Goal: Task Accomplishment & Management: Manage account settings

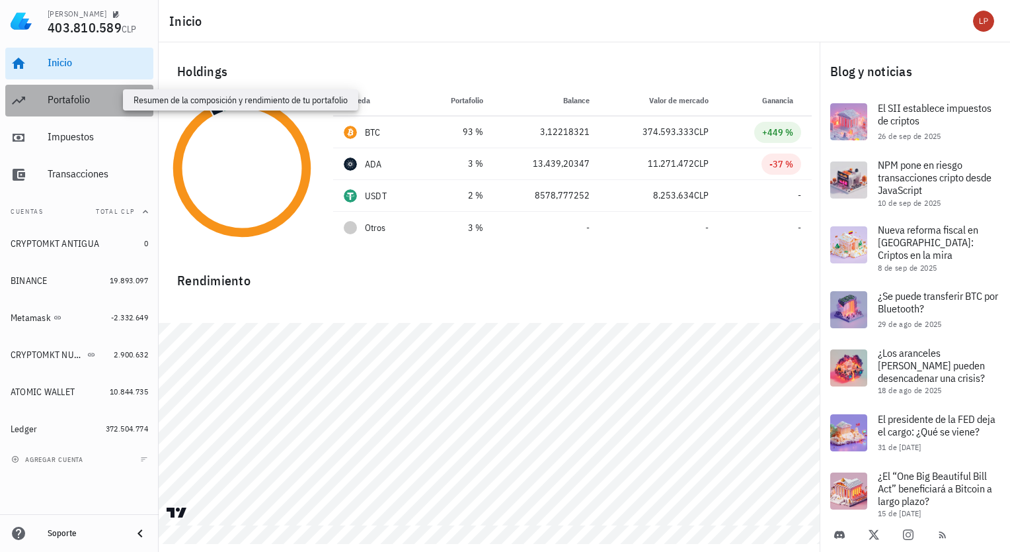
click at [73, 102] on div "Portafolio" at bounding box center [98, 99] width 101 height 13
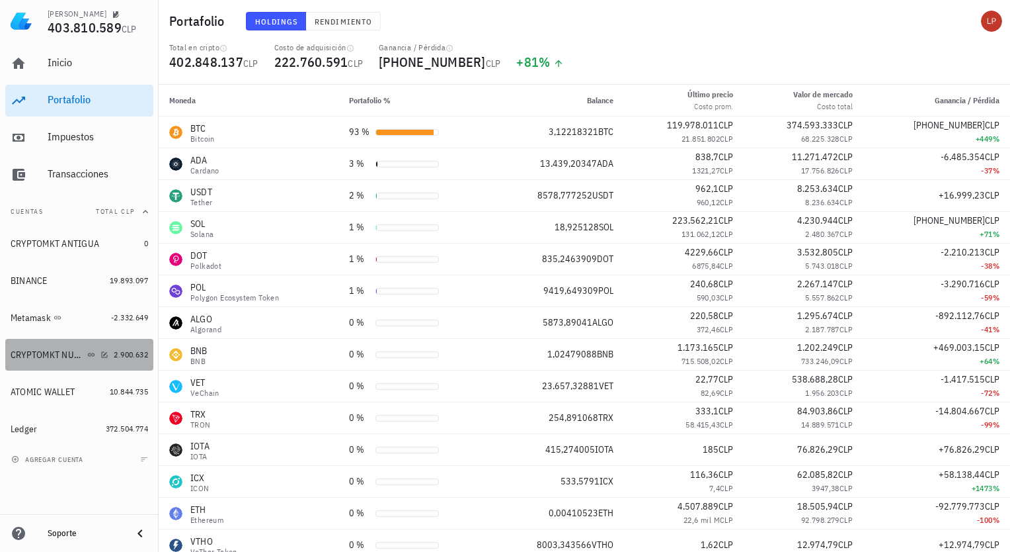
click at [95, 349] on div at bounding box center [101, 354] width 13 height 11
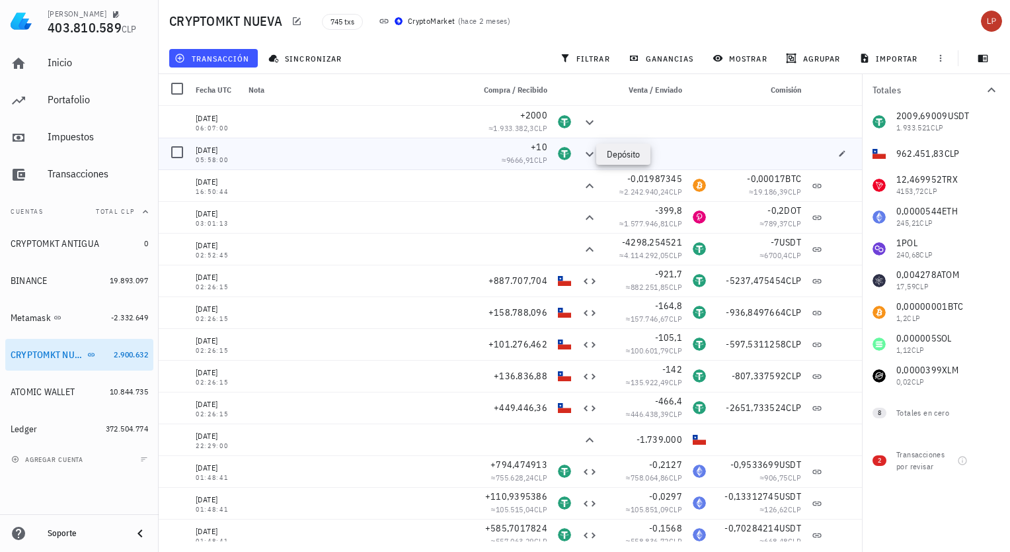
click at [582, 153] on icon at bounding box center [590, 154] width 16 height 16
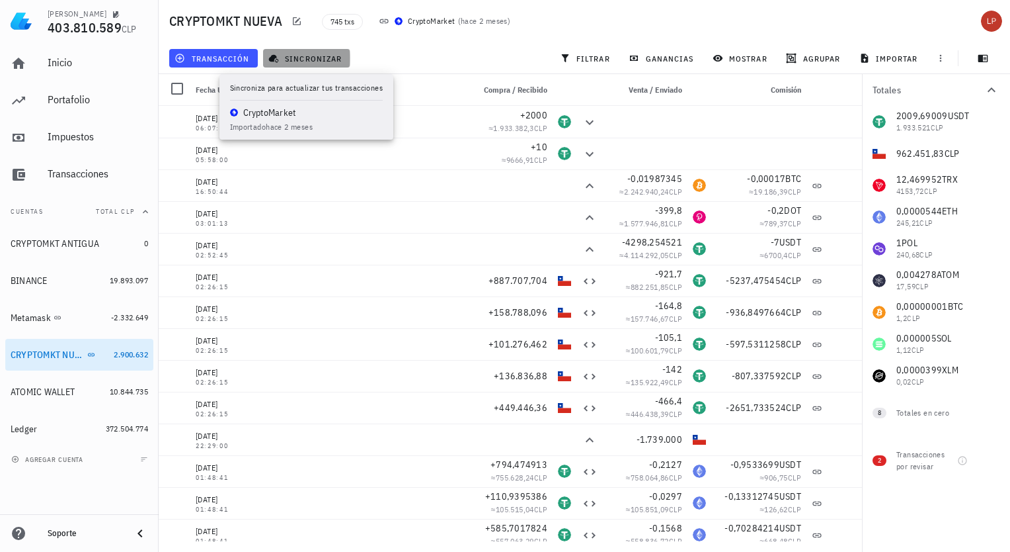
click at [318, 53] on span "sincronizar" at bounding box center [306, 58] width 71 height 11
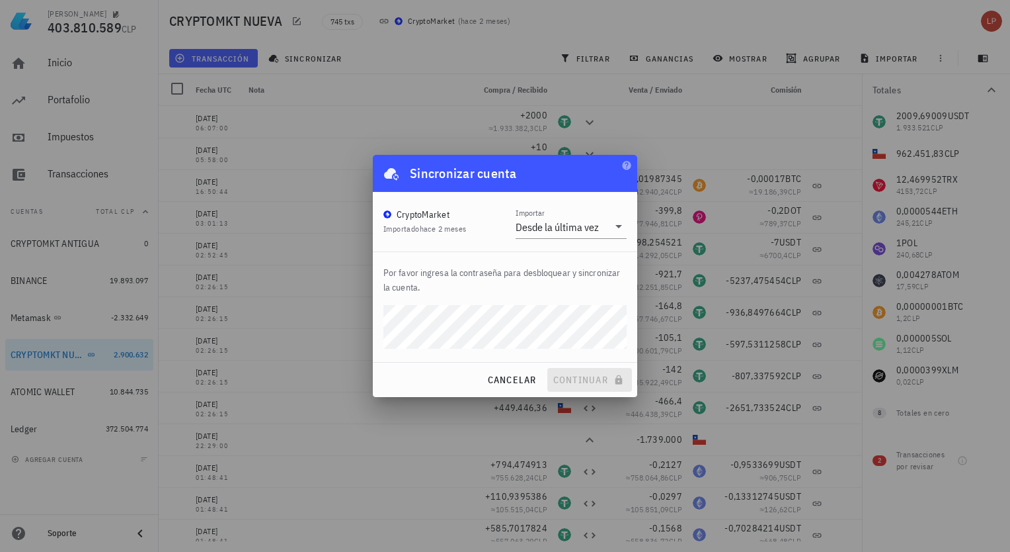
click at [596, 384] on div "cancelar continuar" at bounding box center [505, 379] width 265 height 34
click at [627, 162] on icon "button" at bounding box center [626, 165] width 9 height 9
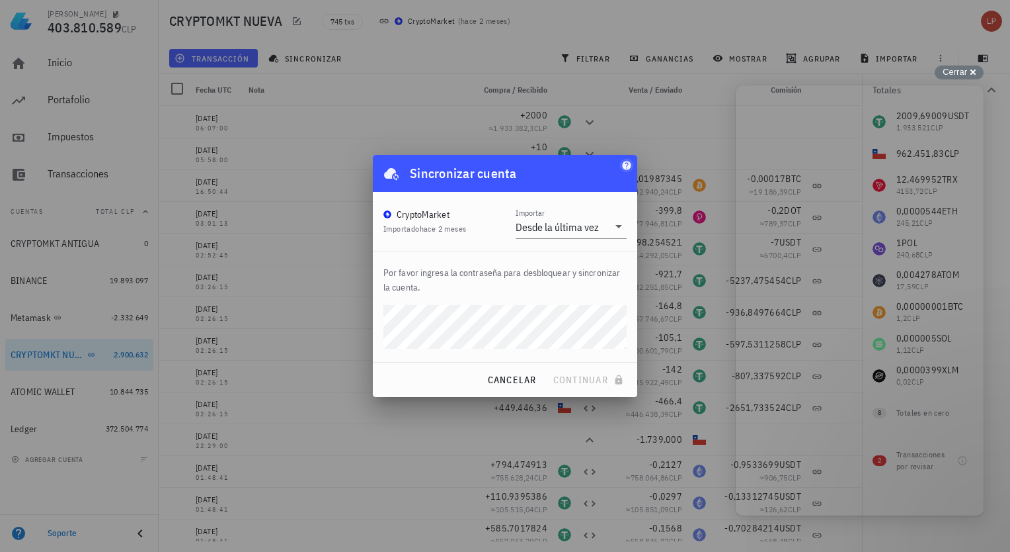
click at [627, 162] on icon "button" at bounding box center [626, 165] width 9 height 9
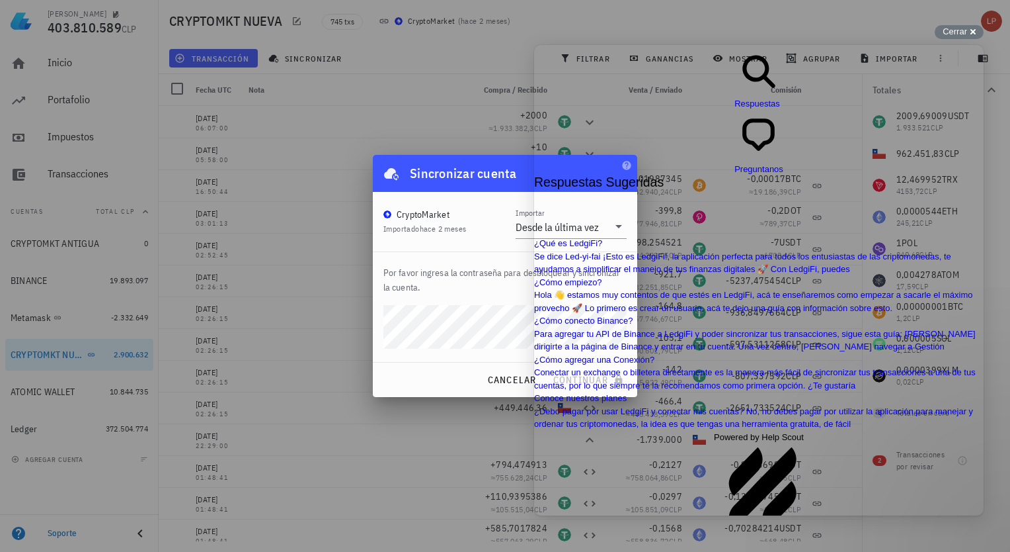
scroll to position [26, 0]
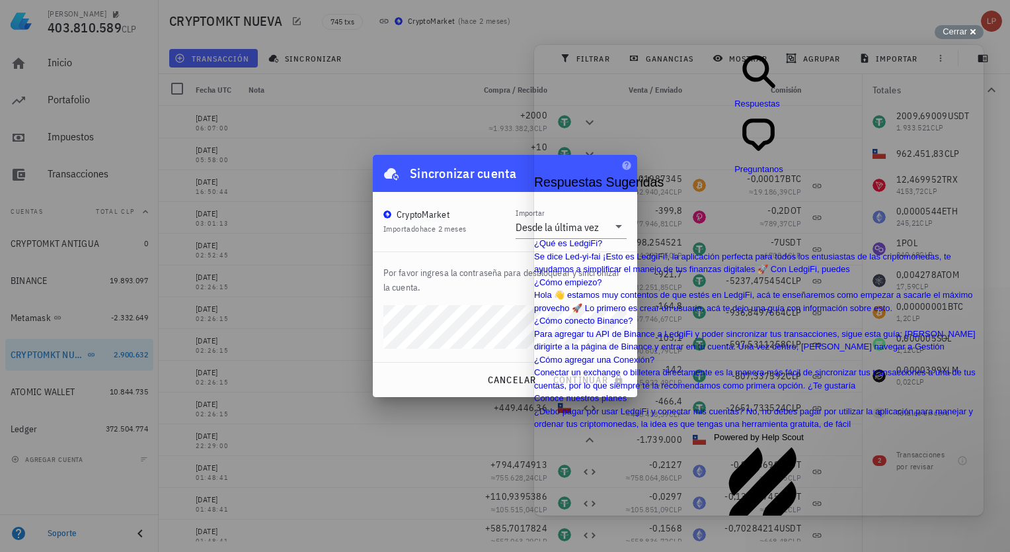
drag, startPoint x: 976, startPoint y: 464, endPoint x: 966, endPoint y: 398, distance: 67.0
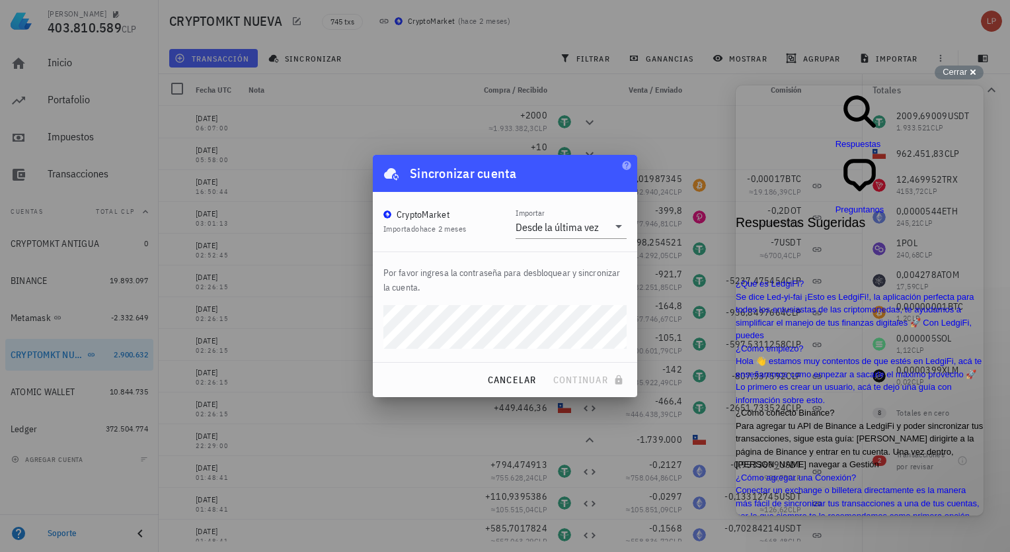
click at [849, 427] on span "Para agregar tu API de Binance a LedgiFi y poder sincronizar tus transacciones,…" at bounding box center [859, 445] width 247 height 49
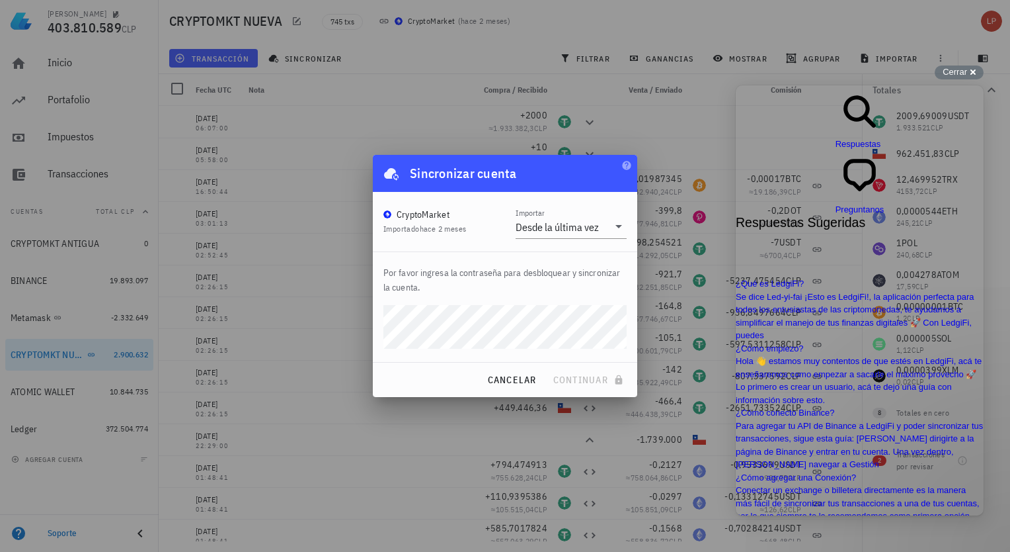
scroll to position [114, 0]
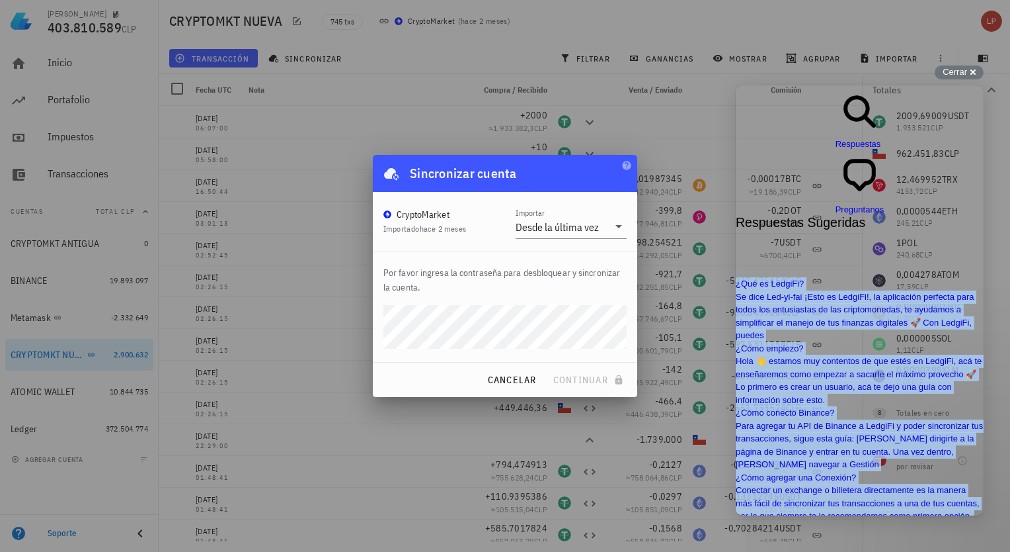
drag, startPoint x: 980, startPoint y: 469, endPoint x: 977, endPoint y: 373, distance: 95.9
click at [977, 373] on div "search-medium Respuestas chat-square Preguntanos Respuestas Sugeridas ¿Qué es L…" at bounding box center [860, 399] width 248 height 629
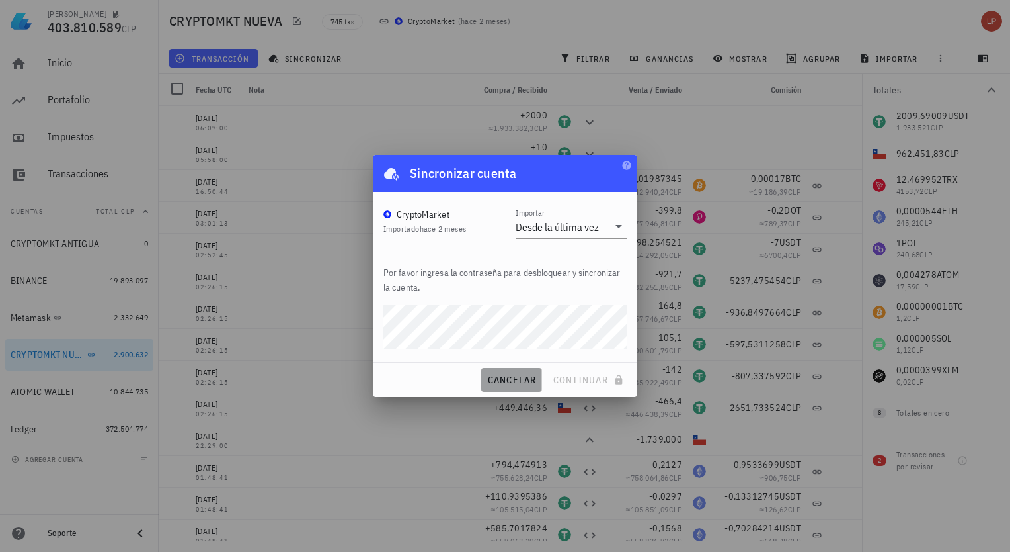
click at [523, 380] on span "cancelar" at bounding box center [512, 380] width 50 height 12
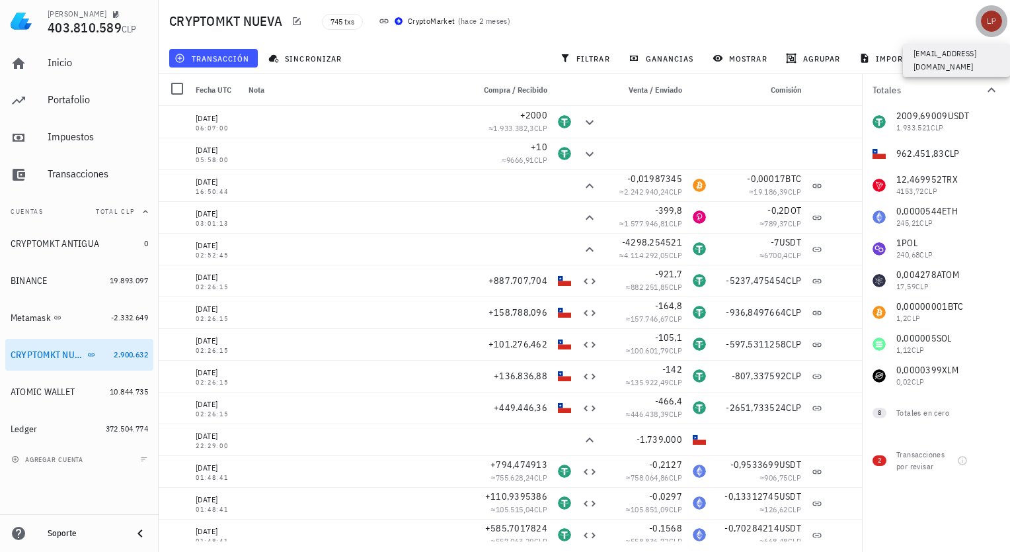
click at [991, 25] on div "avatar" at bounding box center [991, 21] width 21 height 21
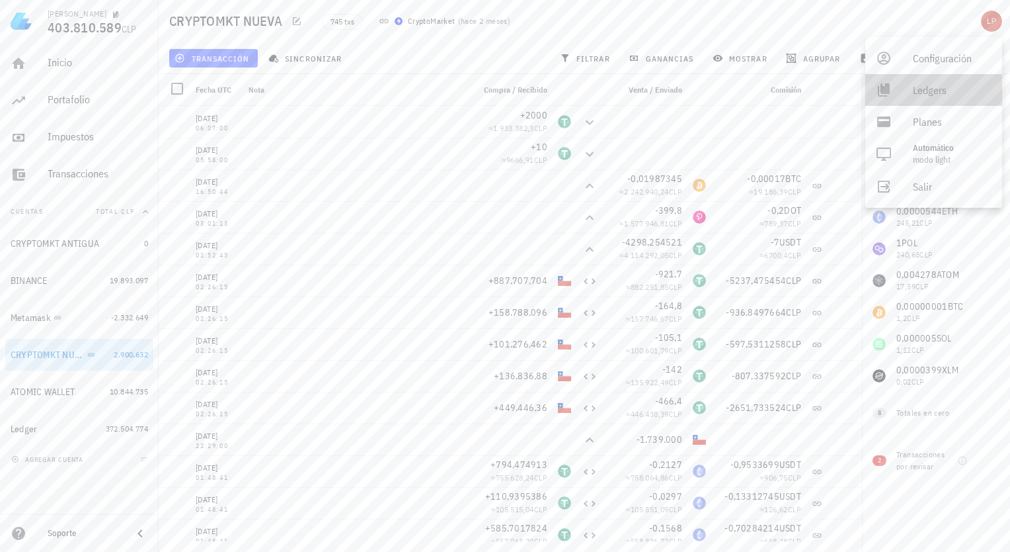
click at [933, 86] on div "Ledgers" at bounding box center [952, 90] width 79 height 26
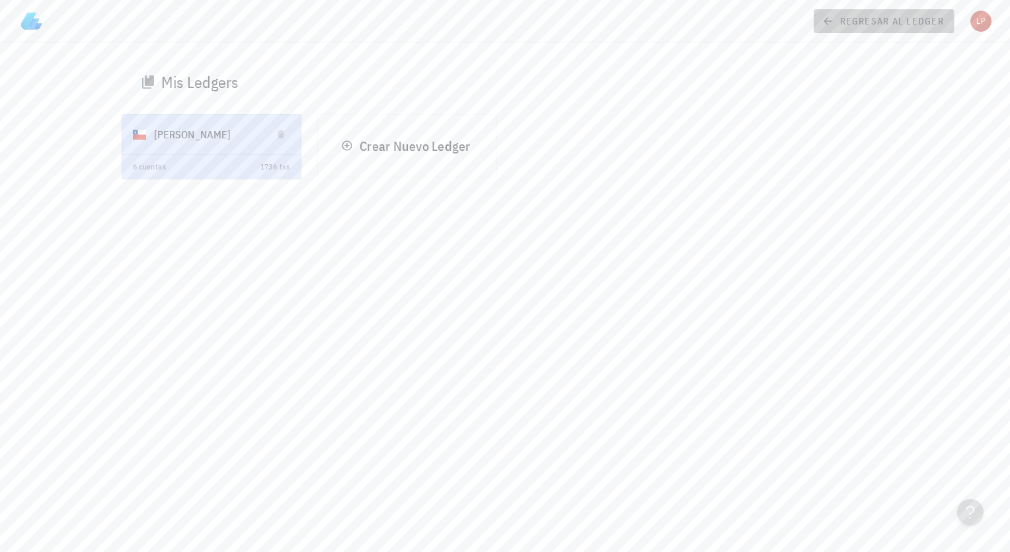
click at [843, 21] on span "regresar al ledger" at bounding box center [885, 21] width 120 height 12
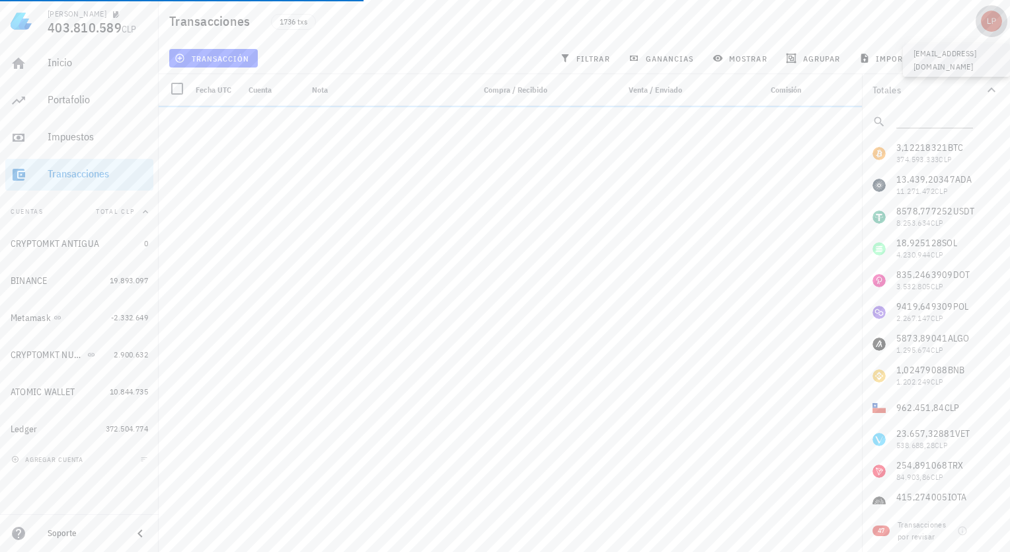
click at [995, 22] on div "avatar" at bounding box center [991, 21] width 21 height 21
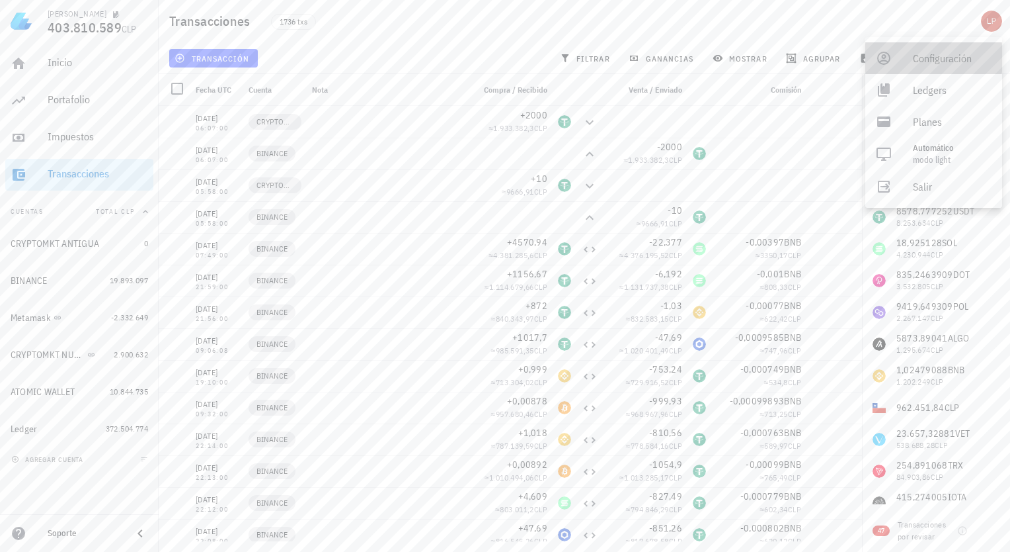
click at [935, 52] on div "Configuración" at bounding box center [952, 58] width 79 height 26
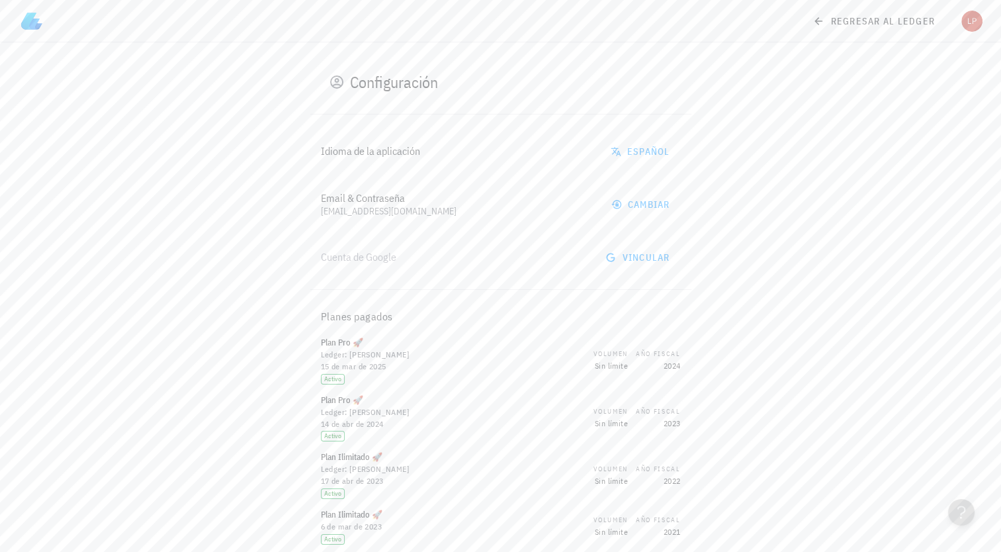
click at [835, 159] on div "Configuración Idioma de la aplicación Español Email & Contraseña [EMAIL_ADDRESS…" at bounding box center [500, 367] width 784 height 650
click at [819, 24] on icon at bounding box center [818, 21] width 8 height 8
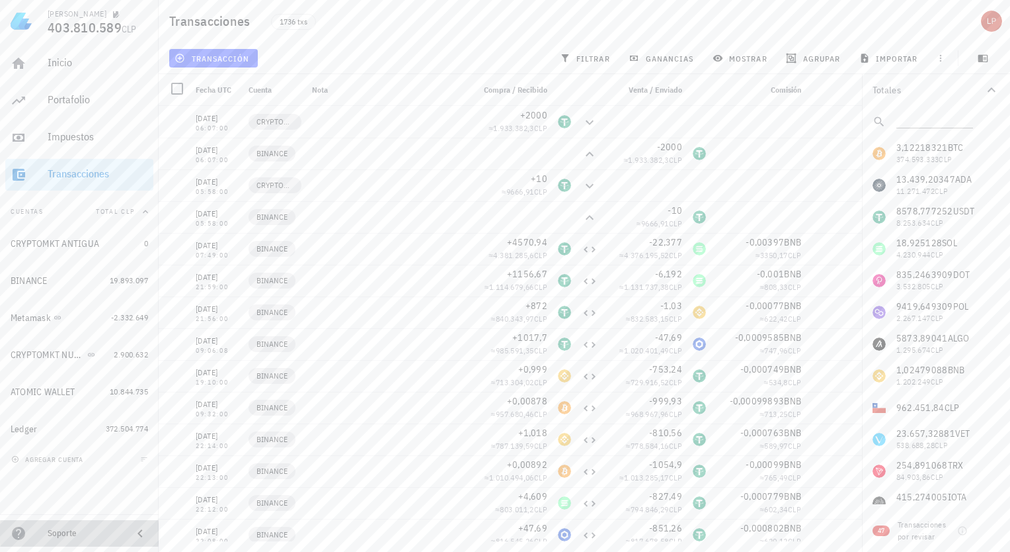
click at [19, 531] on icon at bounding box center [18, 532] width 13 height 13
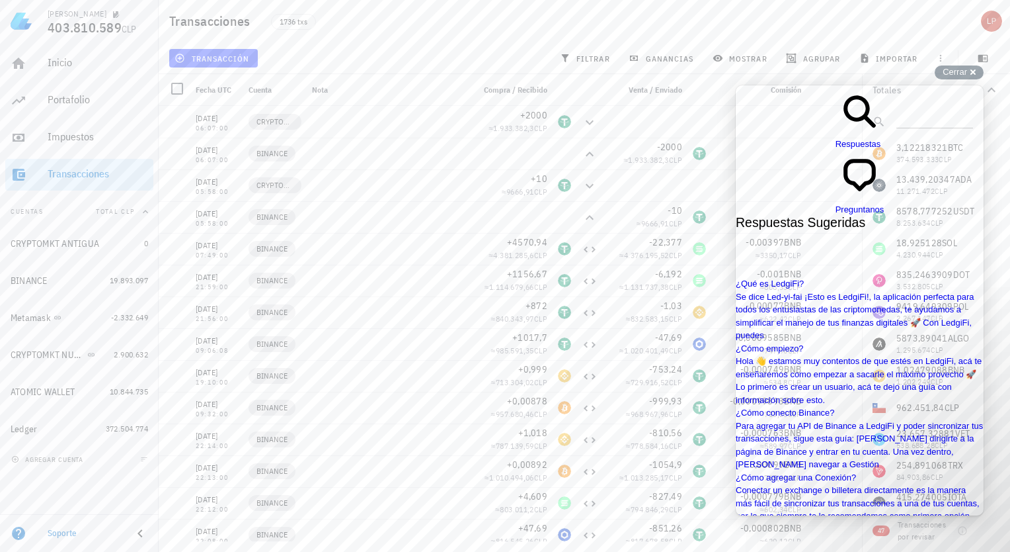
type input "como conecto cryptomkt"
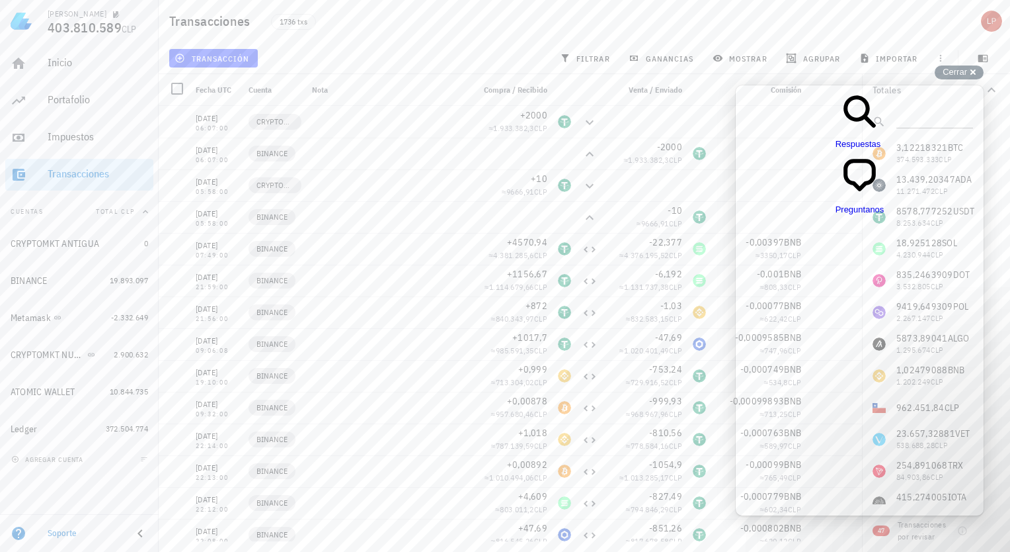
scroll to position [0, 0]
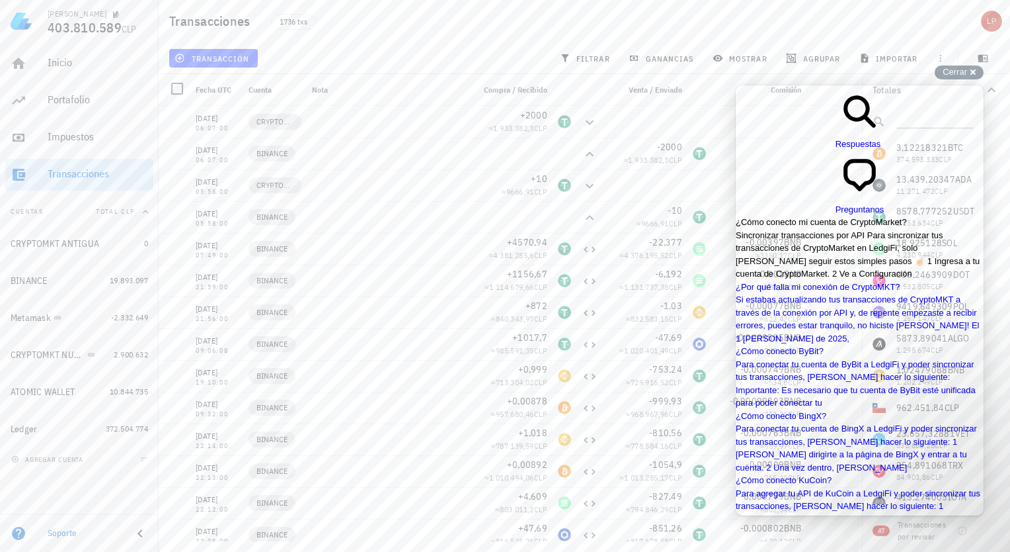
click at [866, 230] on span "Sincronizar transacciones por API Para sincronizar tus transacciones de CryptoM…" at bounding box center [858, 254] width 244 height 49
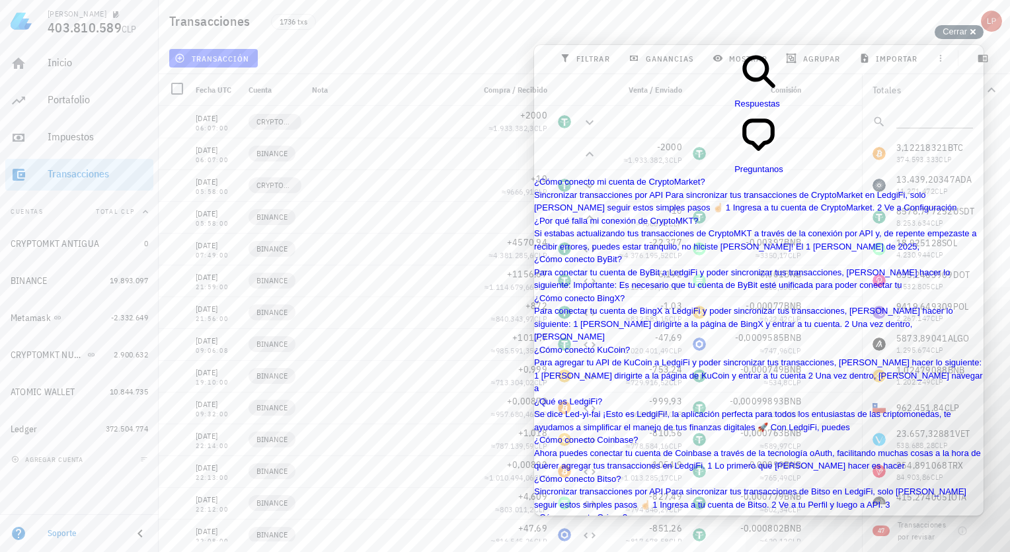
drag, startPoint x: 973, startPoint y: 464, endPoint x: 952, endPoint y: 167, distance: 297.7
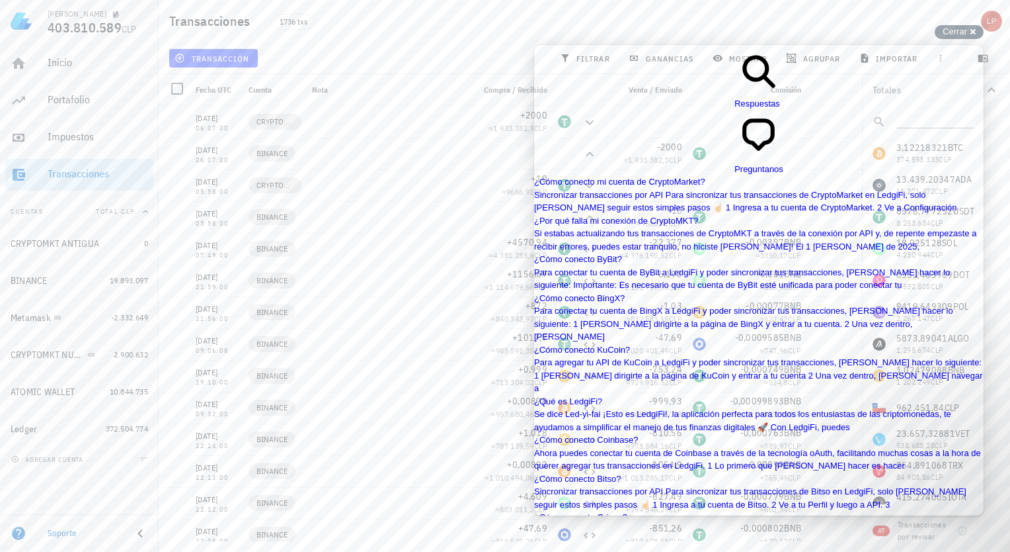
drag, startPoint x: 963, startPoint y: 362, endPoint x: 966, endPoint y: 390, distance: 28.6
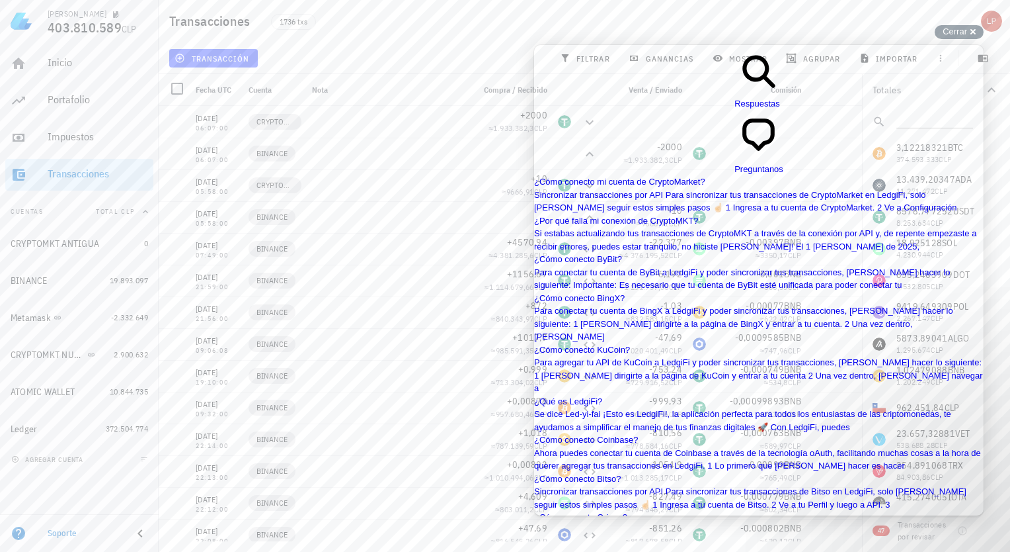
scroll to position [265, 0]
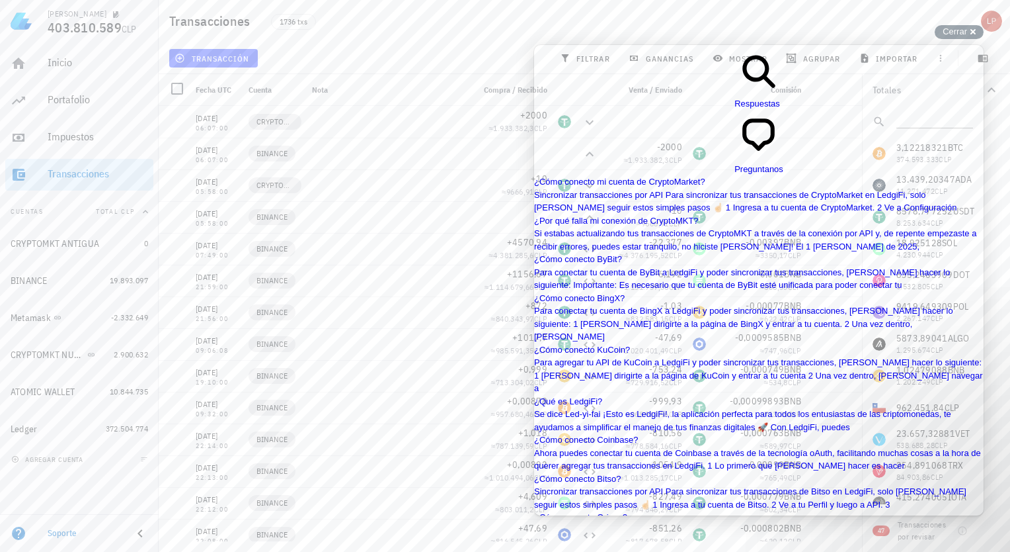
scroll to position [63, 0]
drag, startPoint x: 967, startPoint y: 317, endPoint x: 973, endPoint y: 327, distance: 11.0
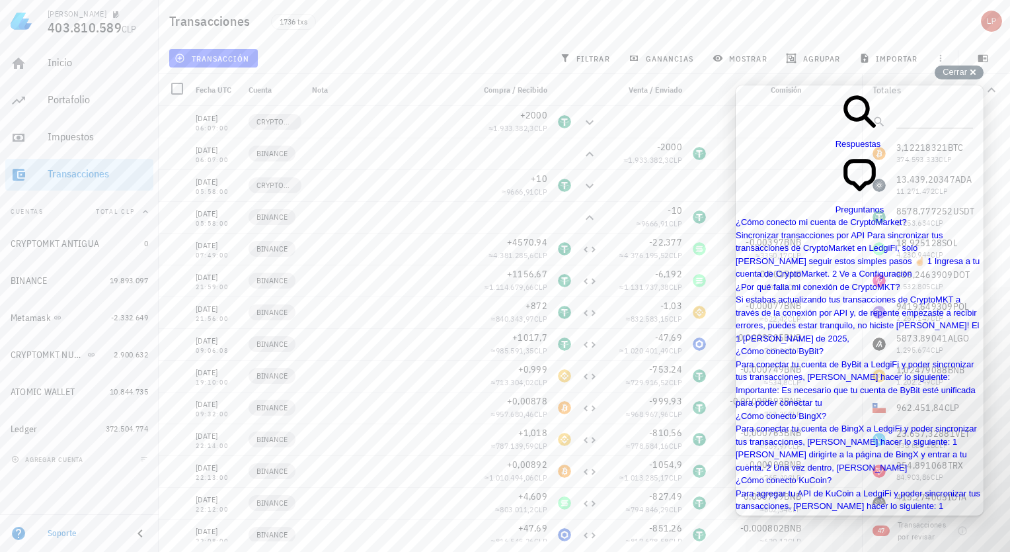
scroll to position [159, 0]
click at [41, 459] on span "agregar cuenta" at bounding box center [48, 459] width 69 height 9
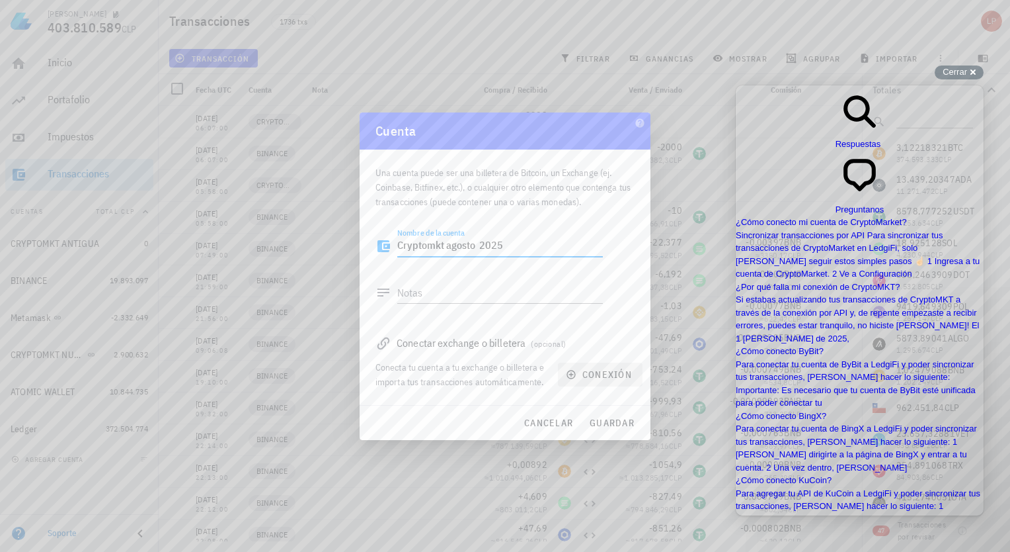
type textarea "Cryptomkt agosto 2025"
click at [610, 370] on span "conexión" at bounding box center [600, 374] width 63 height 12
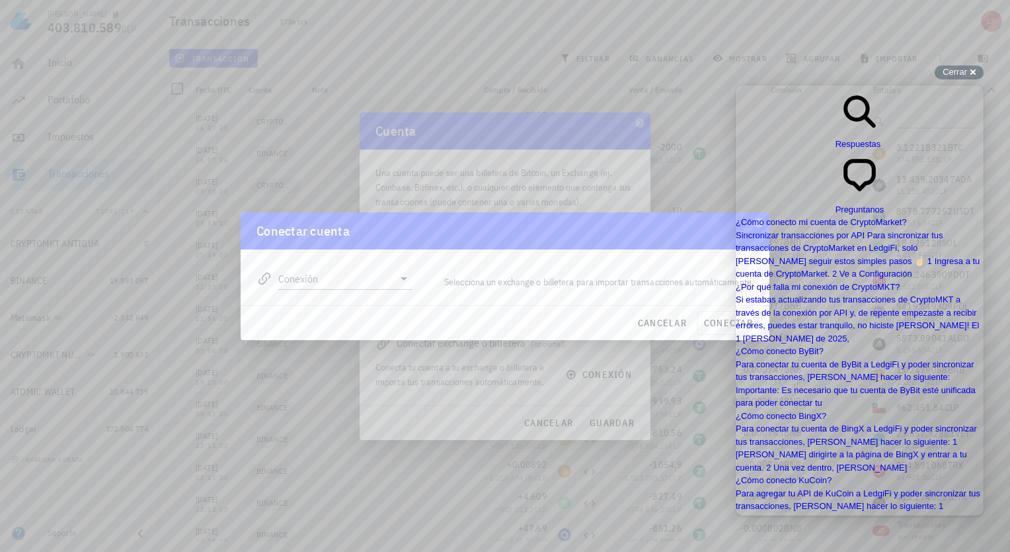
click at [645, 234] on div "Conectar cuenta" at bounding box center [505, 230] width 529 height 37
click at [638, 222] on div "Conectar cuenta" at bounding box center [505, 230] width 529 height 37
click at [405, 278] on icon at bounding box center [404, 278] width 7 height 3
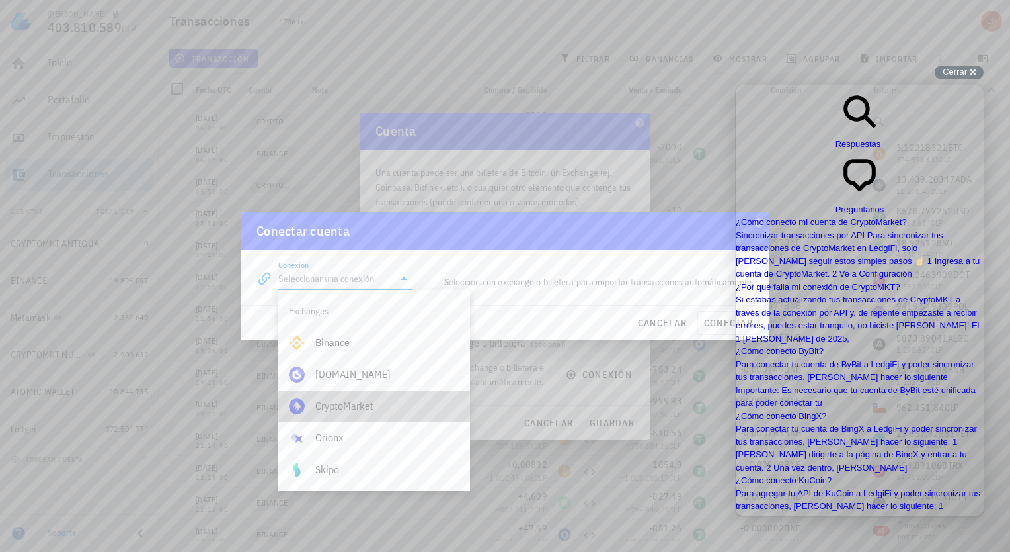
click at [386, 409] on div "CryptoMarket" at bounding box center [387, 405] width 144 height 13
type input "CryptoMarket"
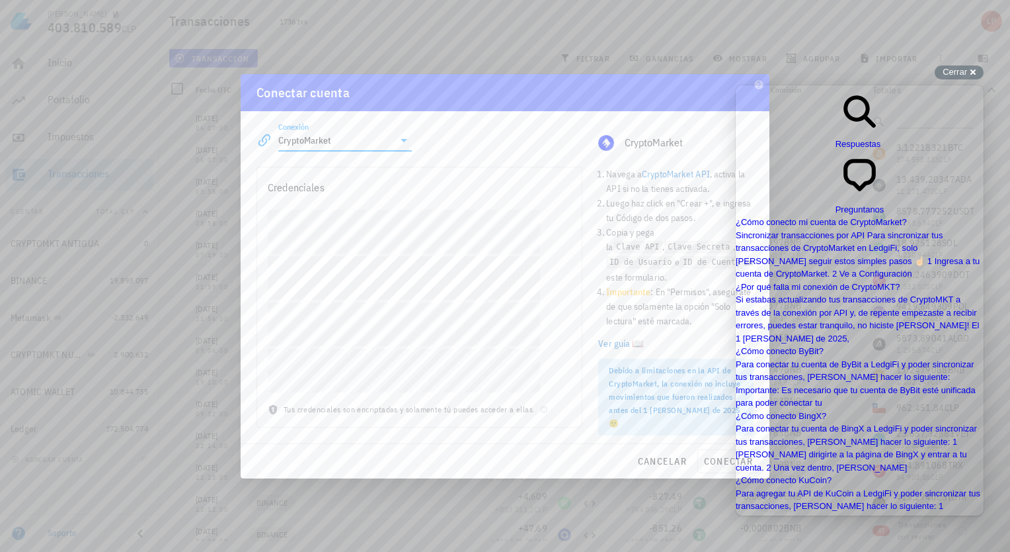
click at [517, 83] on div "Conectar cuenta" at bounding box center [505, 92] width 529 height 37
drag, startPoint x: 517, startPoint y: 83, endPoint x: 487, endPoint y: 89, distance: 30.3
click at [487, 89] on div "Conectar cuenta" at bounding box center [505, 92] width 529 height 37
click at [963, 70] on span "Cerrar" at bounding box center [955, 72] width 24 height 10
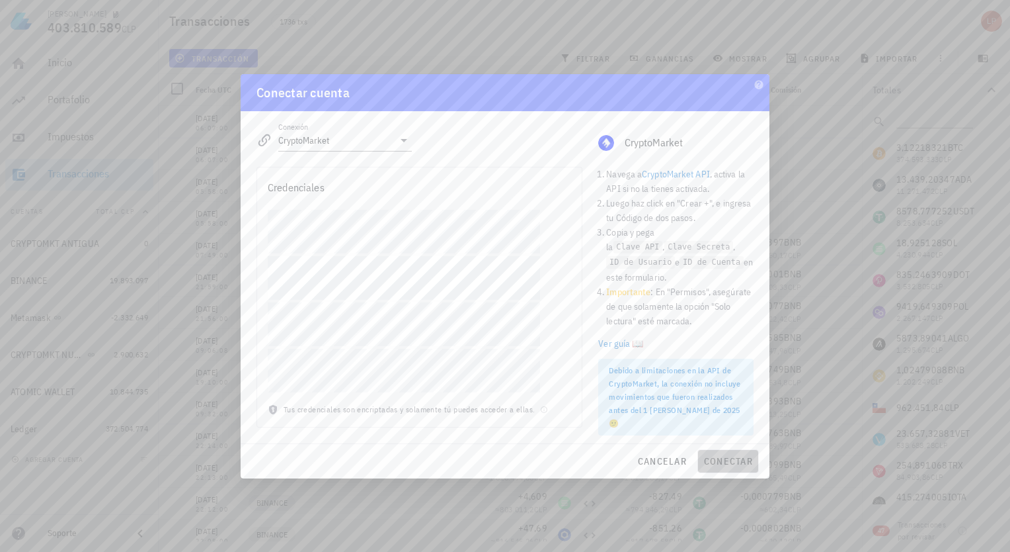
click at [730, 459] on span "conectar" at bounding box center [729, 461] width 50 height 12
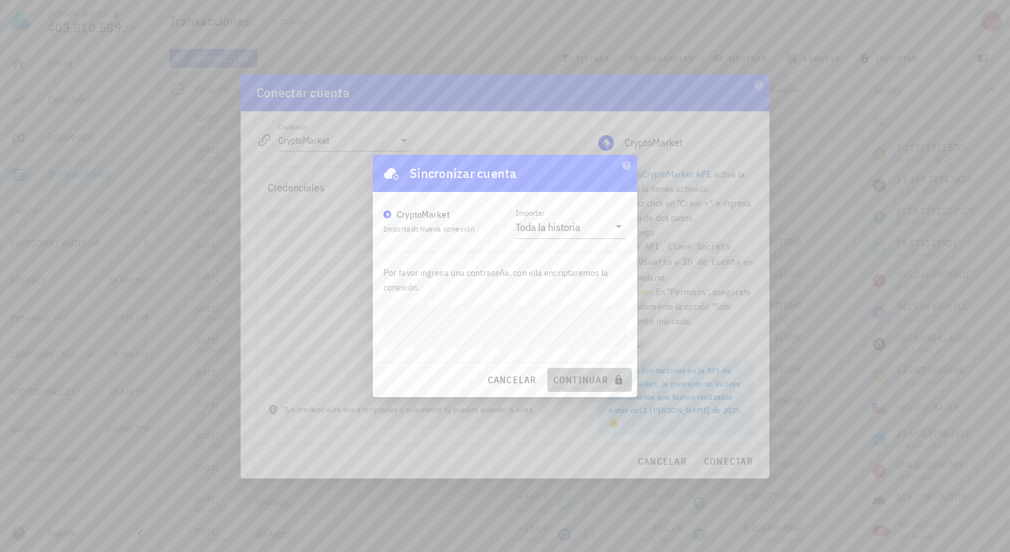
click at [589, 382] on span "continuar" at bounding box center [590, 380] width 74 height 12
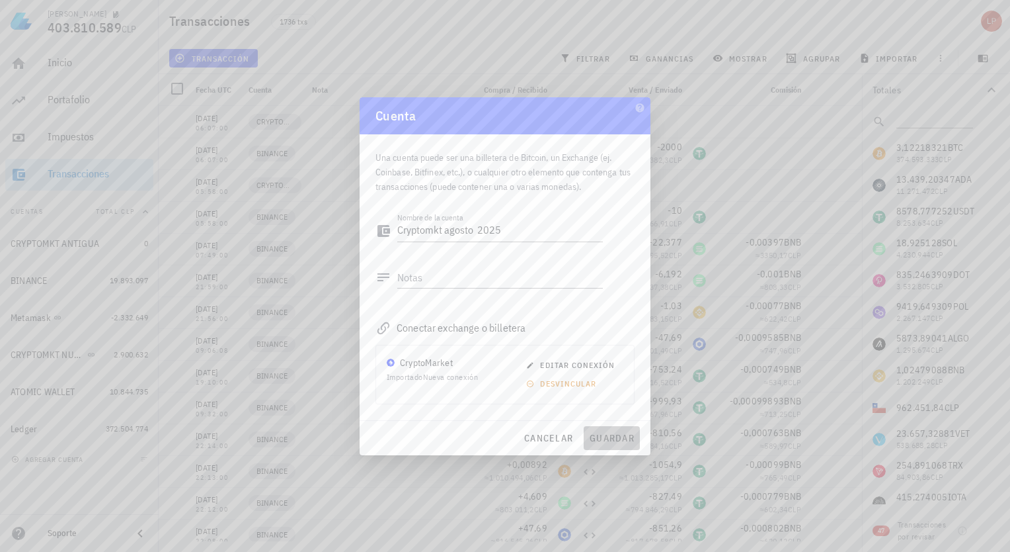
click at [612, 437] on span "guardar" at bounding box center [612, 438] width 46 height 12
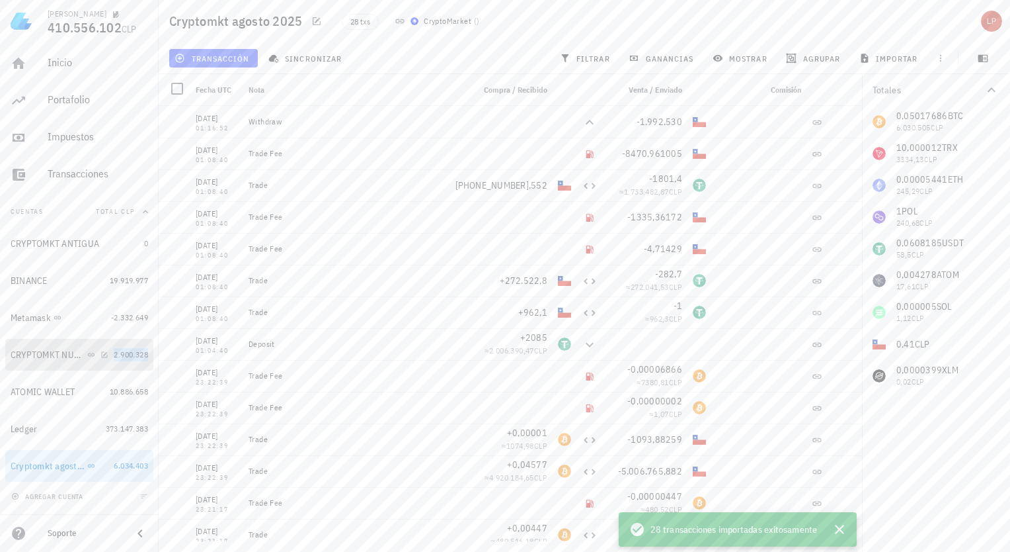
click at [118, 350] on span "2.900.328" at bounding box center [131, 354] width 34 height 10
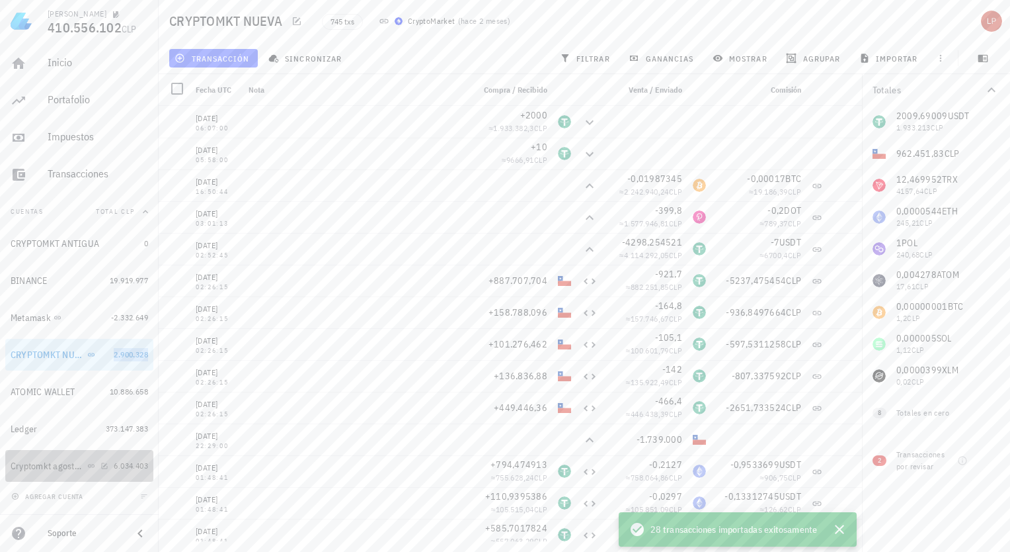
click at [68, 464] on div "Cryptomkt agosto 2025" at bounding box center [48, 465] width 74 height 11
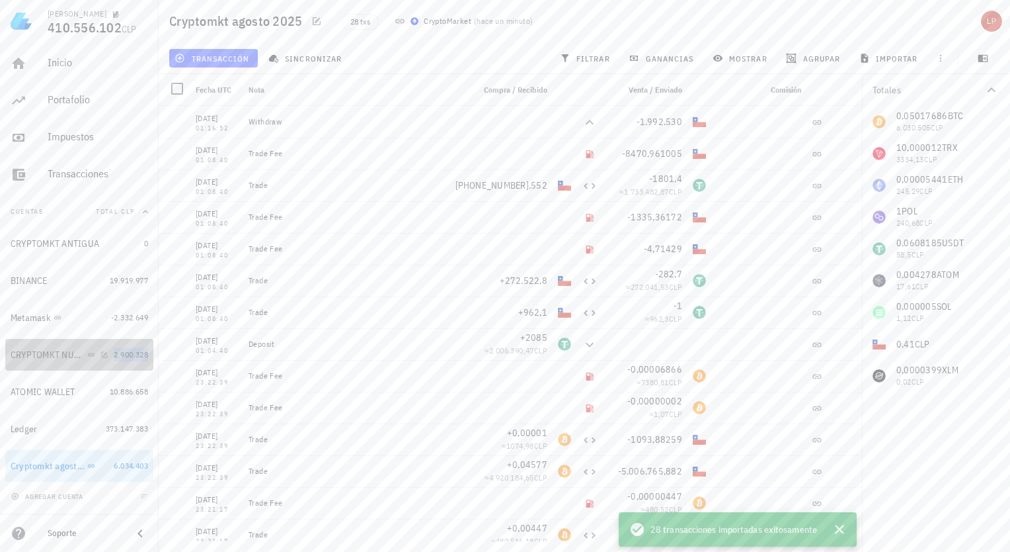
click at [51, 352] on div "CRYPTOMKT NUEVA" at bounding box center [48, 354] width 74 height 11
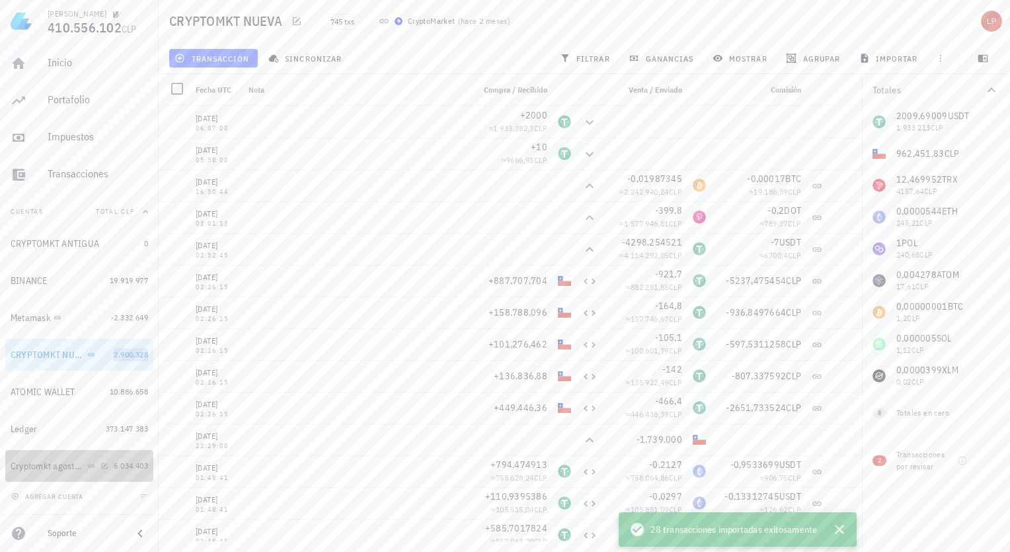
click at [79, 463] on div "Cryptomkt agosto 2025" at bounding box center [48, 465] width 74 height 11
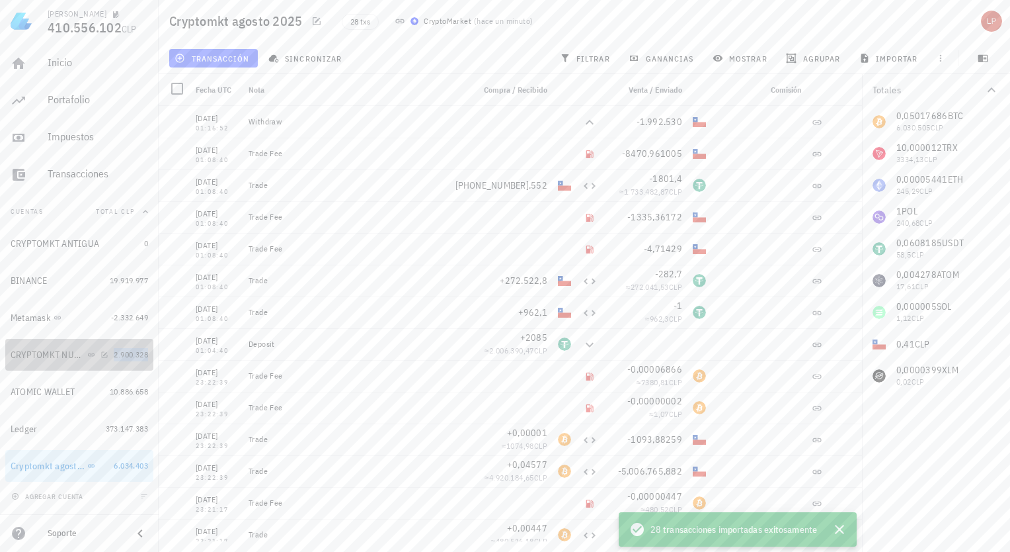
click at [40, 352] on div "CRYPTOMKT NUEVA" at bounding box center [48, 354] width 74 height 11
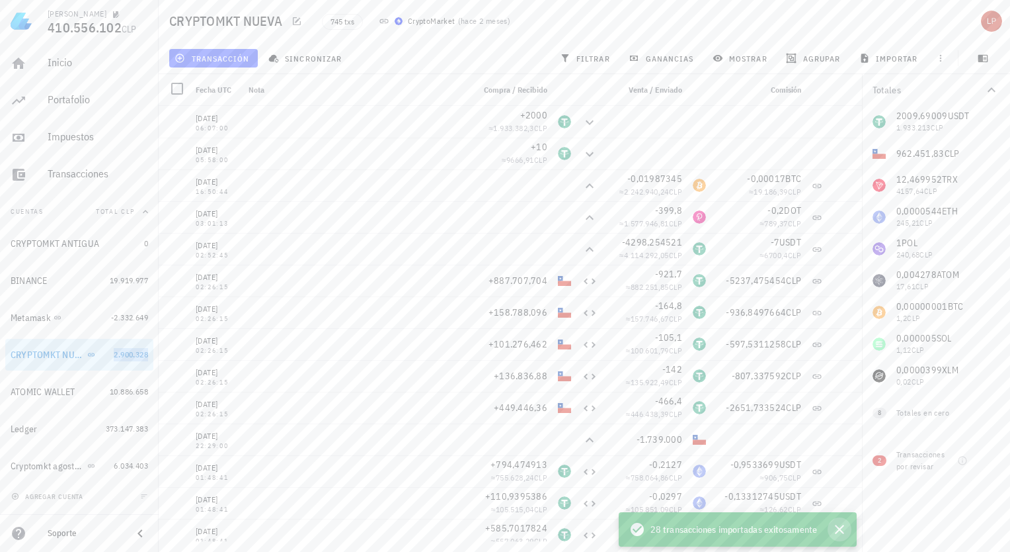
click at [839, 530] on icon "button" at bounding box center [839, 528] width 9 height 9
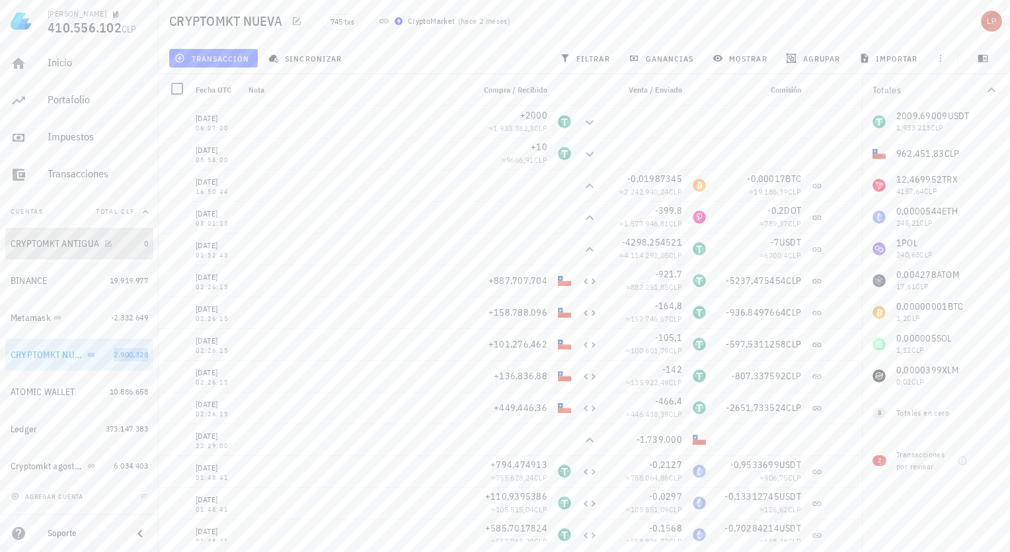
click at [71, 245] on div "CRYPTOMKT ANTIGUA" at bounding box center [55, 243] width 89 height 11
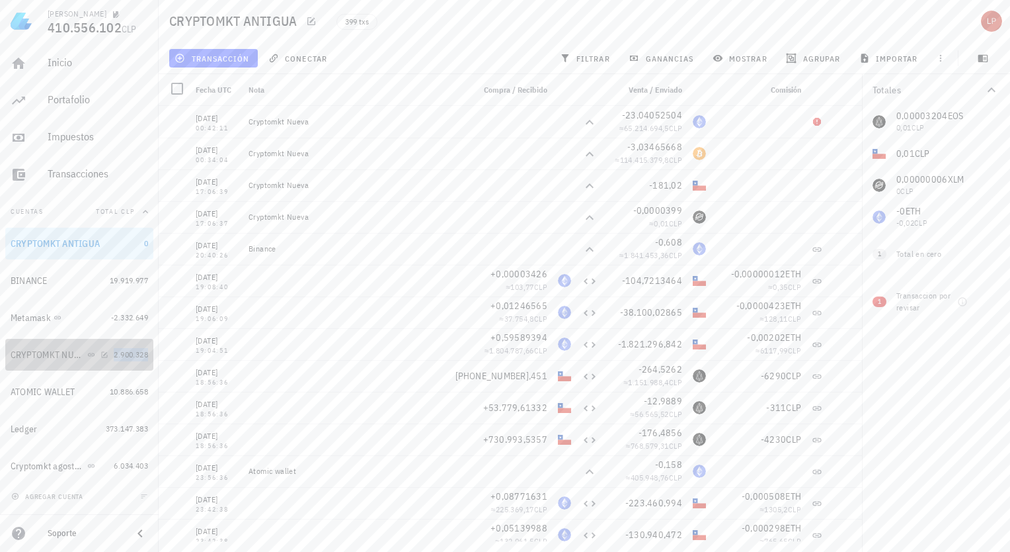
click at [130, 350] on span "2.900.328" at bounding box center [131, 354] width 34 height 10
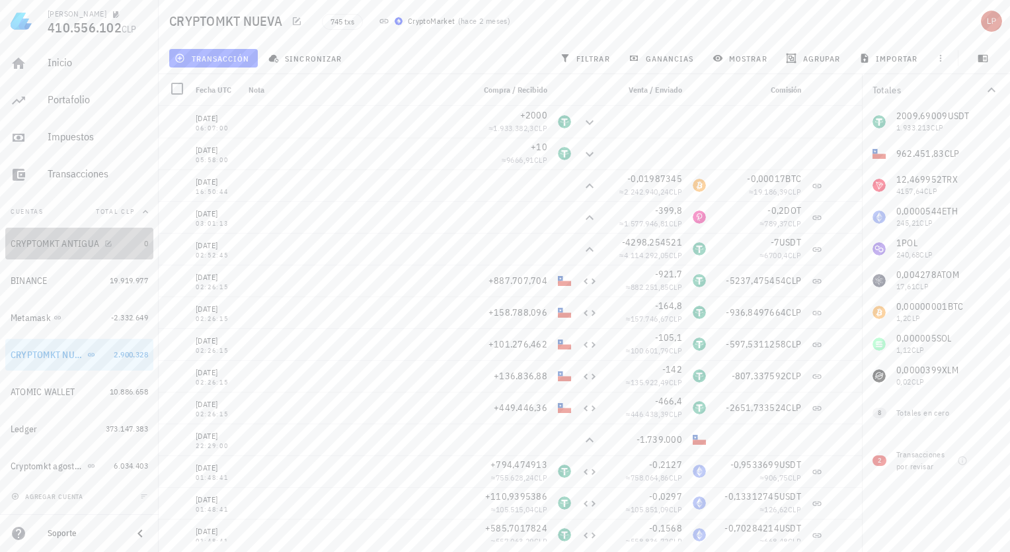
click at [103, 250] on div "CRYPTOMKT ANTIGUA" at bounding box center [75, 243] width 128 height 28
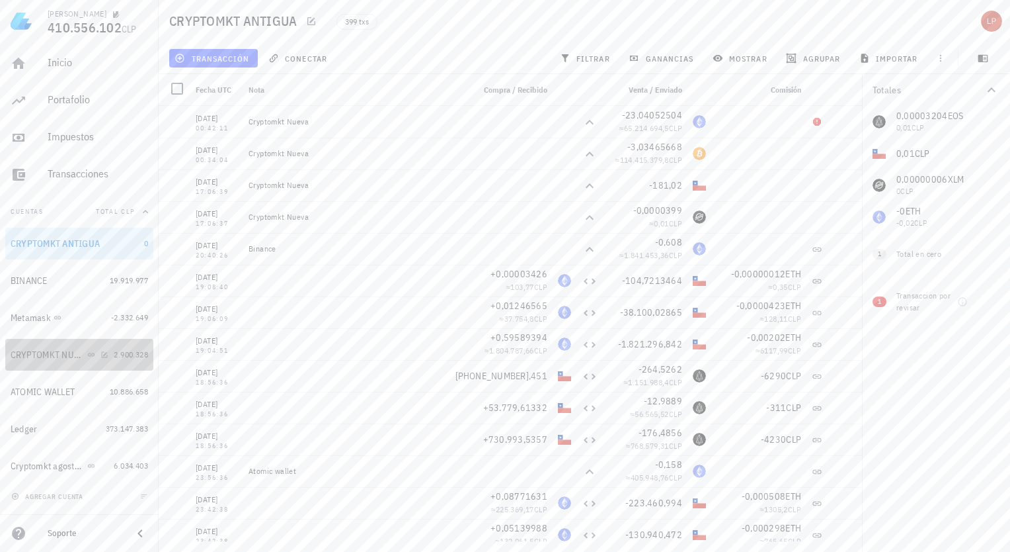
click at [54, 358] on div "CRYPTOMKT NUEVA" at bounding box center [48, 354] width 74 height 11
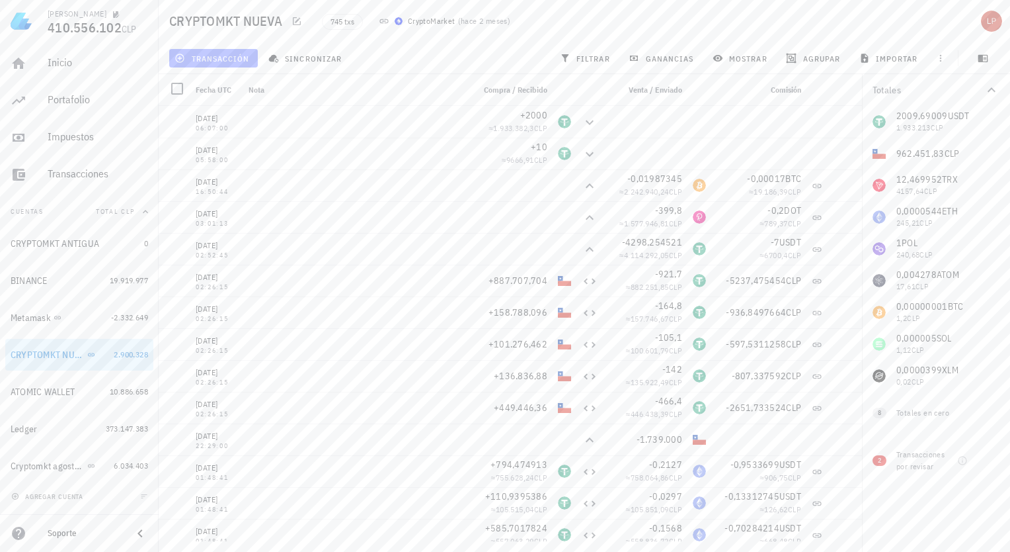
click at [220, 52] on button "transacción" at bounding box center [213, 58] width 89 height 19
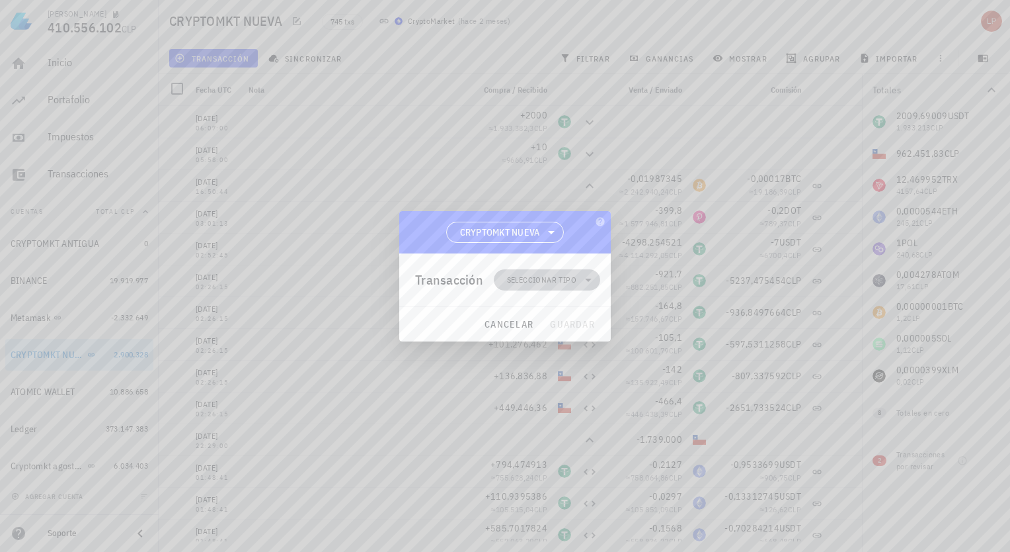
click at [589, 280] on icon at bounding box center [588, 279] width 7 height 3
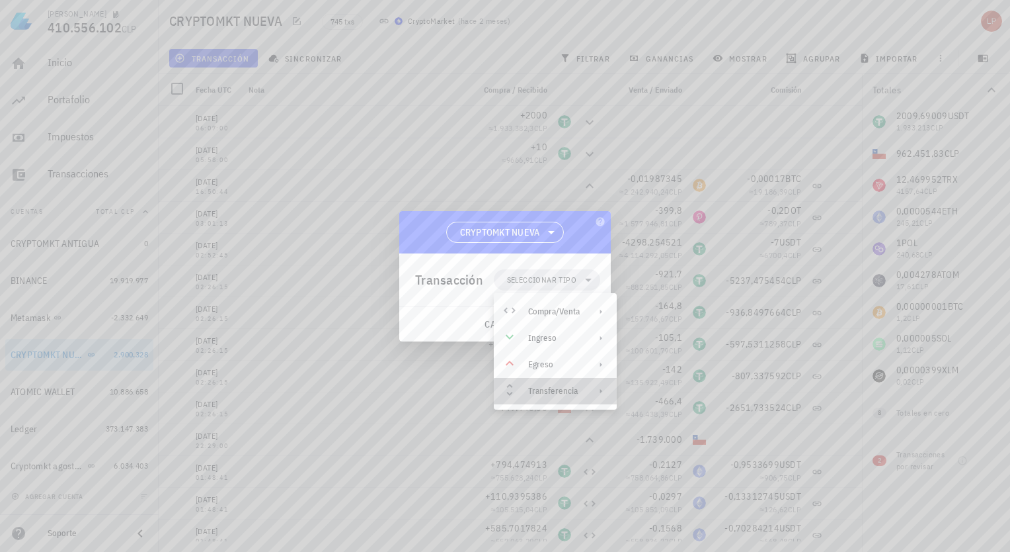
click at [603, 393] on icon at bounding box center [601, 391] width 11 height 11
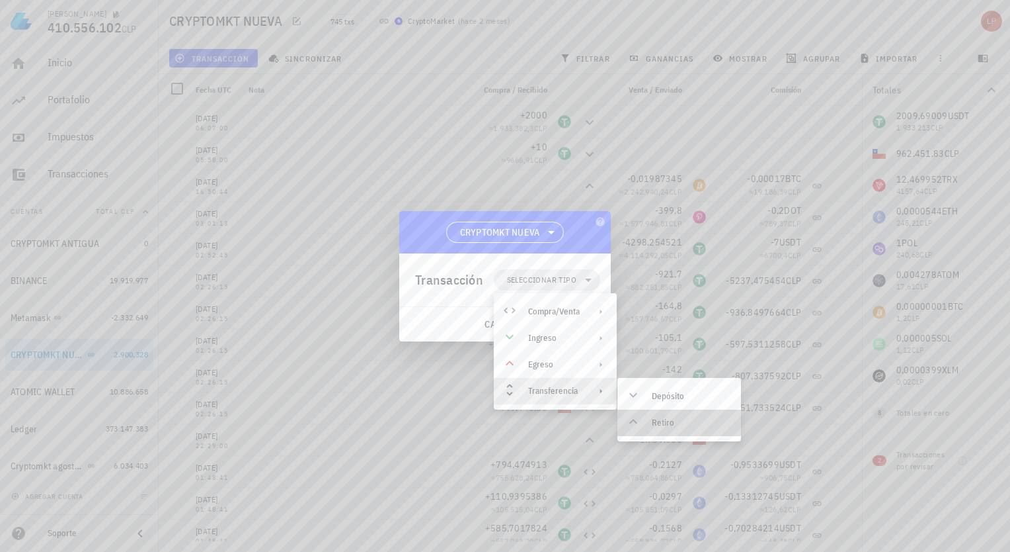
click at [662, 425] on div "Retiro" at bounding box center [691, 422] width 79 height 11
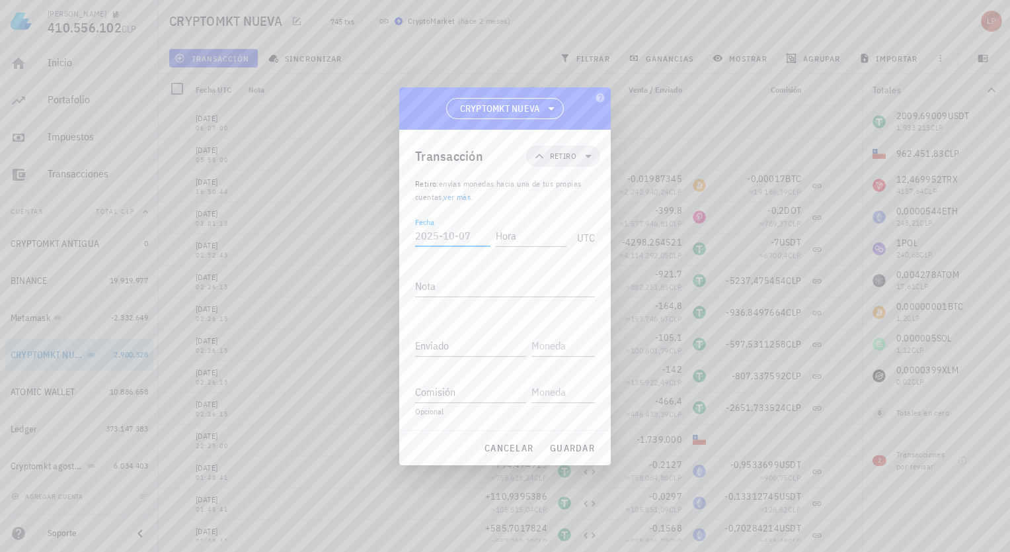
click at [460, 232] on input "Fecha" at bounding box center [452, 235] width 75 height 21
type input "[DATE]"
click at [518, 243] on input "Hora" at bounding box center [531, 235] width 71 height 21
type input "00:01:00"
click at [454, 346] on input "Enviado" at bounding box center [470, 345] width 111 height 21
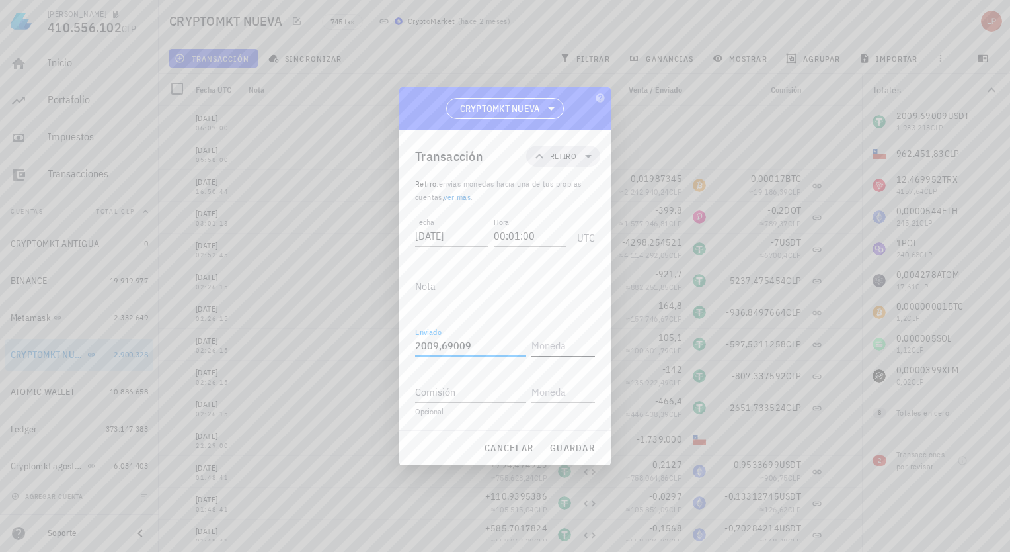
type input "2.009,69009"
click at [548, 351] on input "text" at bounding box center [562, 345] width 61 height 21
type input "t"
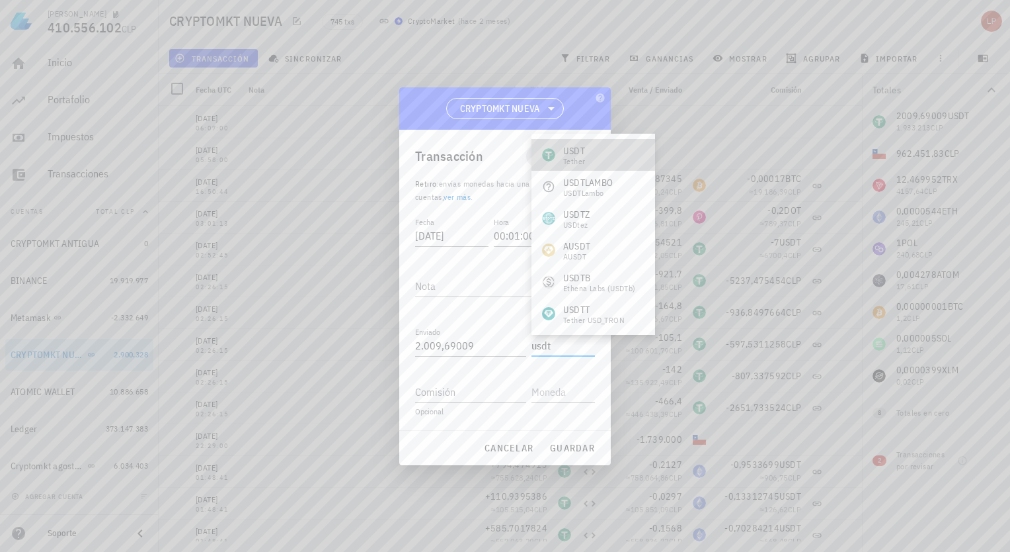
click at [583, 142] on div "USDT Tether" at bounding box center [594, 155] width 124 height 32
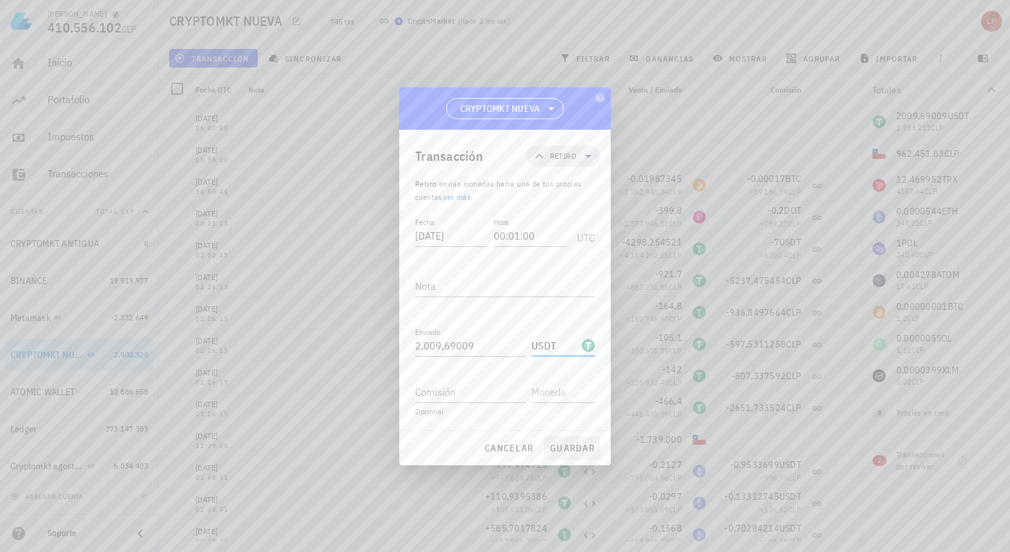
type input "USDT"
click at [573, 445] on span "guardar" at bounding box center [573, 448] width 46 height 12
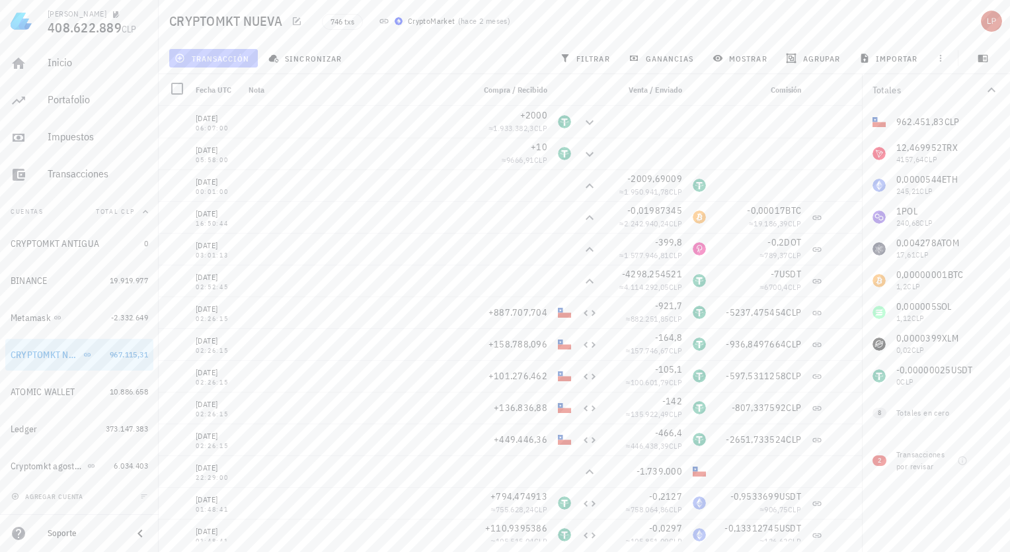
click at [242, 52] on button "transacción" at bounding box center [213, 58] width 89 height 19
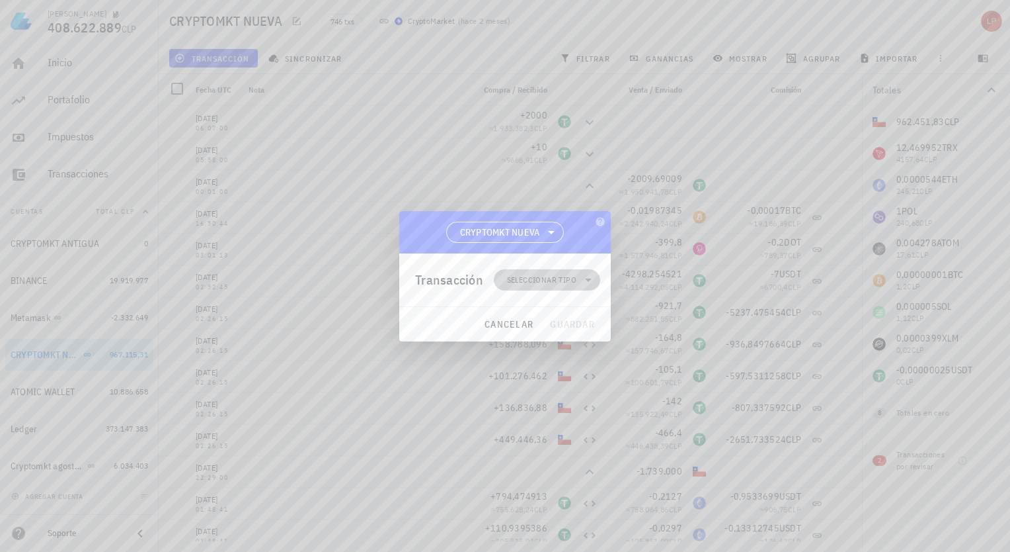
click at [587, 276] on icon at bounding box center [589, 280] width 16 height 16
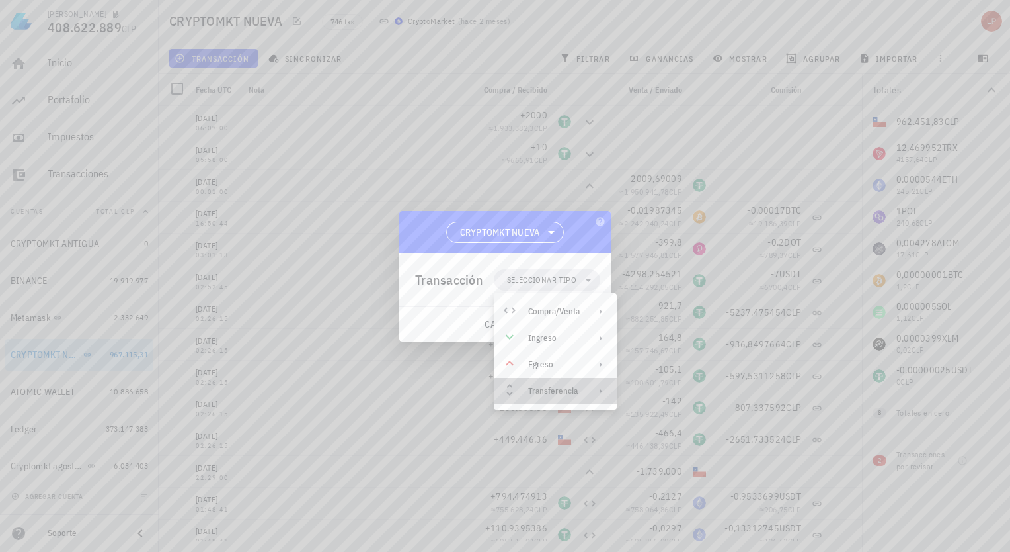
click at [561, 392] on div "Transferencia" at bounding box center [554, 391] width 52 height 11
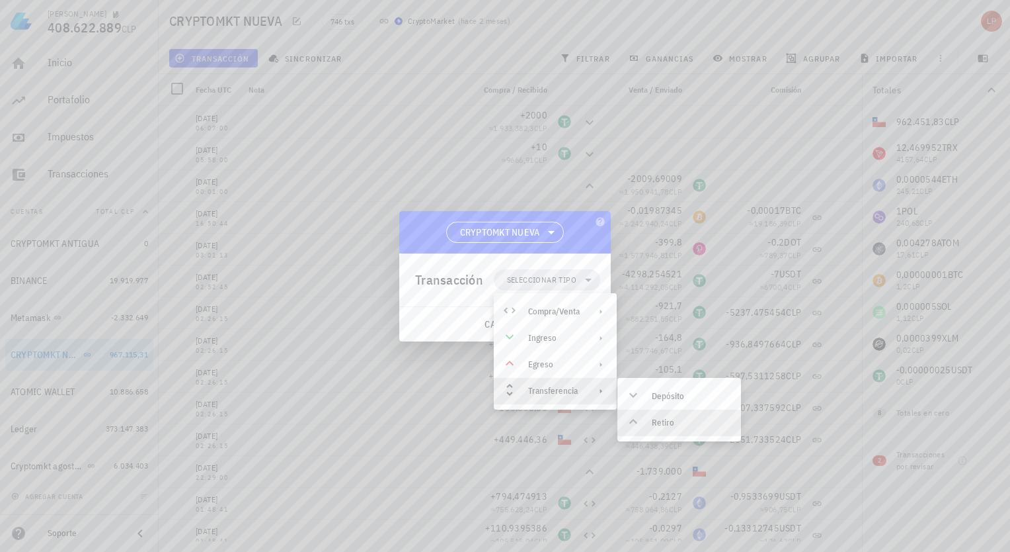
click at [648, 418] on div "Retiro" at bounding box center [680, 422] width 124 height 26
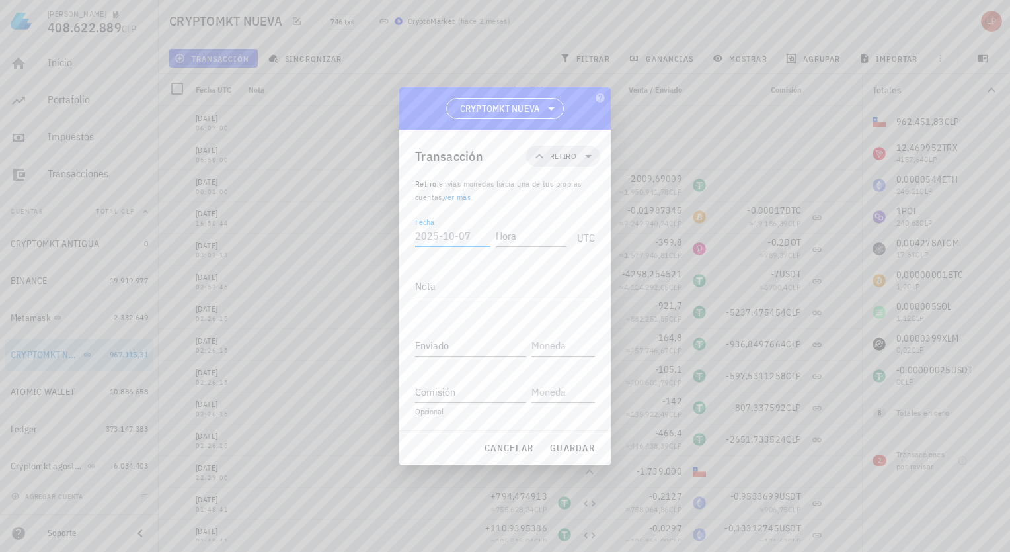
click at [468, 229] on input "Fecha" at bounding box center [452, 235] width 75 height 21
type input "[DATE]"
click at [509, 241] on input "Hora" at bounding box center [528, 235] width 75 height 21
type input "00:01:00"
click at [436, 340] on input "Enviado" at bounding box center [470, 345] width 111 height 21
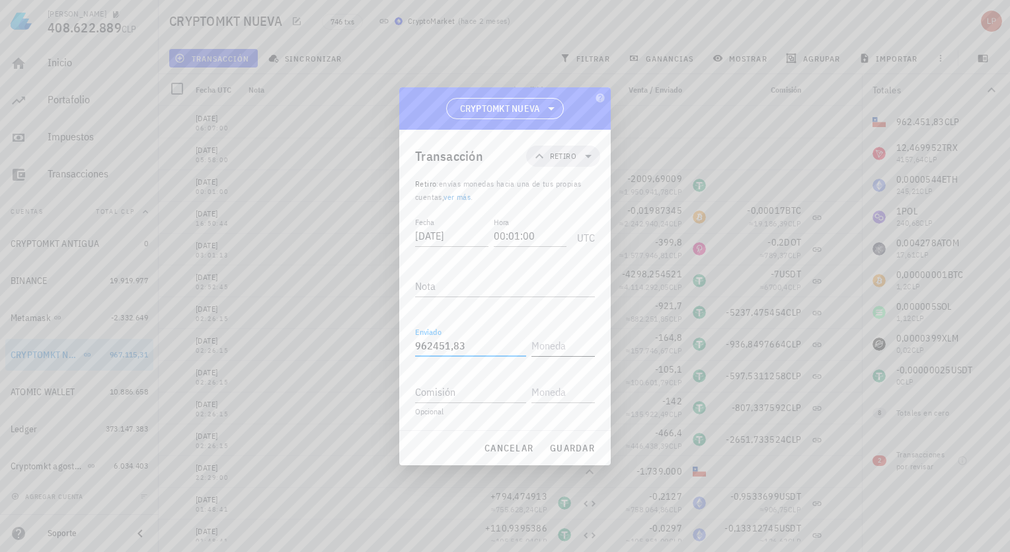
type input "962.451,83"
click at [541, 348] on input "text" at bounding box center [562, 345] width 61 height 21
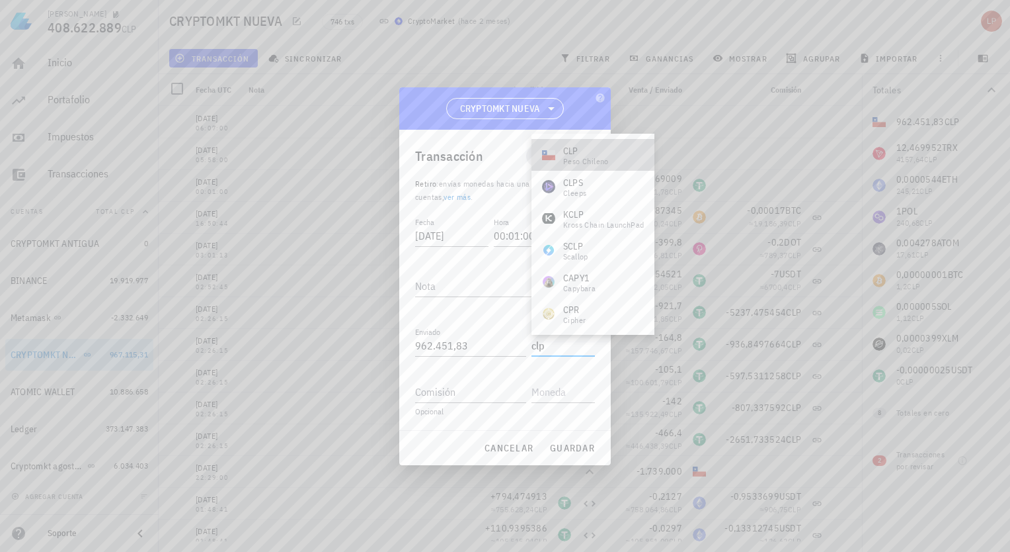
click at [569, 153] on div "CLP" at bounding box center [586, 150] width 46 height 13
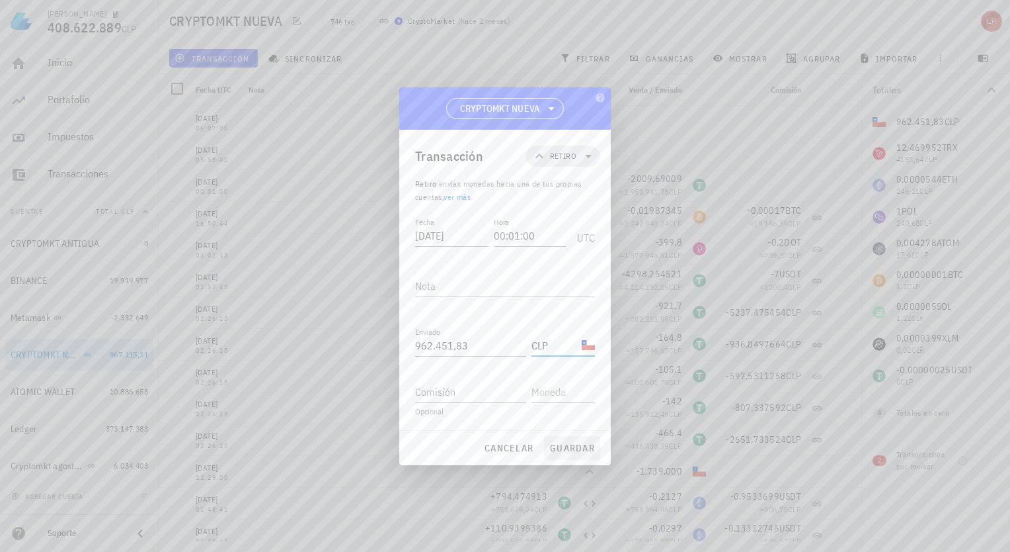
type input "CLP"
click at [565, 442] on span "guardar" at bounding box center [573, 448] width 46 height 12
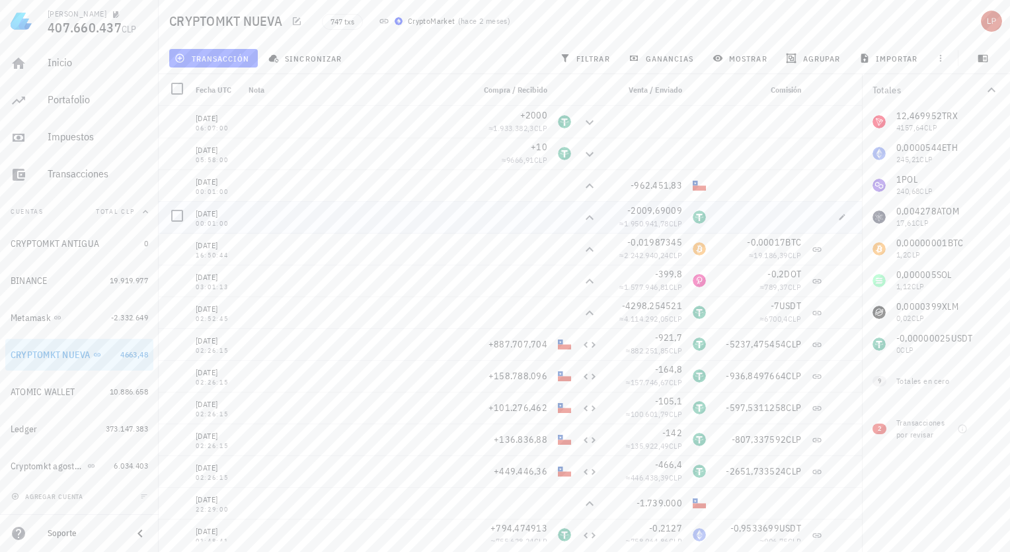
click at [603, 222] on div "-2009,69009 ≈ 1.950.941,78 CLP" at bounding box center [645, 217] width 85 height 32
click at [582, 216] on icon at bounding box center [590, 218] width 16 height 16
click at [840, 217] on icon "button" at bounding box center [843, 217] width 6 height 6
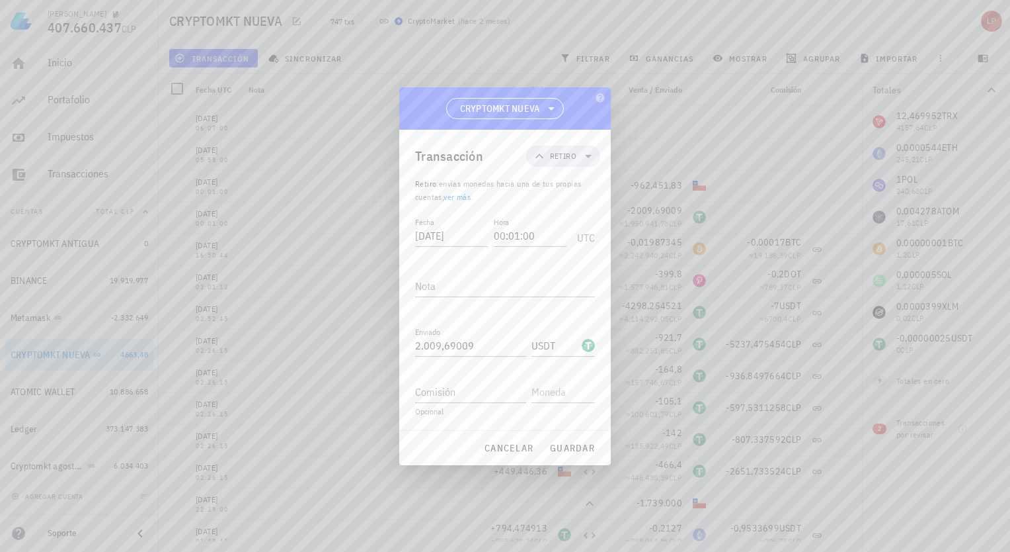
click at [468, 197] on link "ver más" at bounding box center [457, 197] width 27 height 10
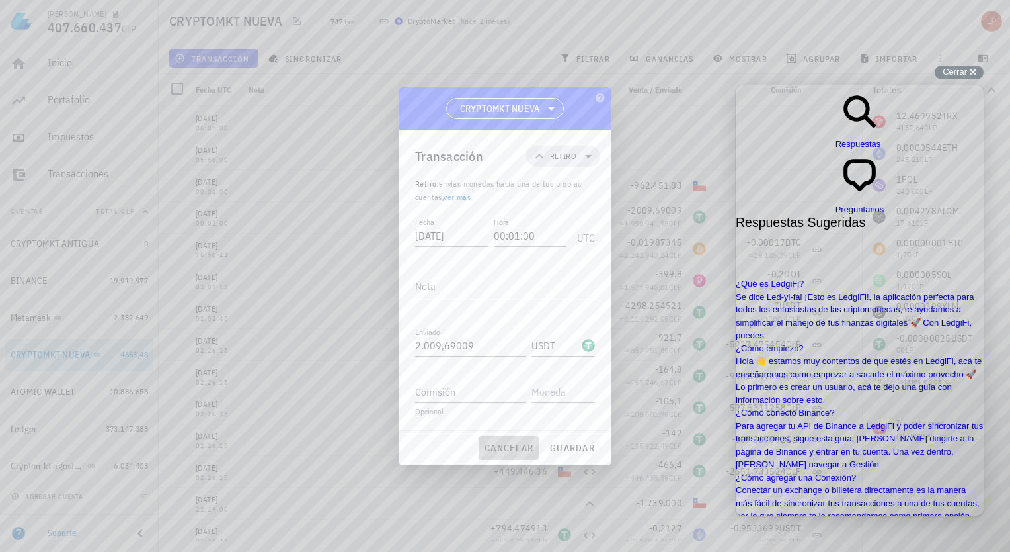
click at [513, 453] on span "cancelar" at bounding box center [509, 448] width 50 height 12
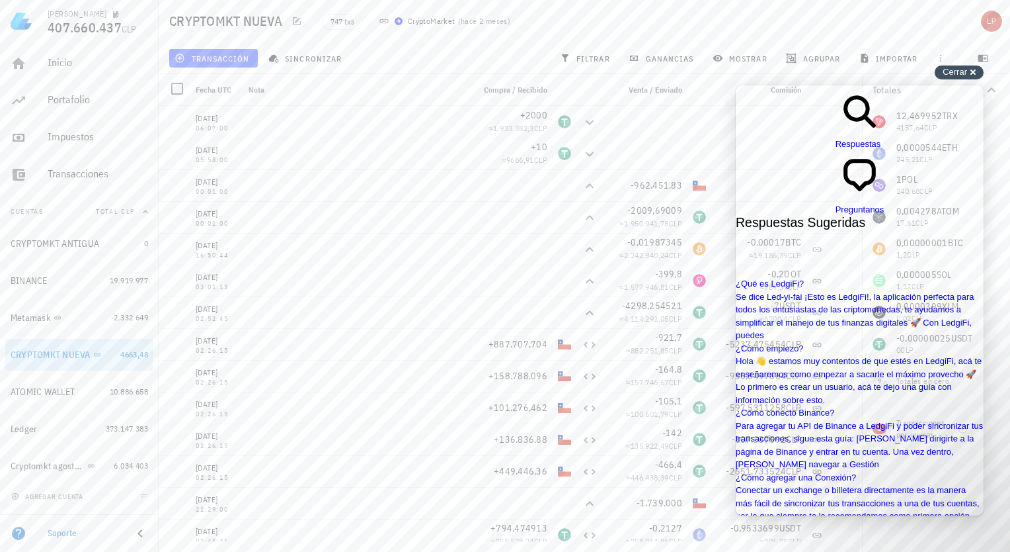
click at [973, 70] on div "Cerrar cross-small" at bounding box center [959, 72] width 49 height 14
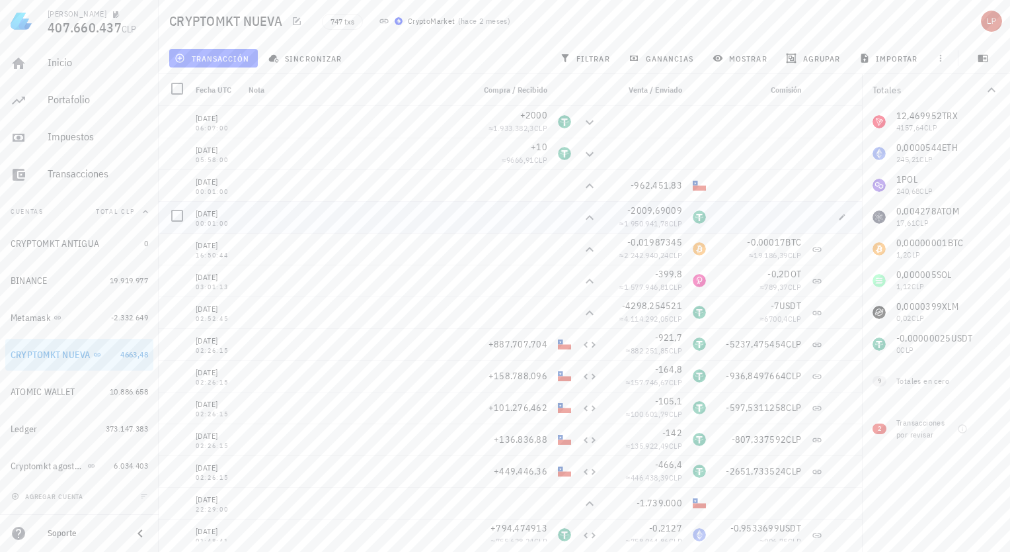
click at [844, 216] on div at bounding box center [845, 217] width 34 height 32
click at [839, 218] on icon "button" at bounding box center [843, 217] width 8 height 8
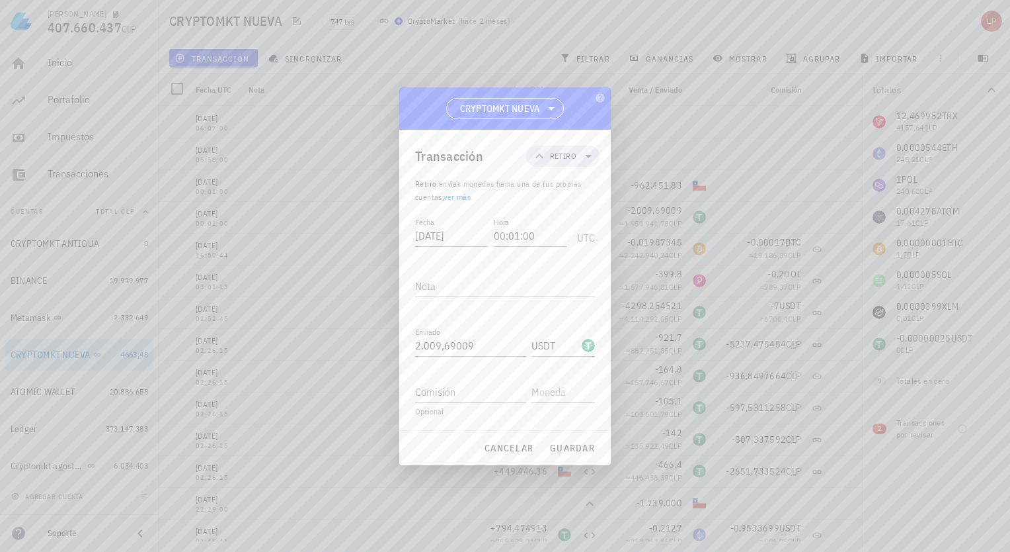
click at [838, 218] on div at bounding box center [505, 276] width 1010 height 552
click at [513, 448] on span "cancelar" at bounding box center [509, 448] width 50 height 12
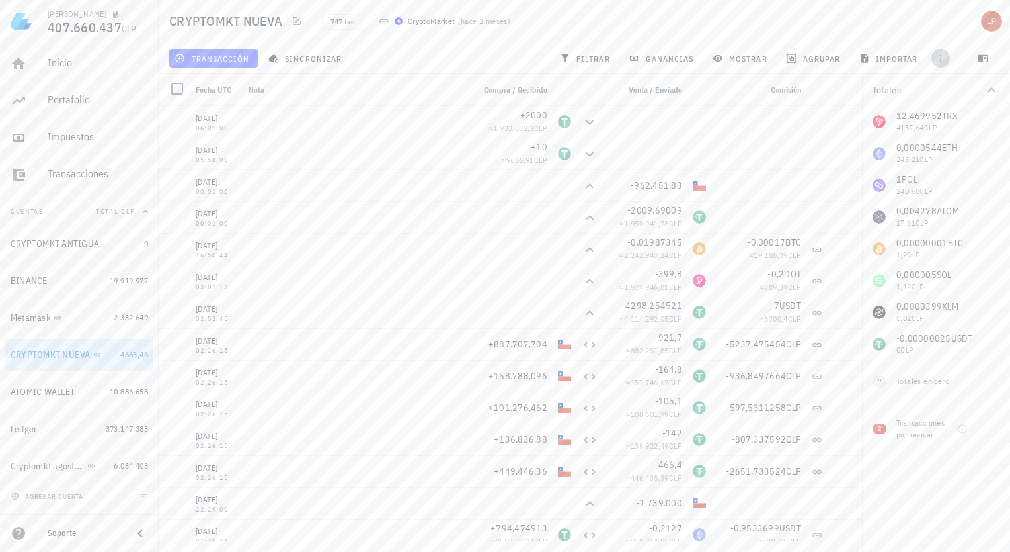
click at [937, 60] on icon "button" at bounding box center [941, 58] width 11 height 11
click at [509, 183] on div at bounding box center [510, 185] width 85 height 32
click at [944, 58] on icon "button" at bounding box center [941, 58] width 11 height 11
click at [786, 119] on div at bounding box center [759, 122] width 95 height 32
click at [833, 211] on button "button" at bounding box center [842, 217] width 19 height 19
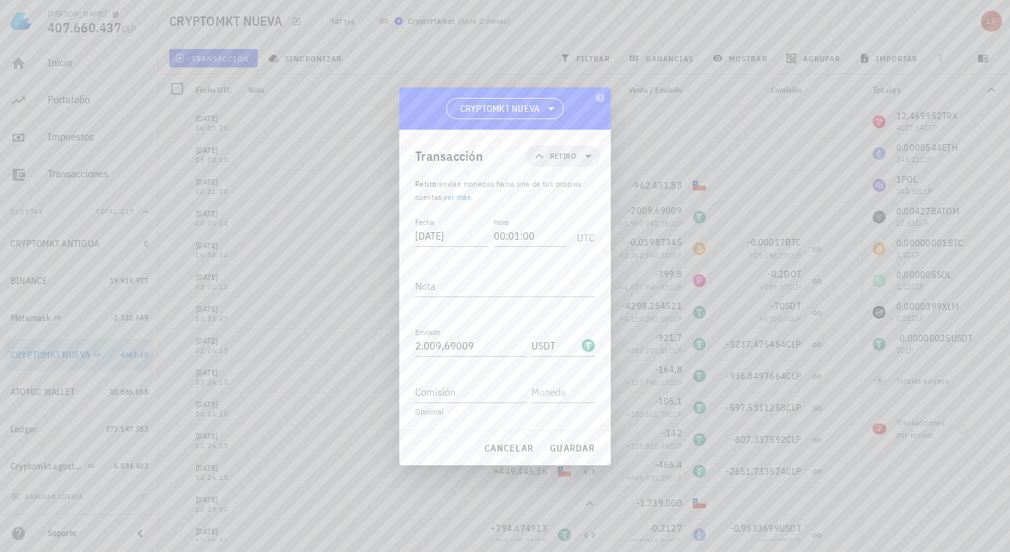
click at [691, 128] on div at bounding box center [505, 276] width 1010 height 552
click at [517, 444] on span "cancelar" at bounding box center [509, 448] width 50 height 12
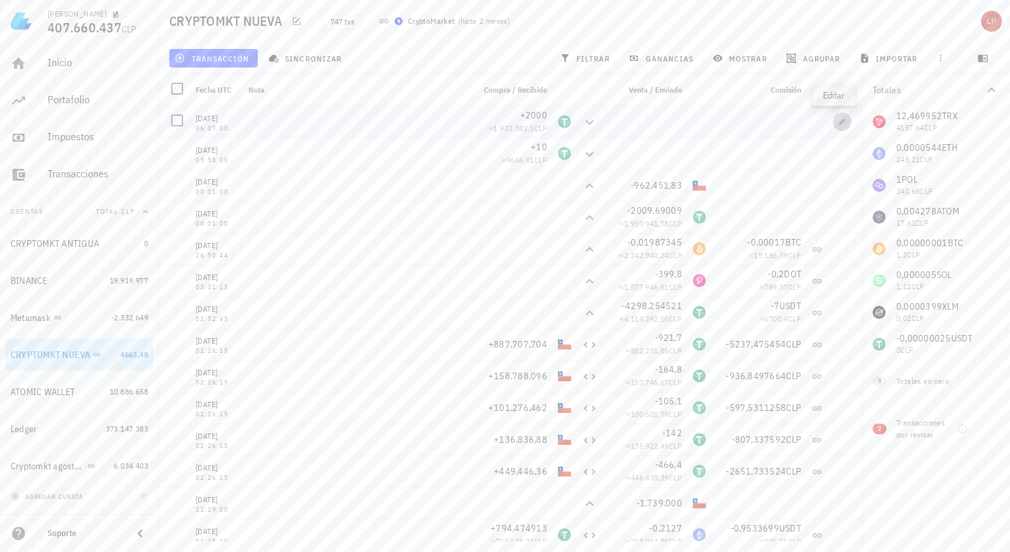
click at [839, 123] on icon "button" at bounding box center [843, 122] width 8 height 8
type input "[DATE]"
type input "06:07:00"
type input "2.000"
type input "USDT"
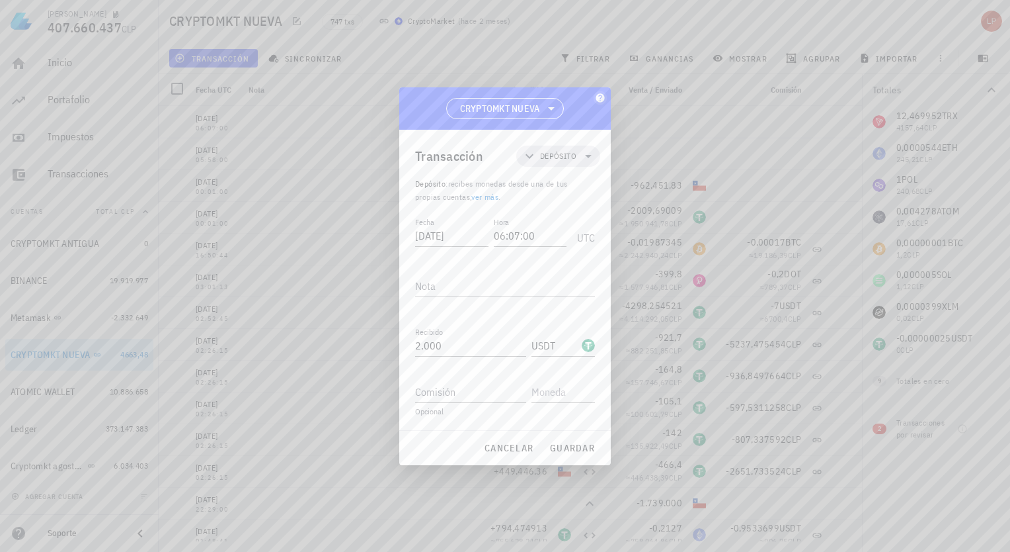
click at [602, 99] on icon "button" at bounding box center [600, 97] width 9 height 9
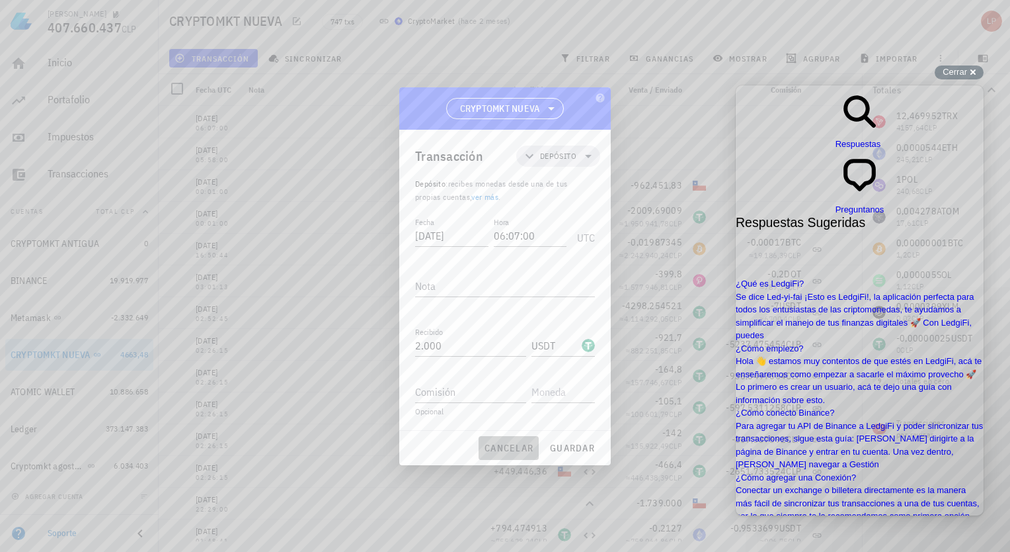
click at [500, 451] on span "cancelar" at bounding box center [509, 448] width 50 height 12
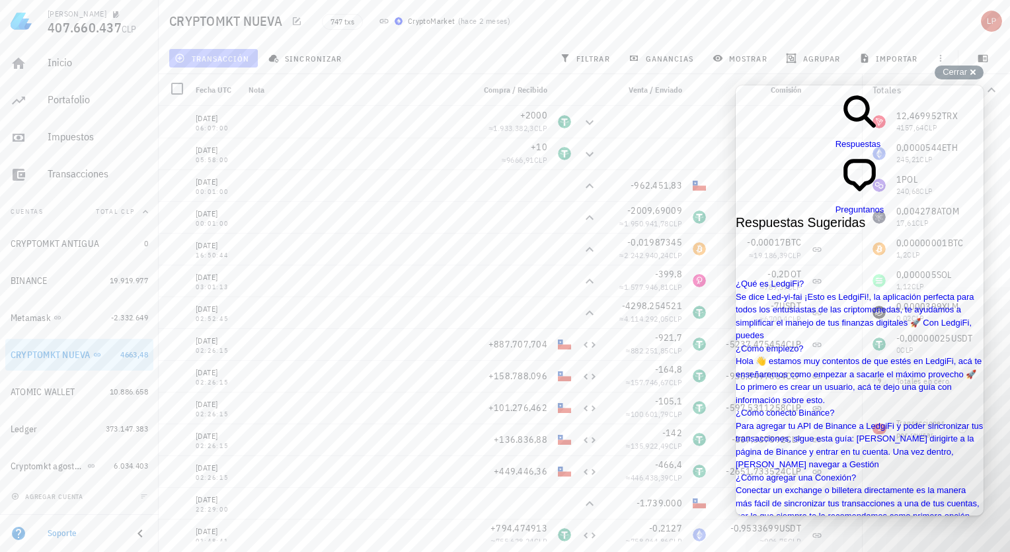
click at [209, 53] on span "transacción" at bounding box center [213, 58] width 72 height 11
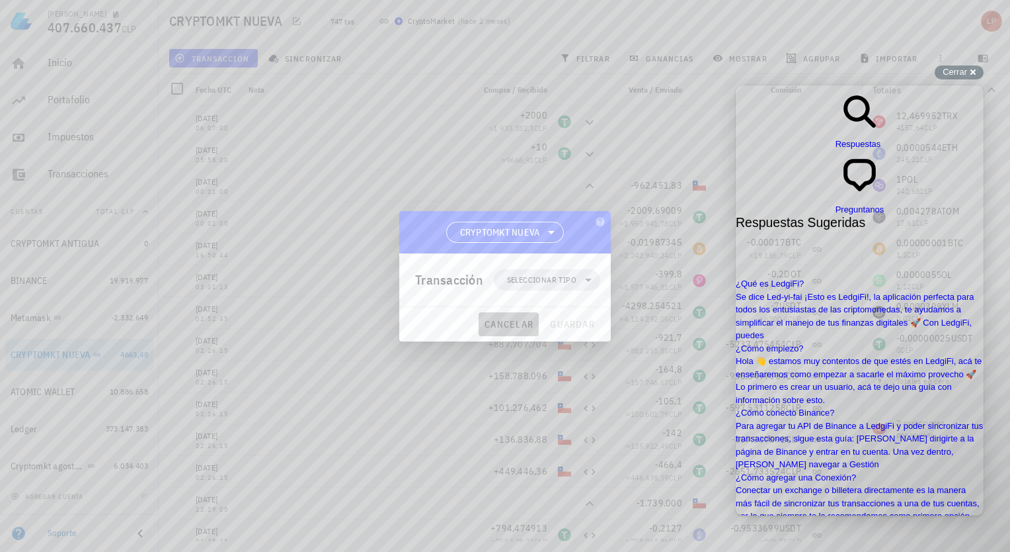
click at [495, 323] on span "cancelar" at bounding box center [509, 324] width 50 height 12
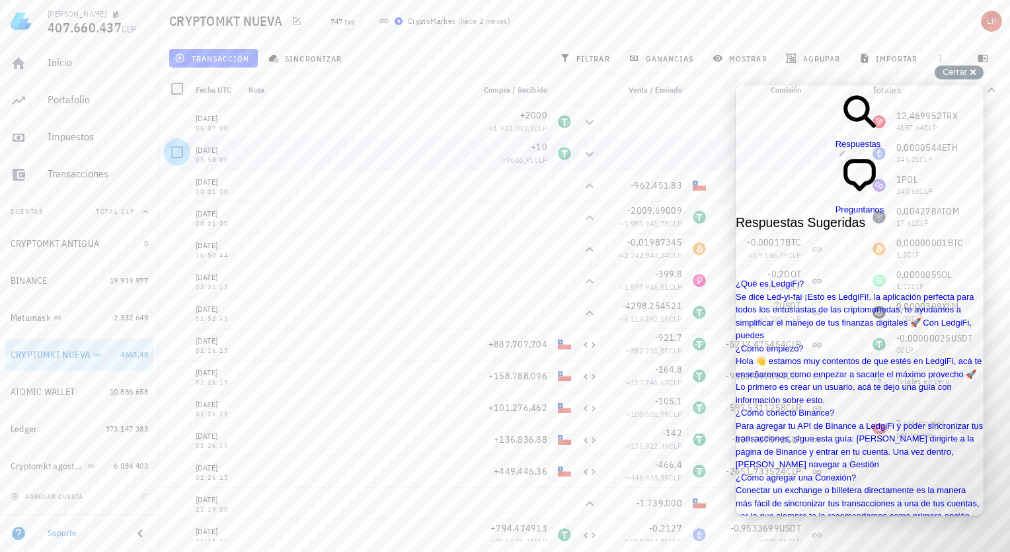
click at [176, 151] on div at bounding box center [177, 152] width 22 height 22
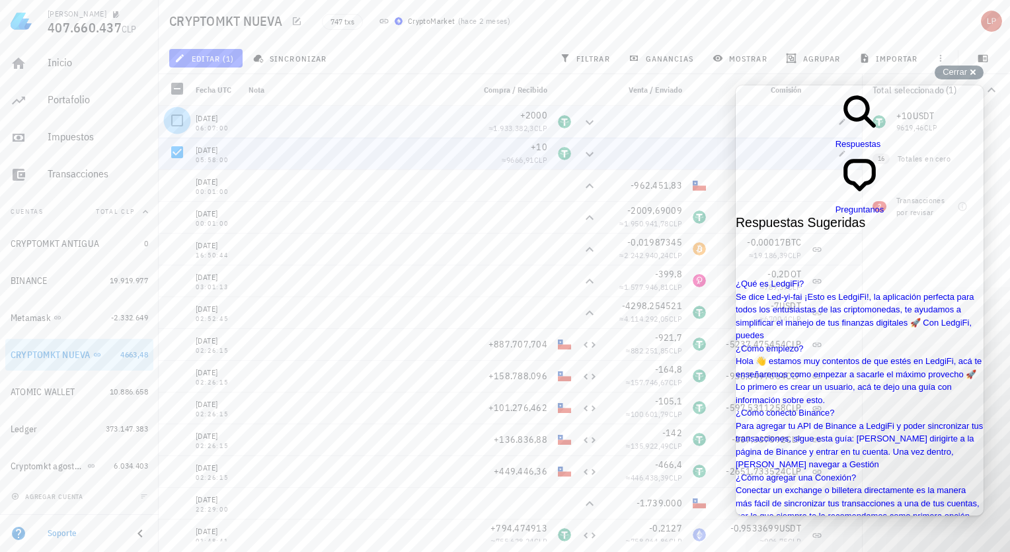
click at [175, 120] on div at bounding box center [177, 120] width 22 height 22
click at [973, 69] on div "Cerrar cross-small" at bounding box center [959, 72] width 49 height 14
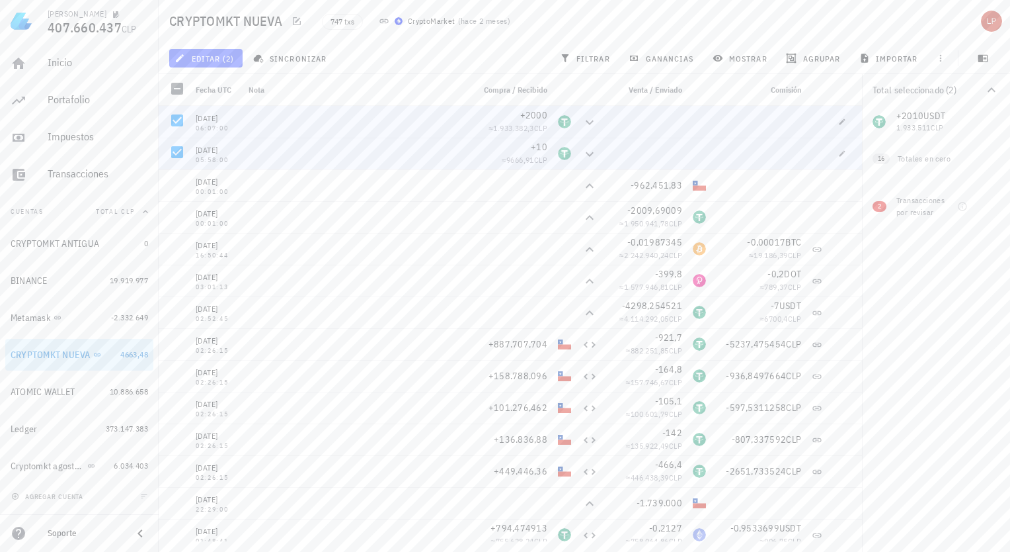
click at [931, 87] on div "Total seleccionado (2)" at bounding box center [928, 89] width 111 height 9
click at [833, 120] on span "button" at bounding box center [842, 122] width 19 height 8
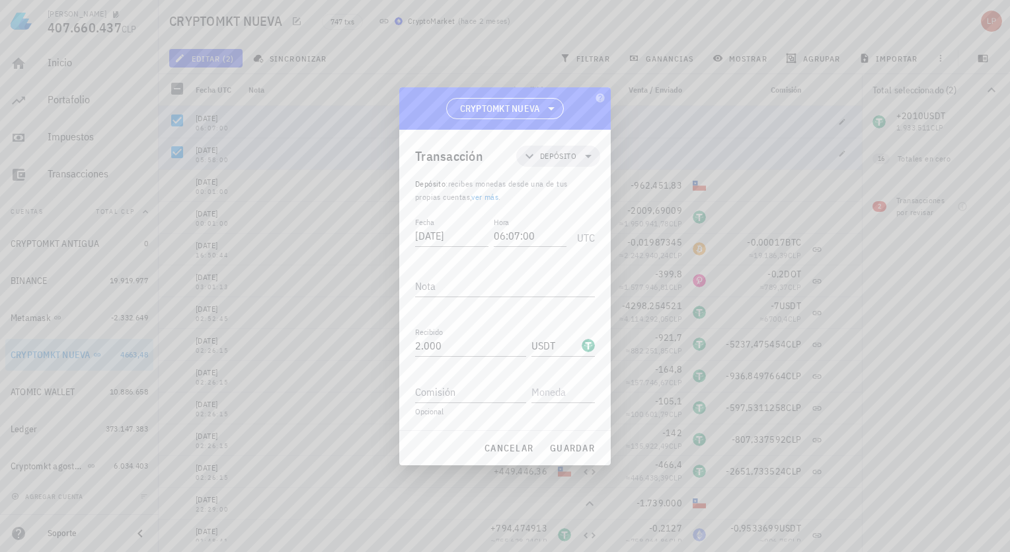
click at [344, 199] on div at bounding box center [505, 276] width 1010 height 552
click at [602, 95] on icon "button" at bounding box center [600, 97] width 9 height 9
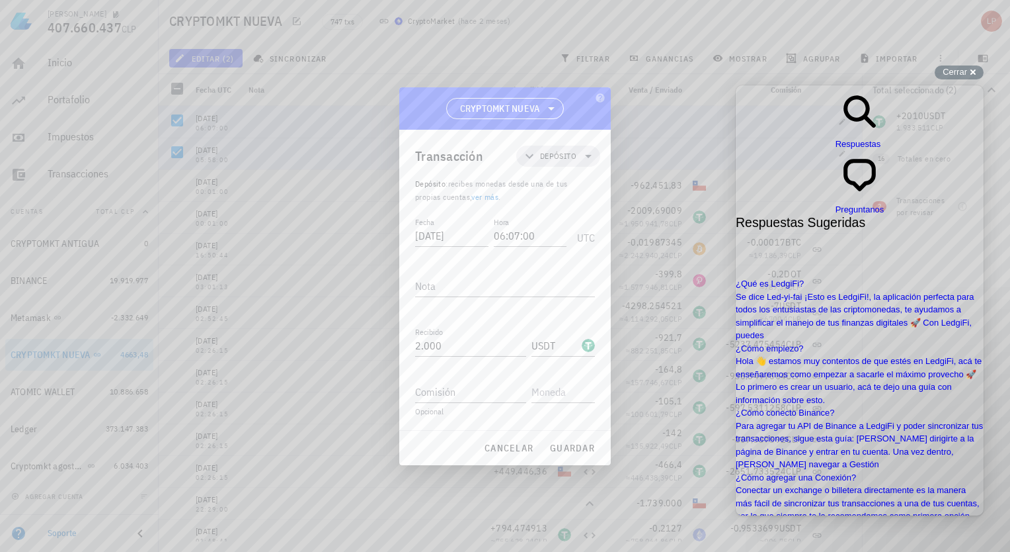
click at [335, 173] on div at bounding box center [505, 276] width 1010 height 552
click at [335, 212] on div at bounding box center [505, 276] width 1010 height 552
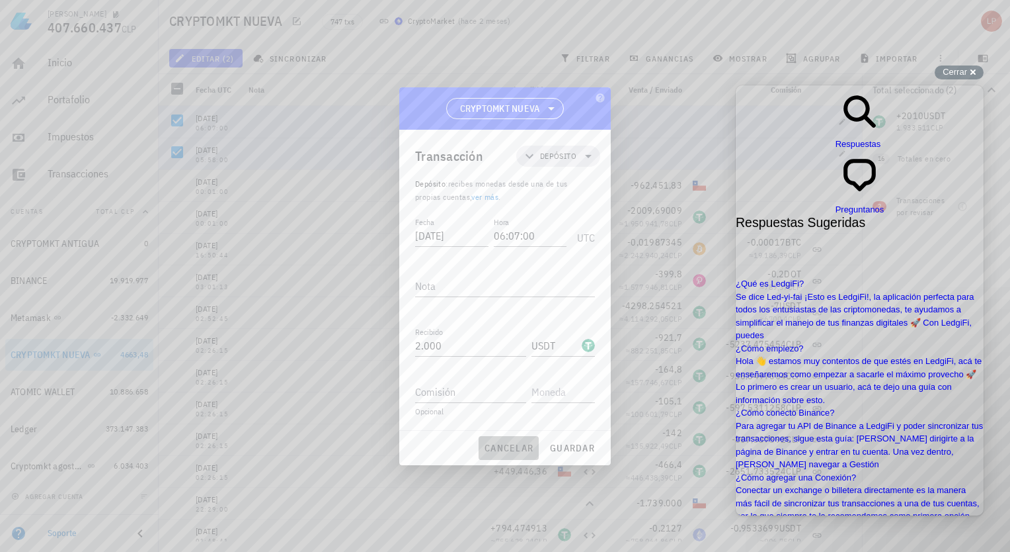
click at [522, 442] on span "cancelar" at bounding box center [509, 448] width 50 height 12
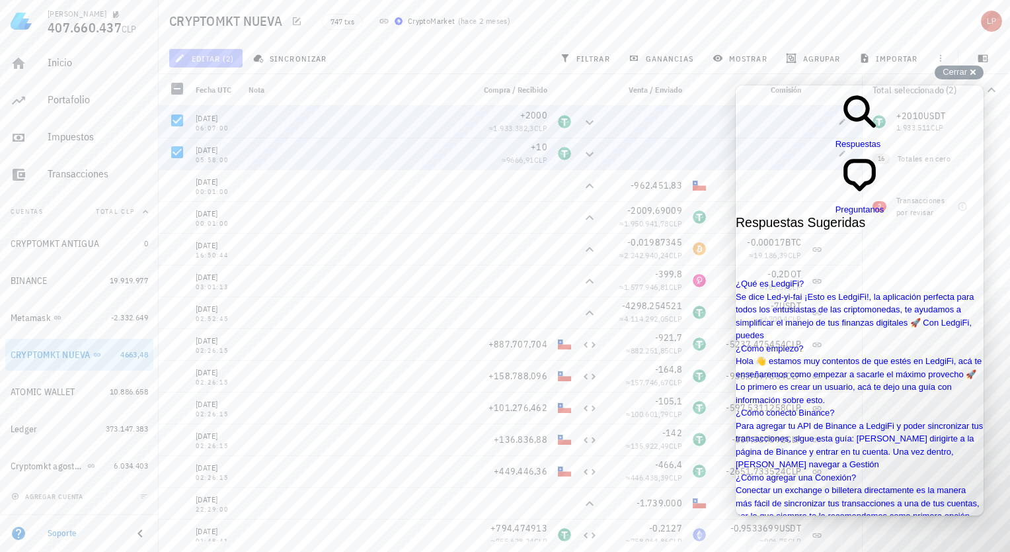
click at [214, 58] on span "editar (2)" at bounding box center [205, 58] width 57 height 11
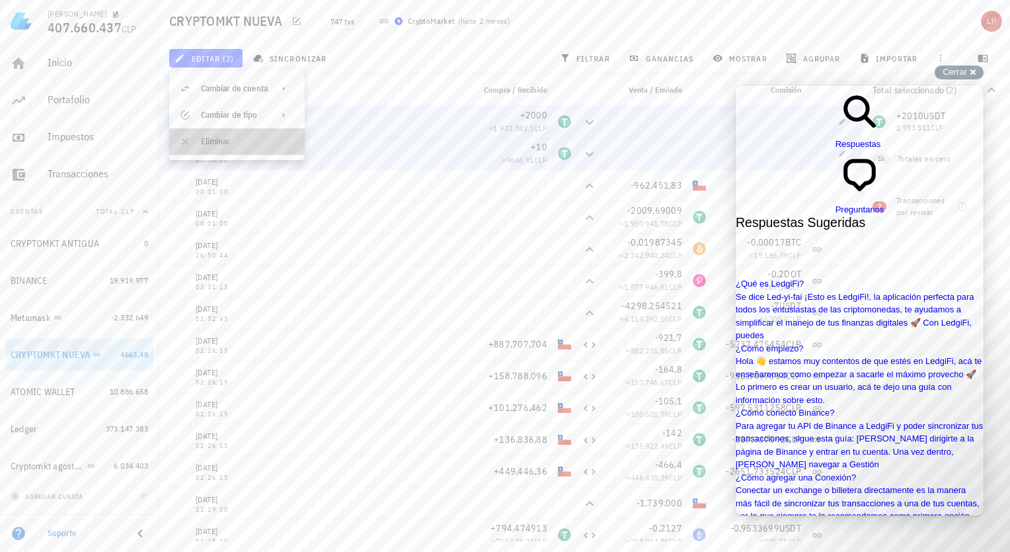
click at [225, 143] on div "Eliminar" at bounding box center [247, 141] width 93 height 11
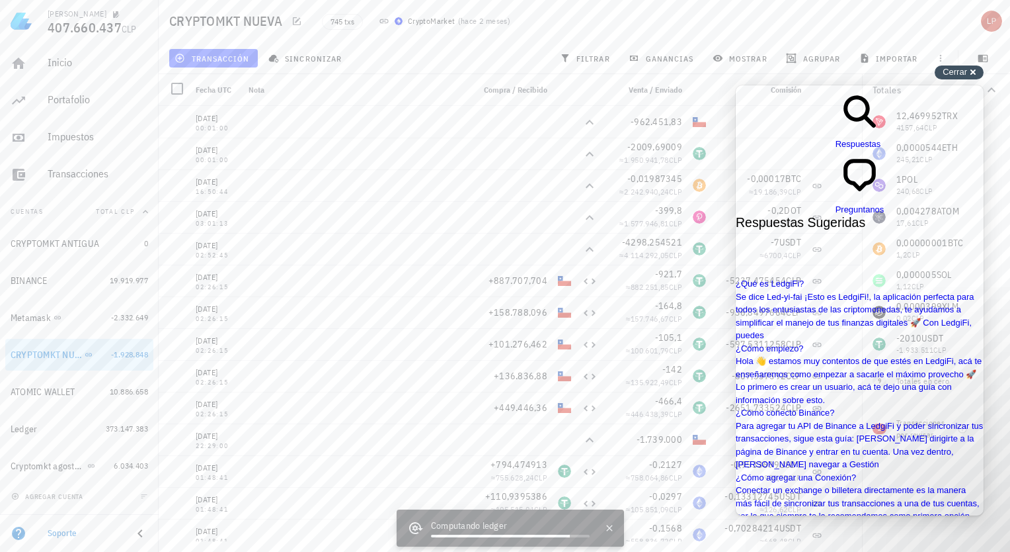
click at [960, 75] on span "Cerrar" at bounding box center [955, 72] width 24 height 10
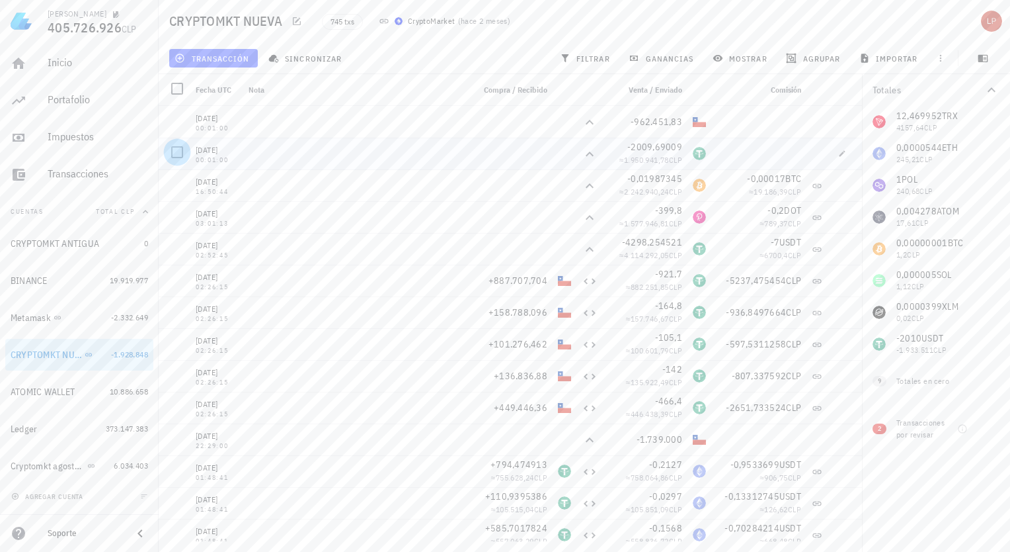
click at [177, 155] on div at bounding box center [177, 152] width 22 height 22
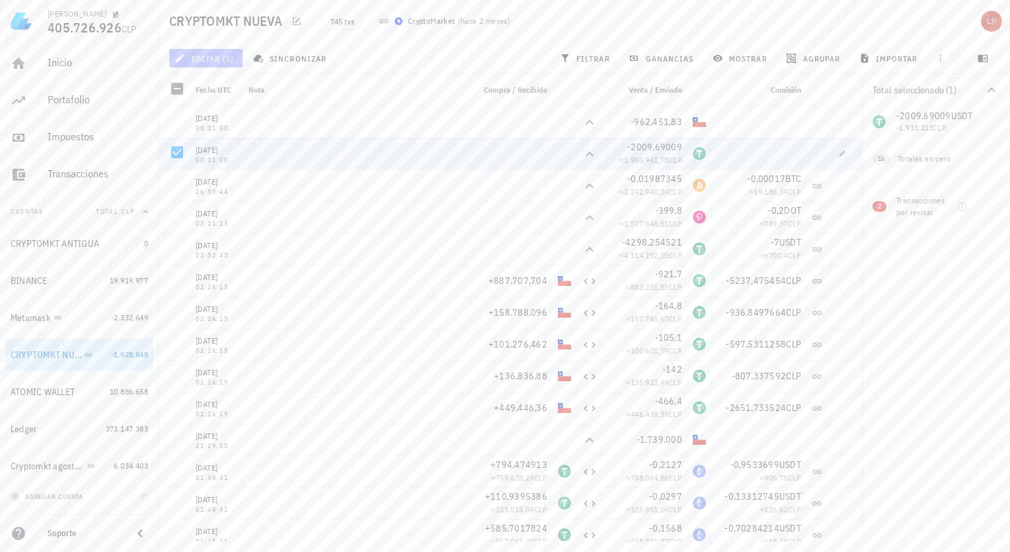
click at [212, 54] on span "editar (1)" at bounding box center [205, 58] width 57 height 11
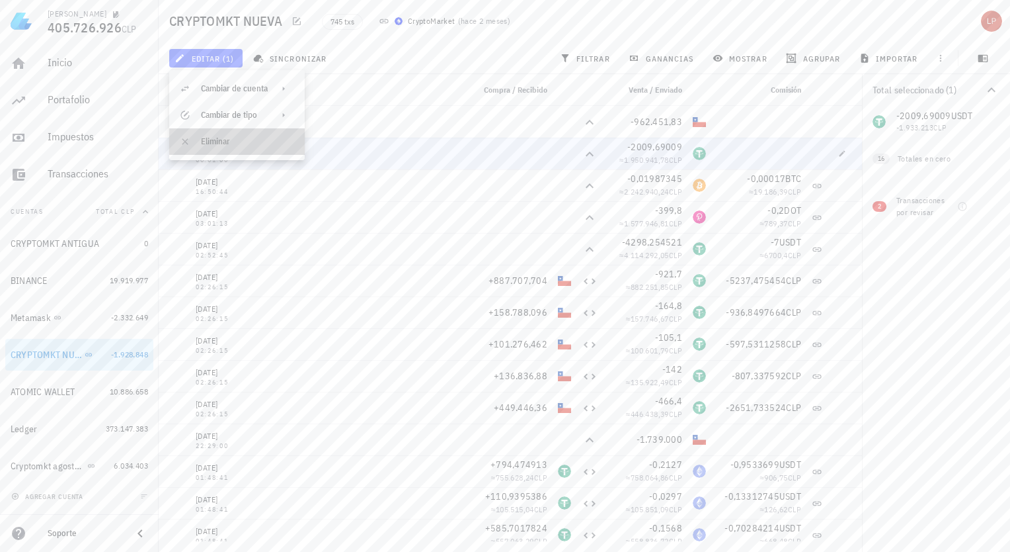
click at [216, 137] on div "Eliminar" at bounding box center [247, 141] width 93 height 11
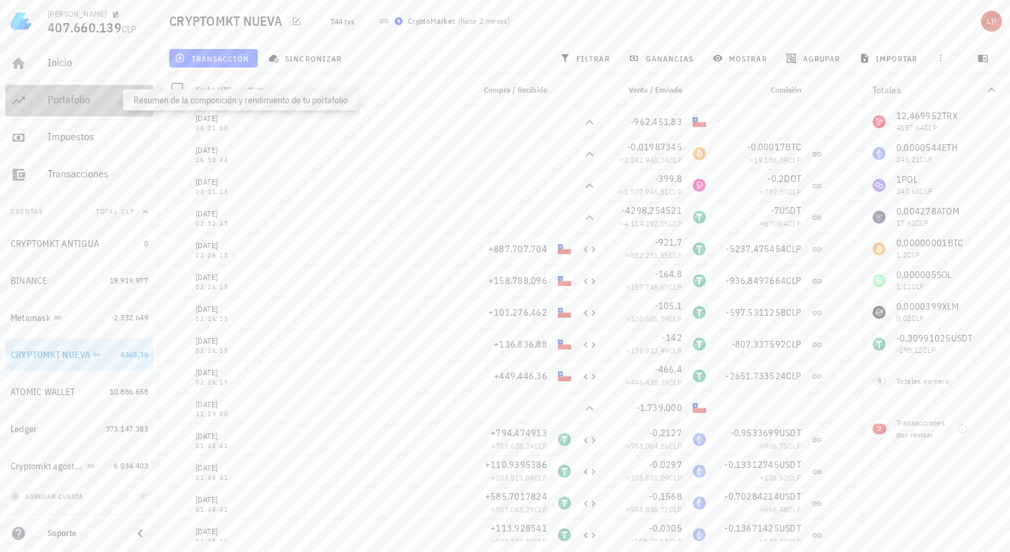
click at [76, 102] on div "Portafolio" at bounding box center [98, 99] width 101 height 13
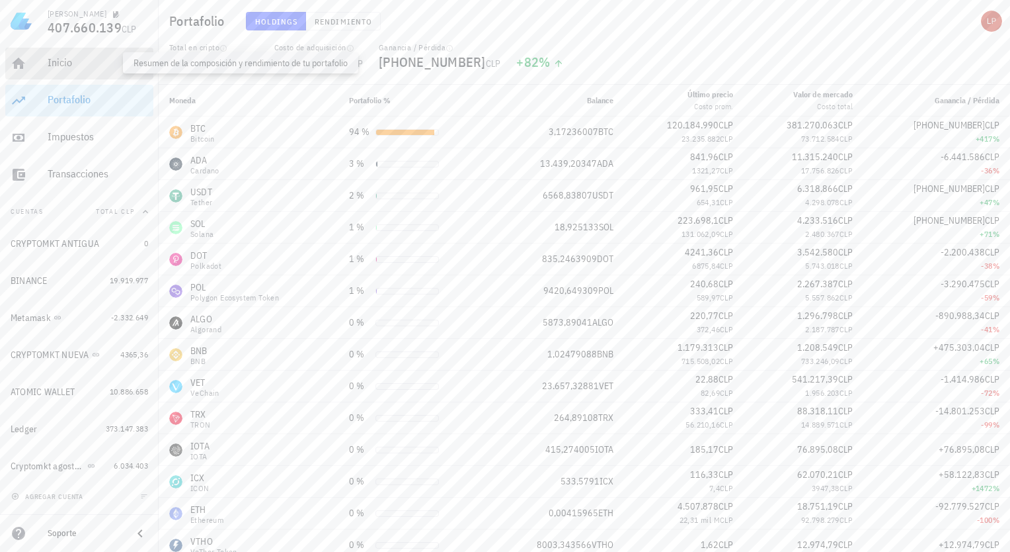
click at [62, 63] on div "Inicio" at bounding box center [98, 62] width 101 height 13
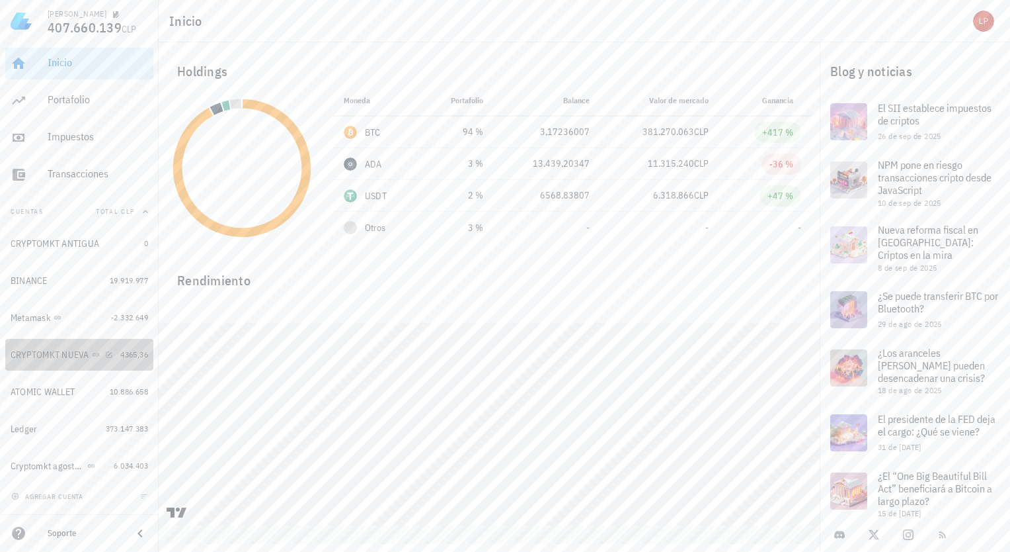
click at [90, 358] on div "CRYPTOMKT NUEVA" at bounding box center [63, 355] width 104 height 13
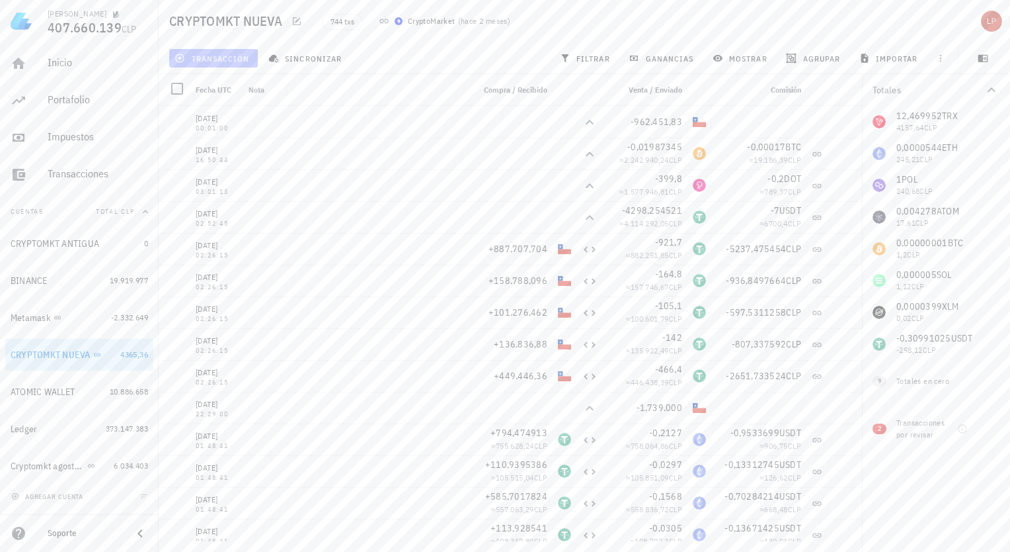
click at [224, 54] on span "transacción" at bounding box center [213, 58] width 72 height 11
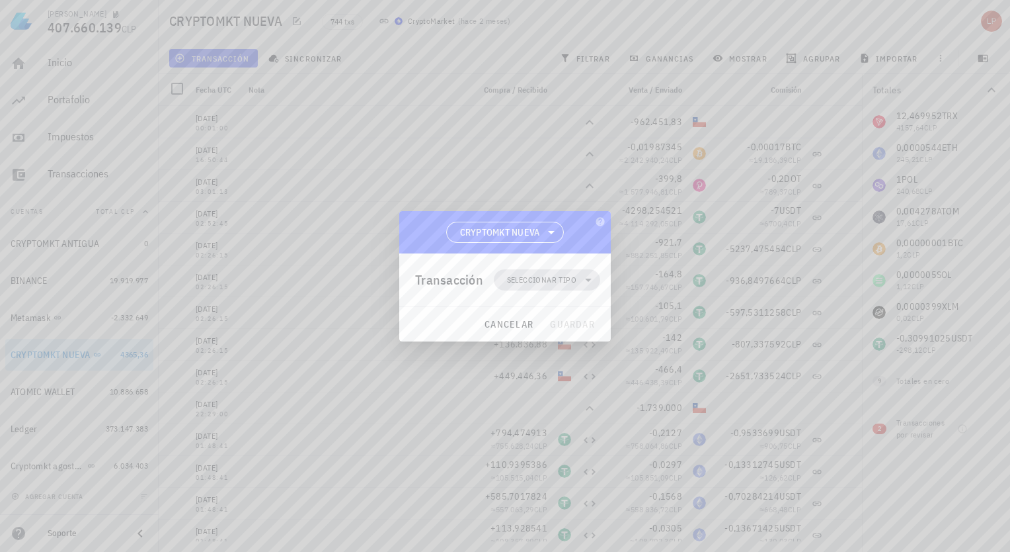
click at [571, 279] on span "Seleccionar tipo" at bounding box center [541, 279] width 69 height 13
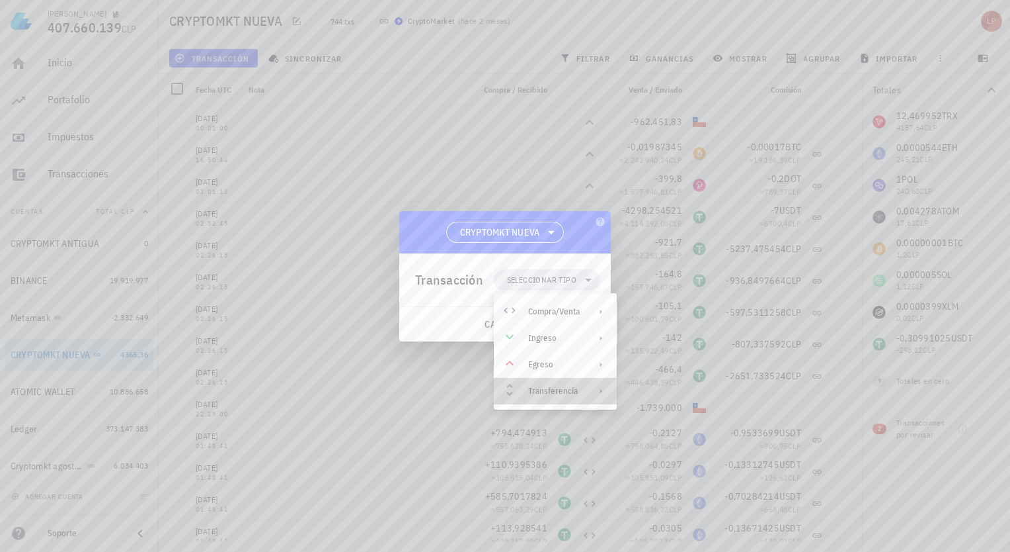
click at [583, 390] on div "Transferencia" at bounding box center [555, 391] width 123 height 26
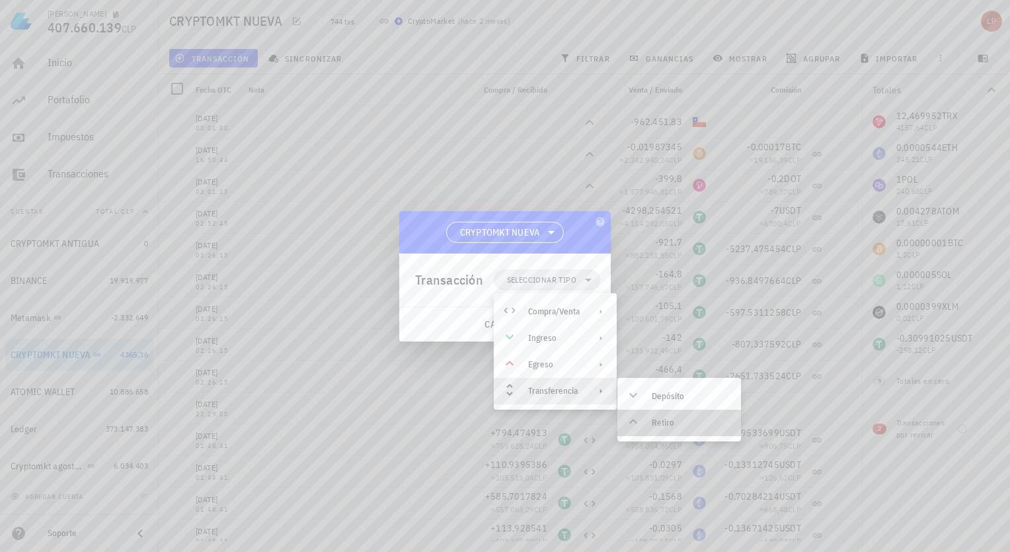
click at [651, 421] on div "Retiro" at bounding box center [680, 422] width 124 height 26
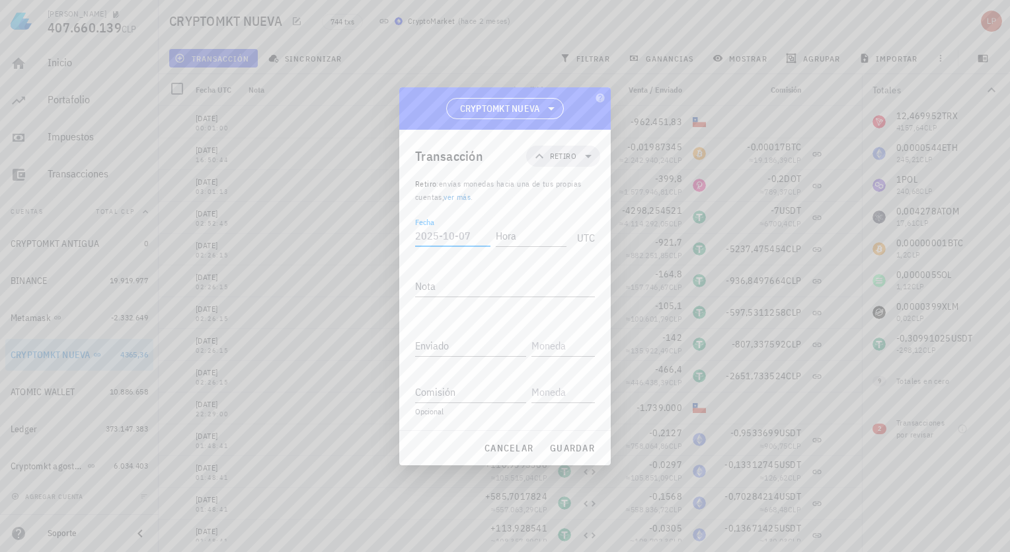
click at [448, 241] on input "Fecha" at bounding box center [452, 235] width 75 height 21
type input "[DATE]"
click at [513, 238] on input "Hora" at bounding box center [528, 235] width 75 height 21
type input "00:01:00"
click at [454, 343] on input "Enviado" at bounding box center [470, 345] width 111 height 21
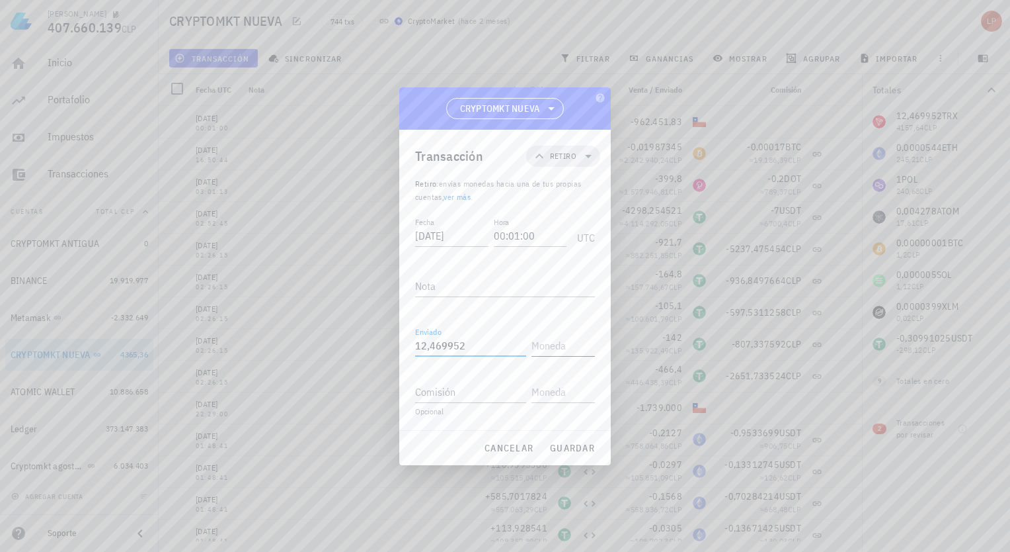
type input "12,469952"
click at [550, 348] on input "text" at bounding box center [562, 345] width 61 height 21
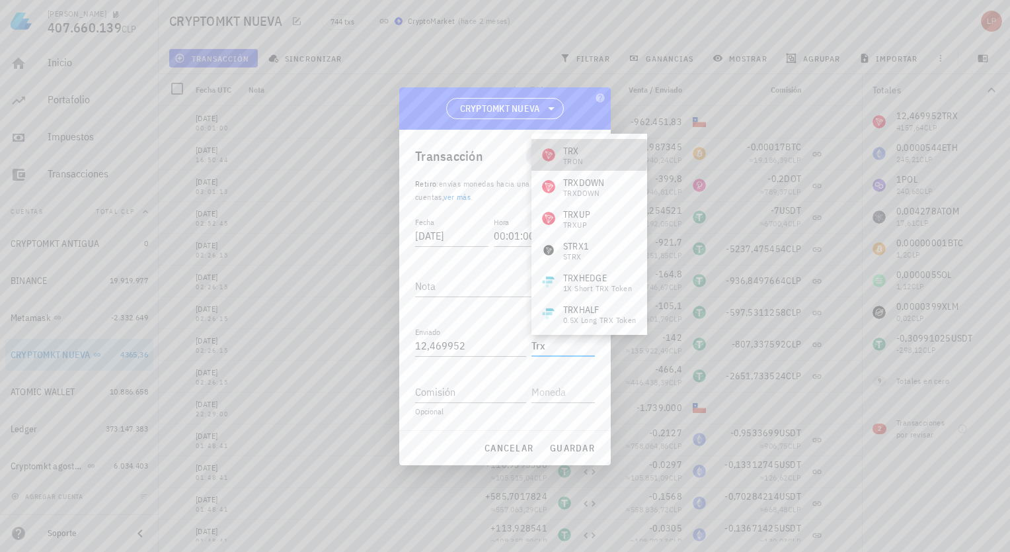
click at [574, 157] on div "TRON" at bounding box center [573, 161] width 21 height 8
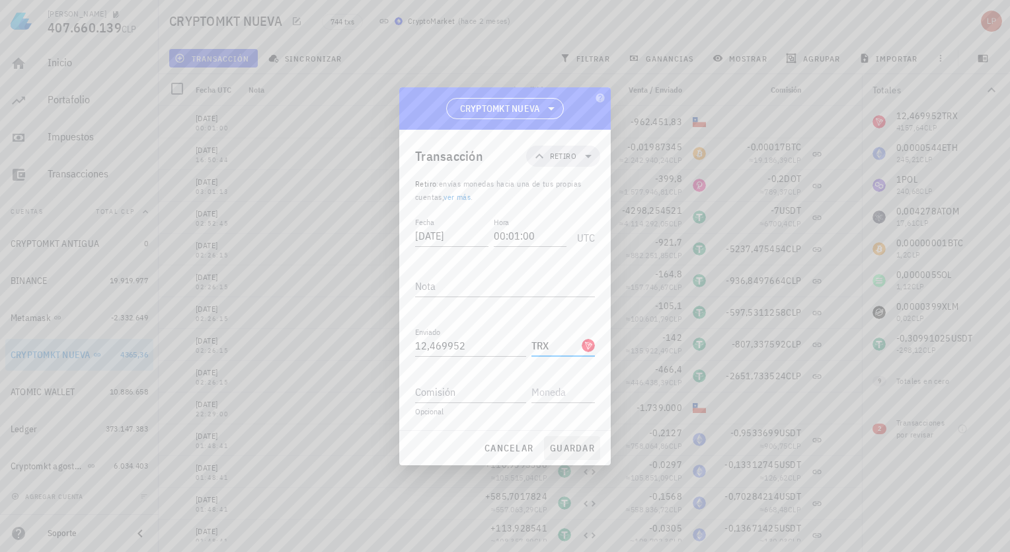
type input "TRX"
click at [573, 448] on span "guardar" at bounding box center [573, 448] width 46 height 12
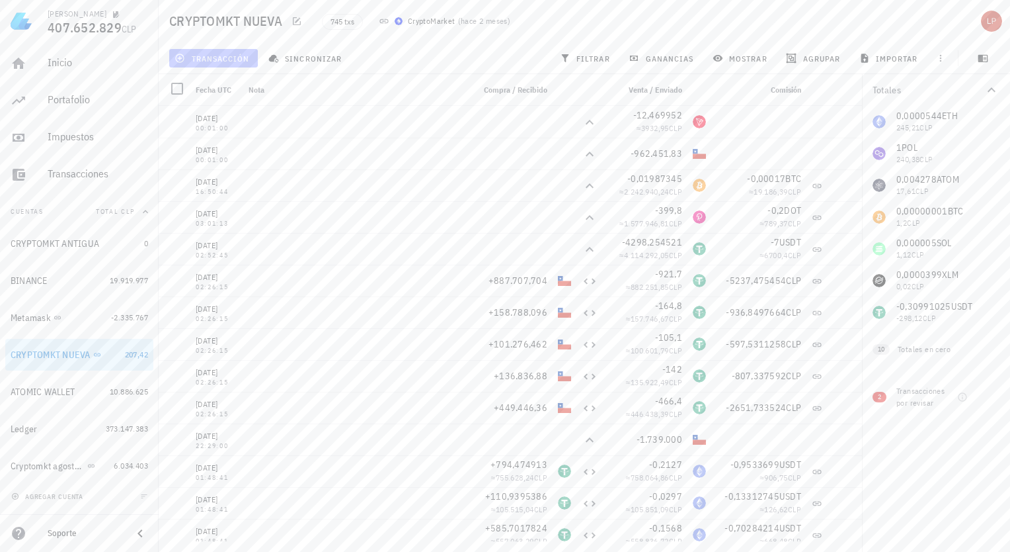
click at [233, 51] on button "transacción" at bounding box center [213, 58] width 89 height 19
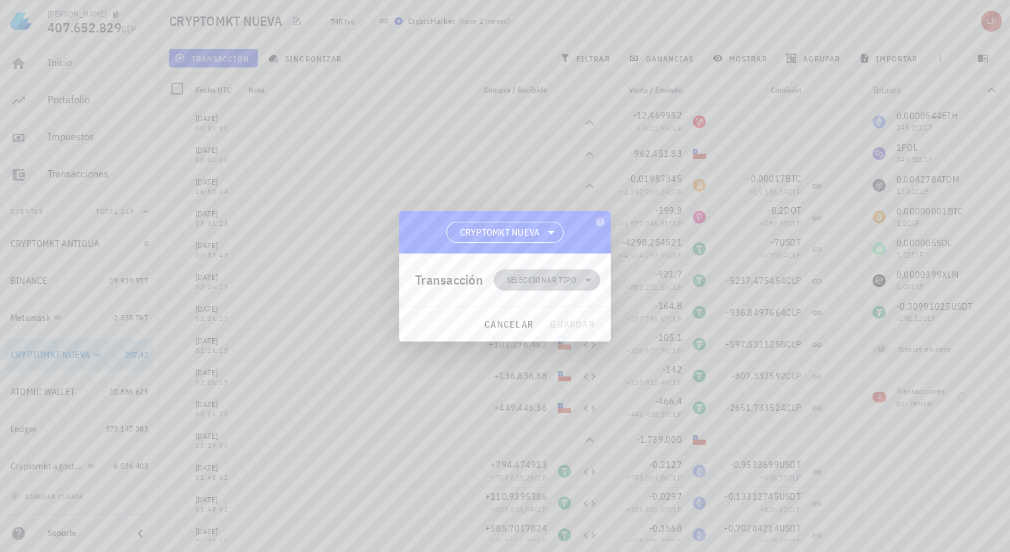
click at [573, 280] on span "Seleccionar tipo" at bounding box center [541, 279] width 69 height 13
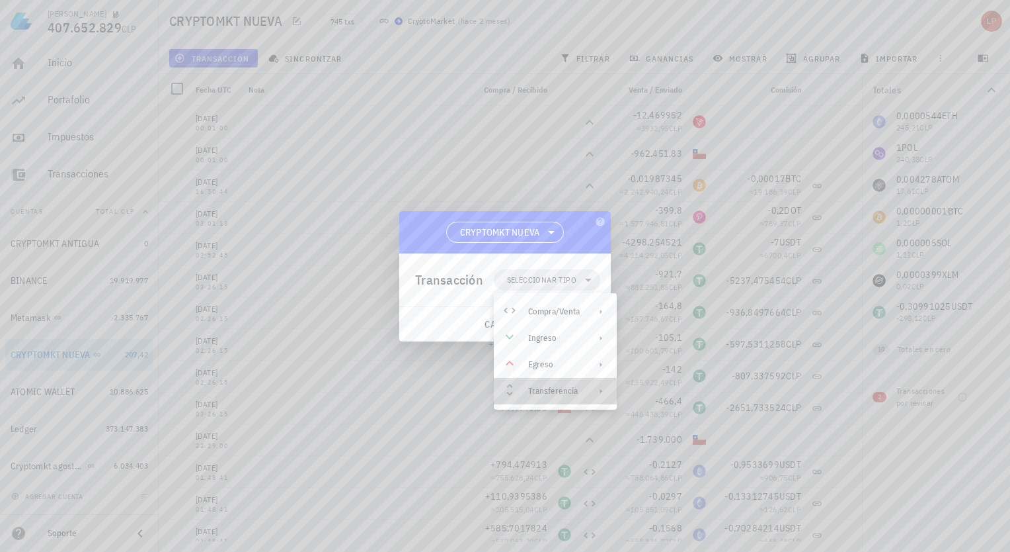
click at [556, 388] on div "Transferencia" at bounding box center [554, 391] width 52 height 11
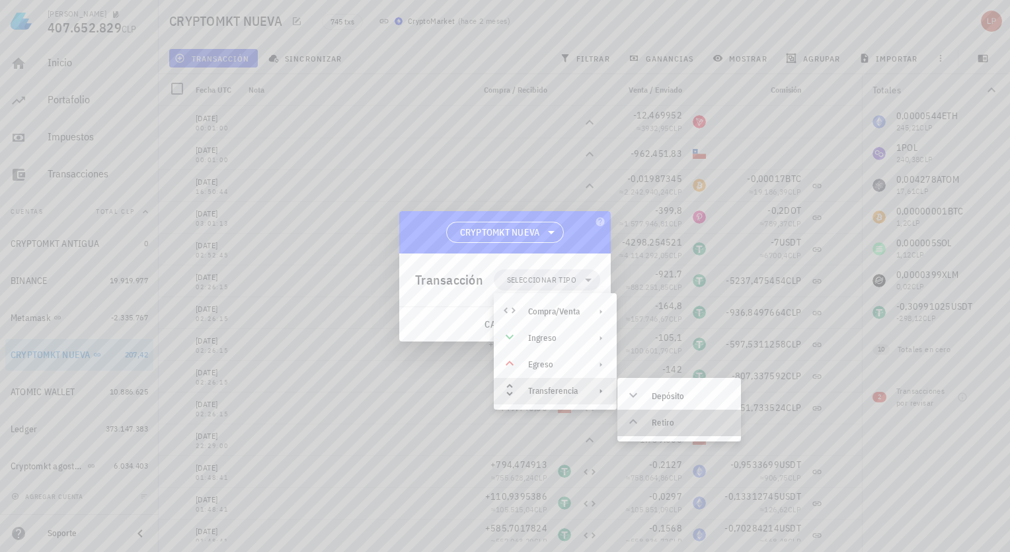
click at [651, 419] on div "Retiro" at bounding box center [680, 422] width 124 height 26
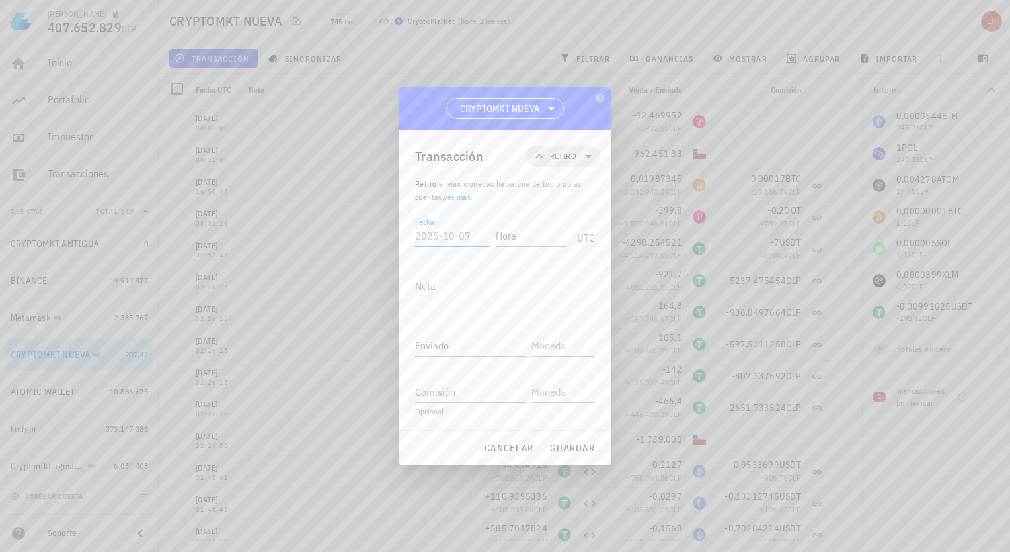
click at [448, 245] on div "Fecha" at bounding box center [452, 235] width 75 height 21
type input "[DATE]"
click at [505, 234] on input "Hora" at bounding box center [528, 235] width 75 height 21
type input "00:01:00"
click at [446, 347] on input "Enviado" at bounding box center [470, 345] width 111 height 21
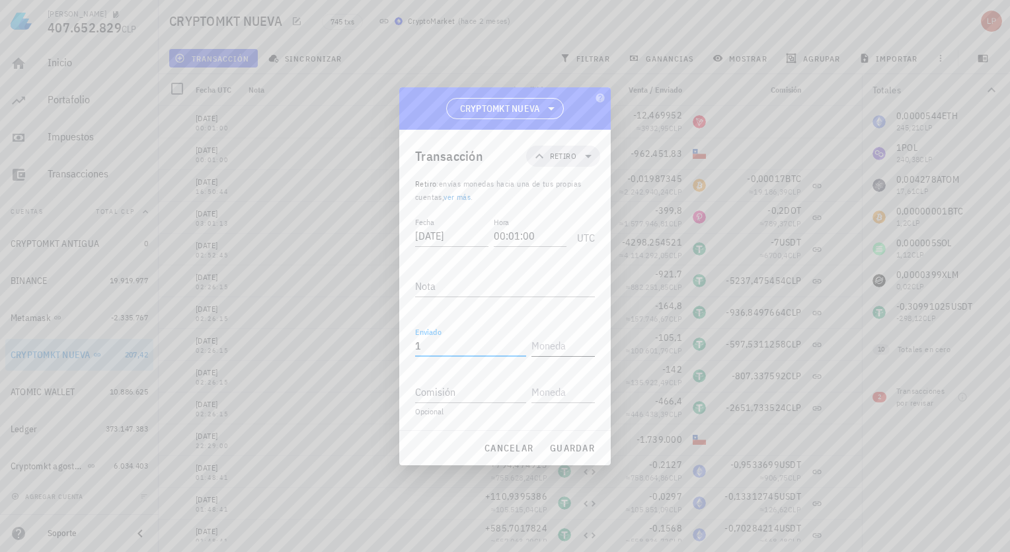
type input "1"
click at [548, 347] on input "text" at bounding box center [562, 345] width 61 height 21
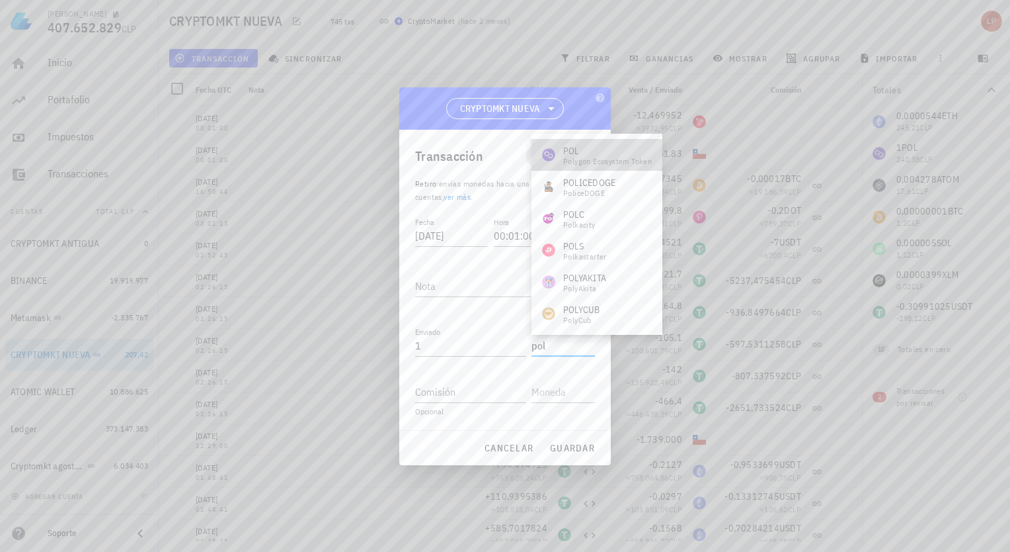
click at [580, 159] on div "Polygon Ecosystem Token" at bounding box center [607, 161] width 89 height 8
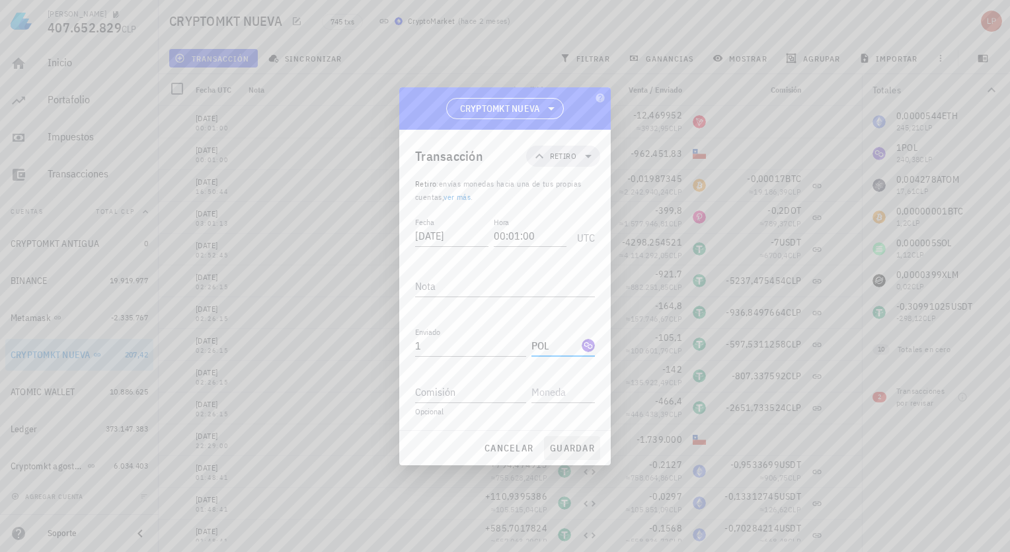
type input "POL"
click at [582, 447] on span "guardar" at bounding box center [573, 448] width 46 height 12
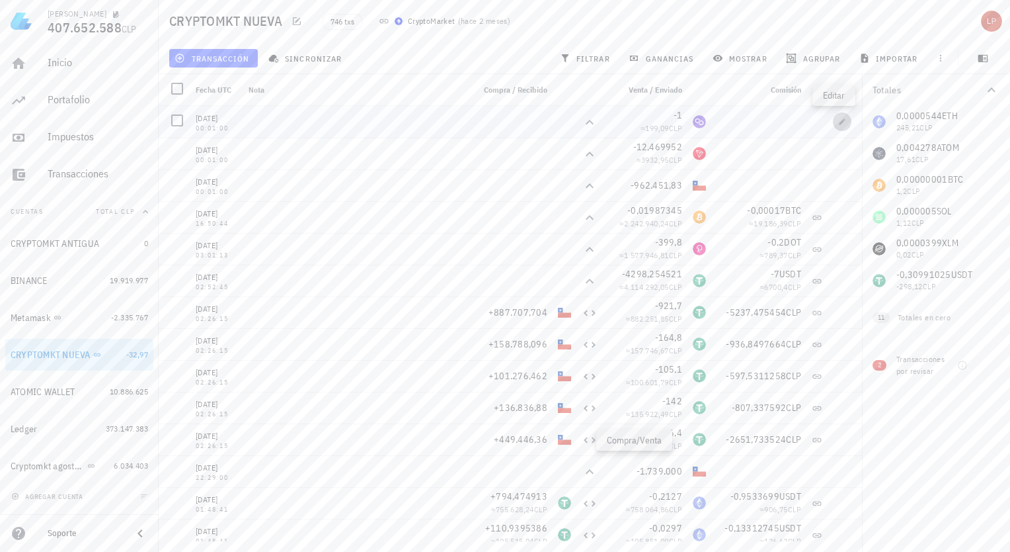
click at [833, 116] on button "button" at bounding box center [842, 121] width 19 height 19
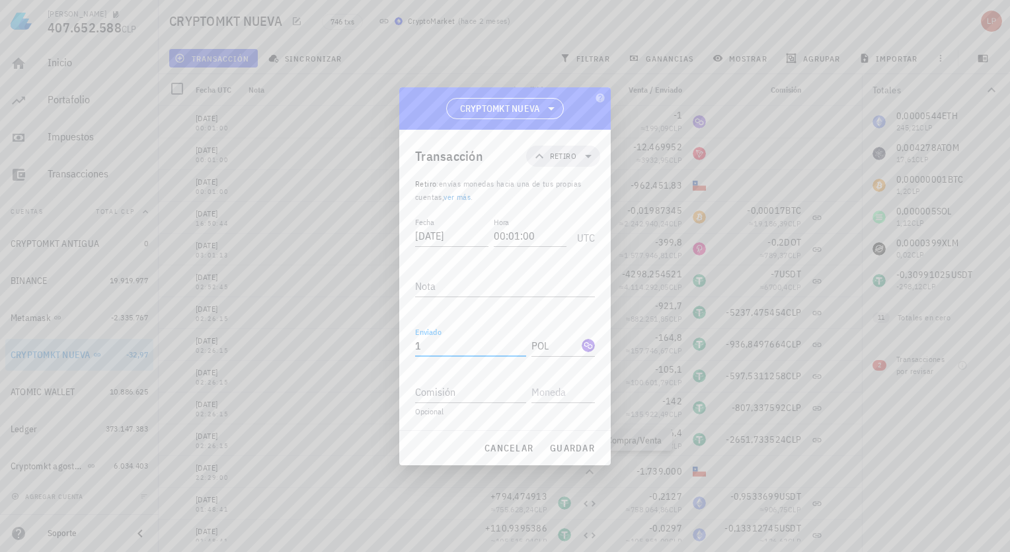
click at [447, 345] on input "1" at bounding box center [470, 345] width 111 height 21
click at [570, 444] on span "guardar" at bounding box center [573, 448] width 46 height 12
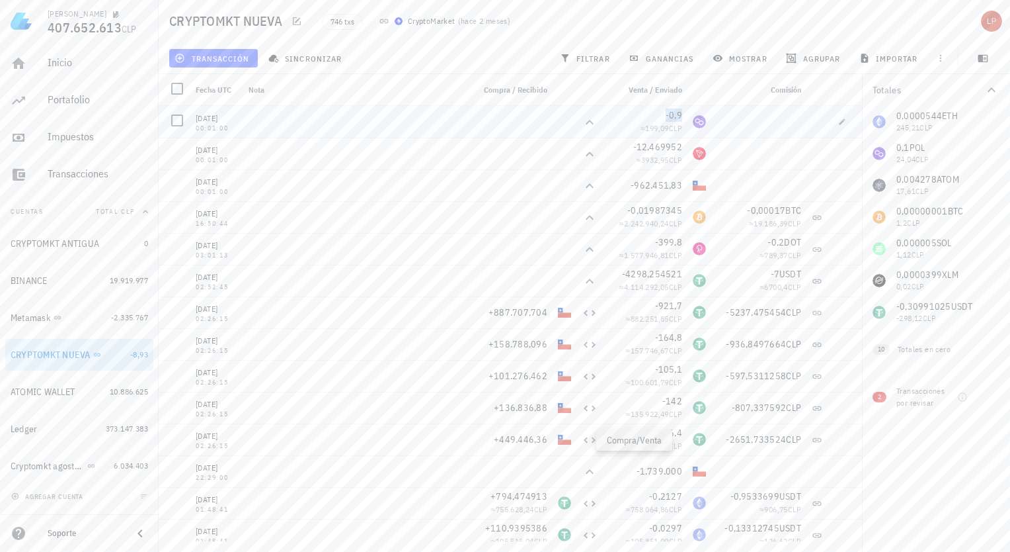
click at [673, 114] on span "-0,9" at bounding box center [674, 115] width 17 height 12
click at [839, 119] on icon "button" at bounding box center [843, 122] width 8 height 8
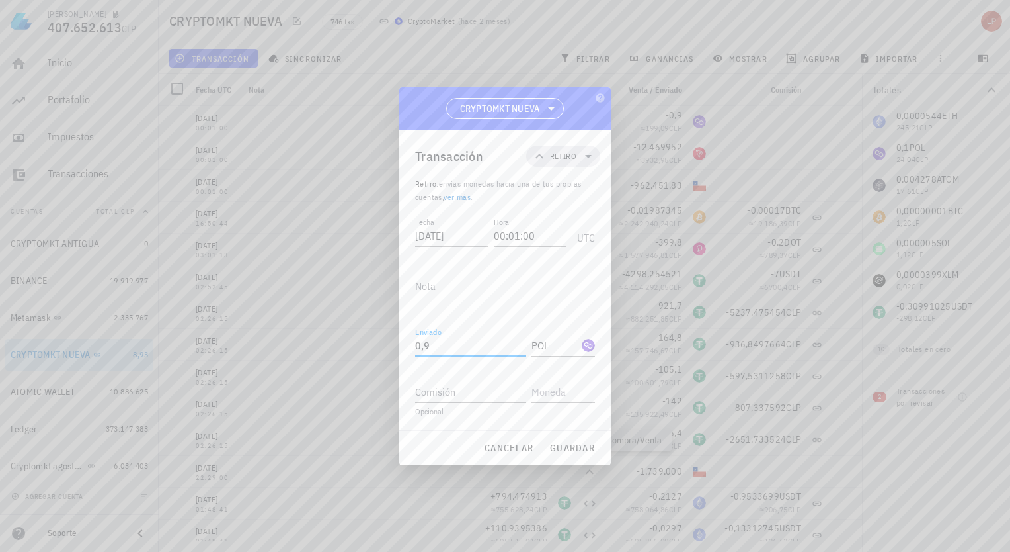
click at [432, 345] on input "0,9" at bounding box center [470, 345] width 111 height 21
type input "8"
click at [558, 442] on span "guardar" at bounding box center [573, 448] width 46 height 12
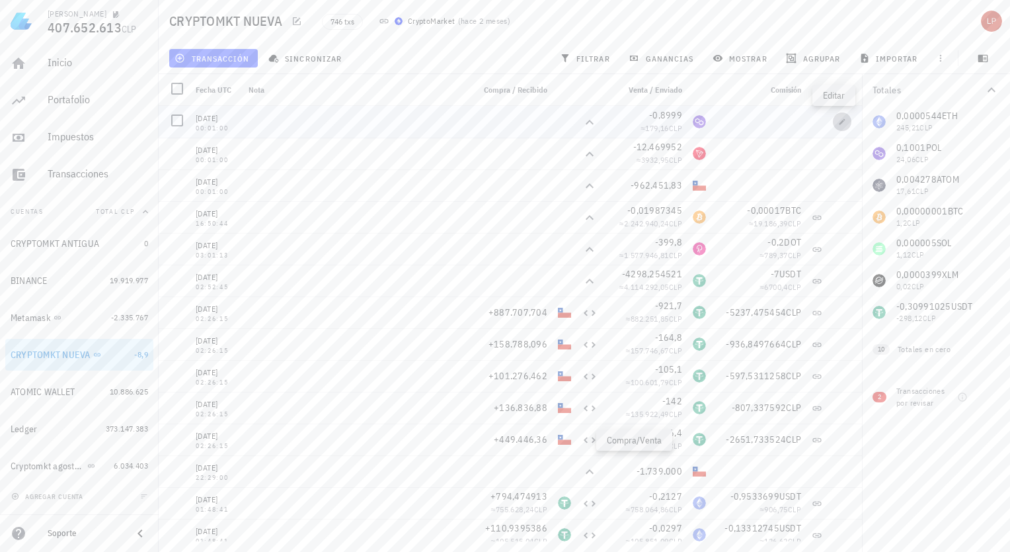
click at [839, 118] on icon "button" at bounding box center [843, 122] width 8 height 8
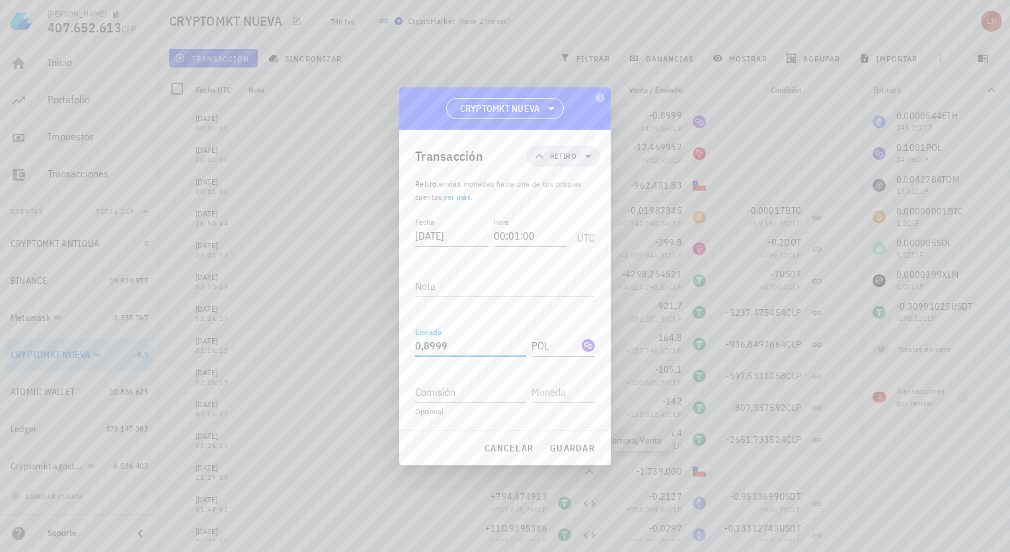
click at [455, 344] on input "0,8999" at bounding box center [470, 345] width 111 height 21
click at [556, 453] on span "guardar" at bounding box center [573, 448] width 46 height 12
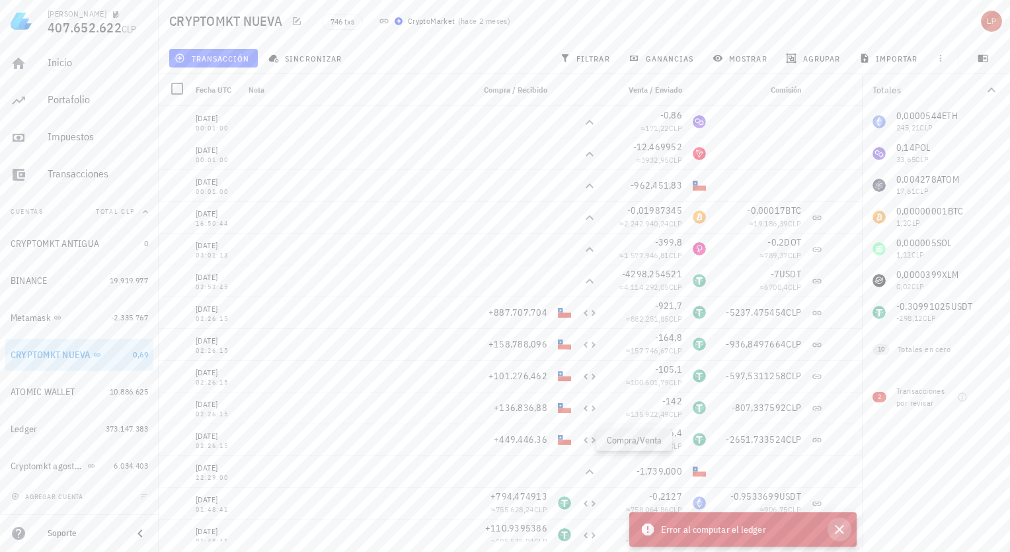
click at [847, 526] on icon "button" at bounding box center [840, 529] width 16 height 16
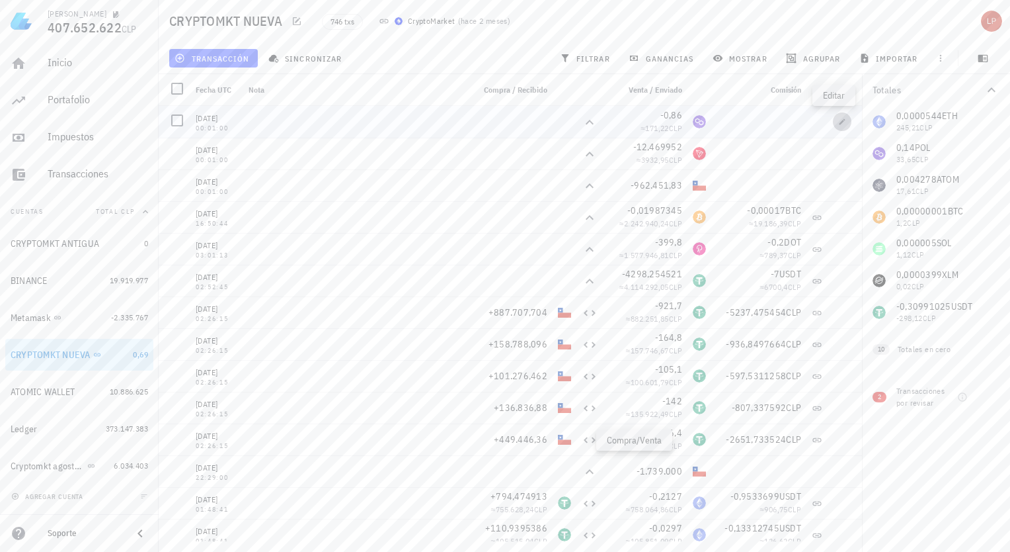
click at [839, 124] on icon "button" at bounding box center [843, 122] width 8 height 8
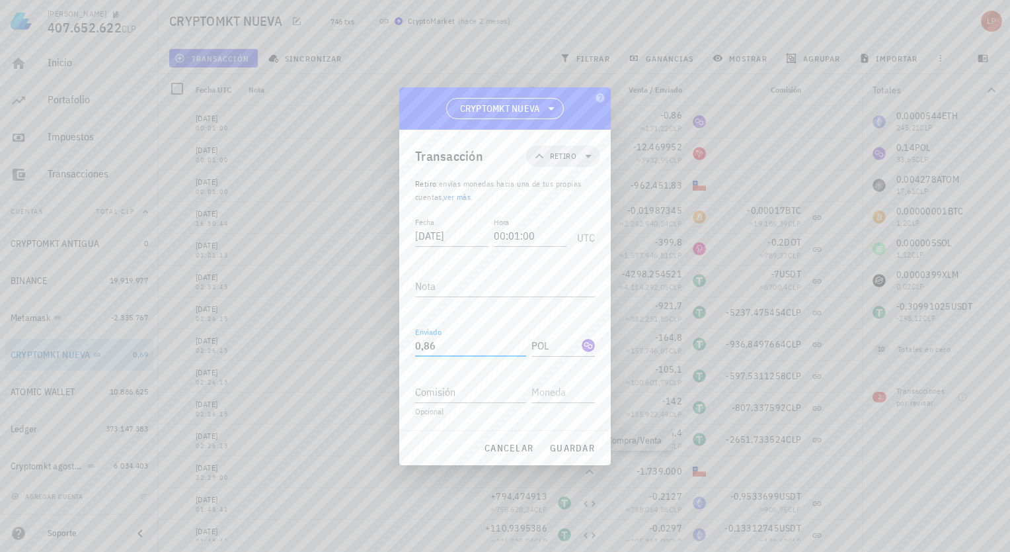
click at [443, 341] on input "0,86" at bounding box center [470, 345] width 111 height 21
type input "0"
click at [554, 442] on span "guardar" at bounding box center [573, 448] width 46 height 12
type input "0,86"
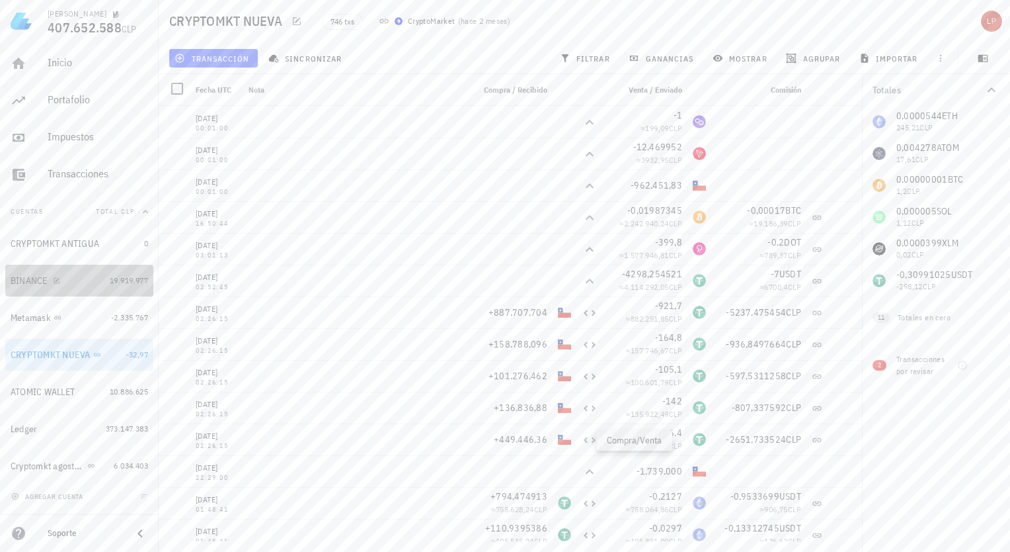
click at [89, 272] on div "BINANCE" at bounding box center [58, 281] width 94 height 28
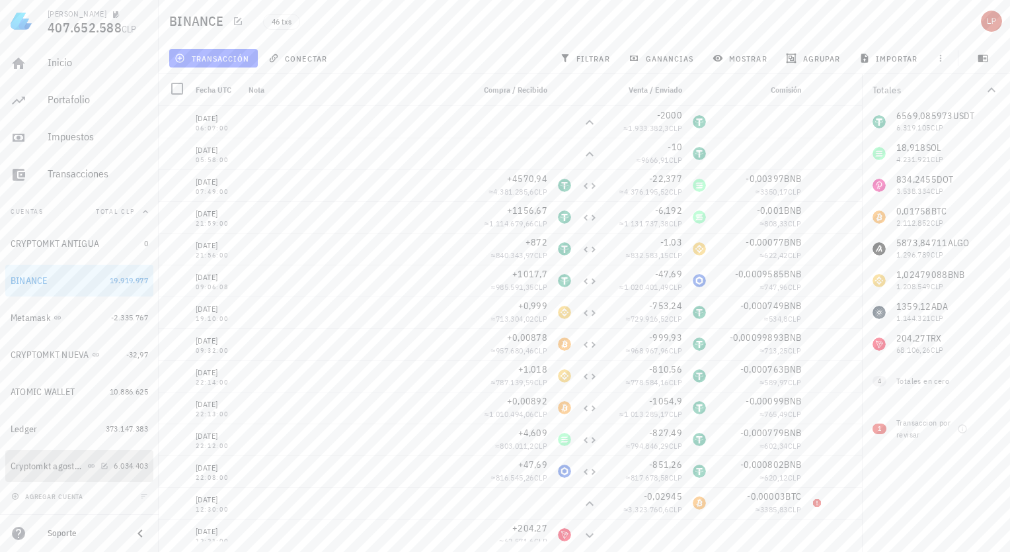
click at [85, 472] on div "Cryptomkt agosto 2025" at bounding box center [60, 466] width 98 height 28
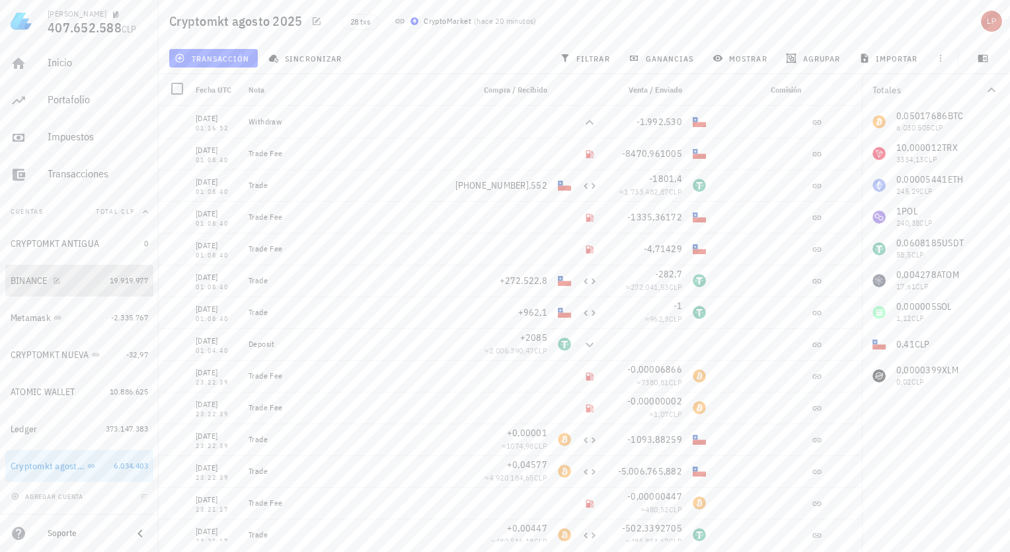
click at [93, 283] on div "BINANCE" at bounding box center [58, 280] width 94 height 13
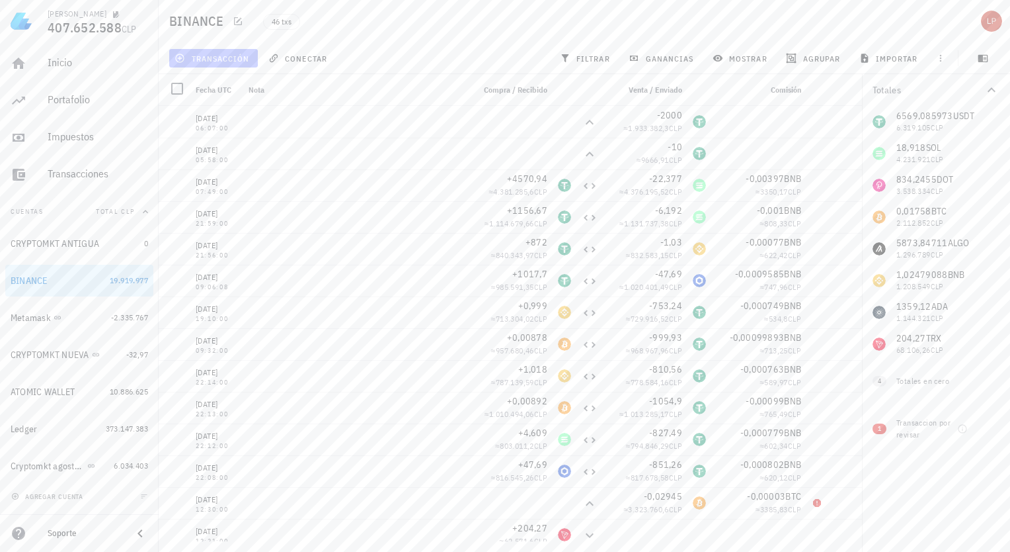
click at [235, 53] on span "transacción" at bounding box center [213, 58] width 72 height 11
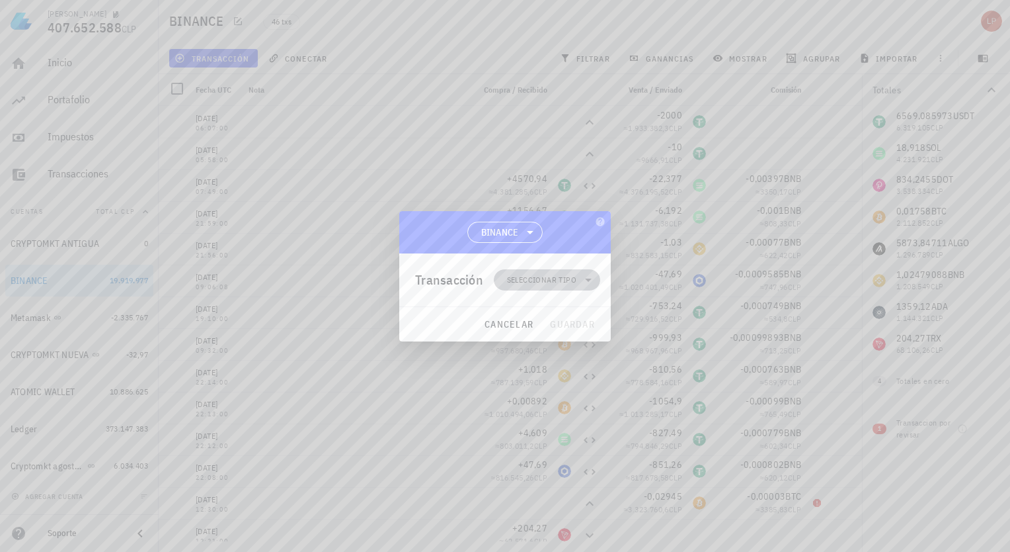
click at [589, 281] on icon at bounding box center [589, 280] width 16 height 16
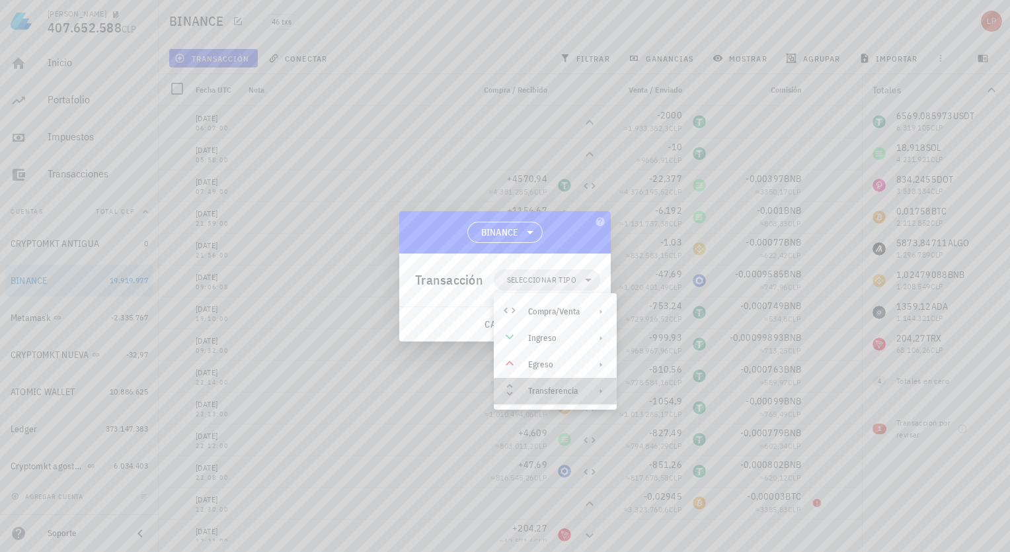
click at [567, 386] on div "Transferencia" at bounding box center [554, 391] width 52 height 11
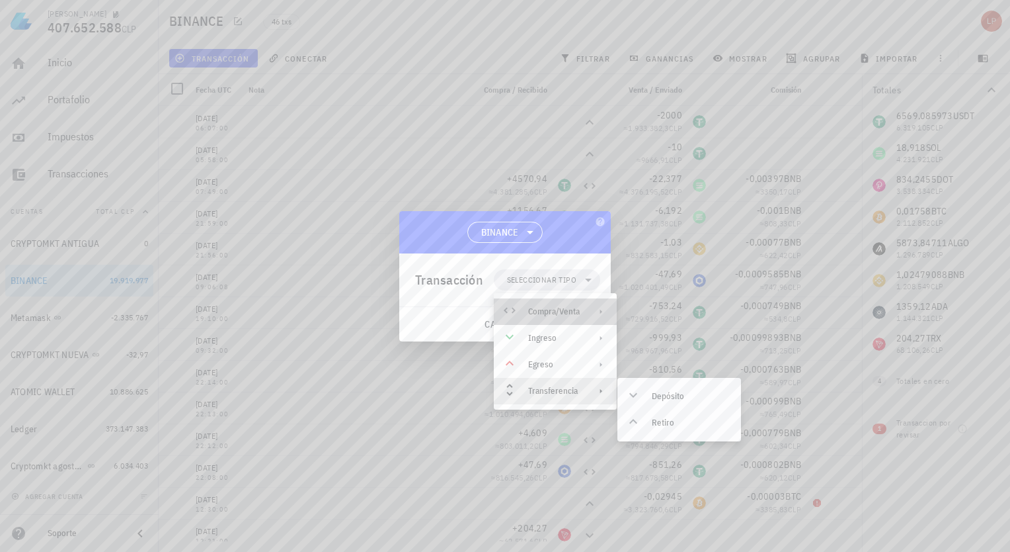
click at [598, 308] on icon at bounding box center [601, 311] width 11 height 11
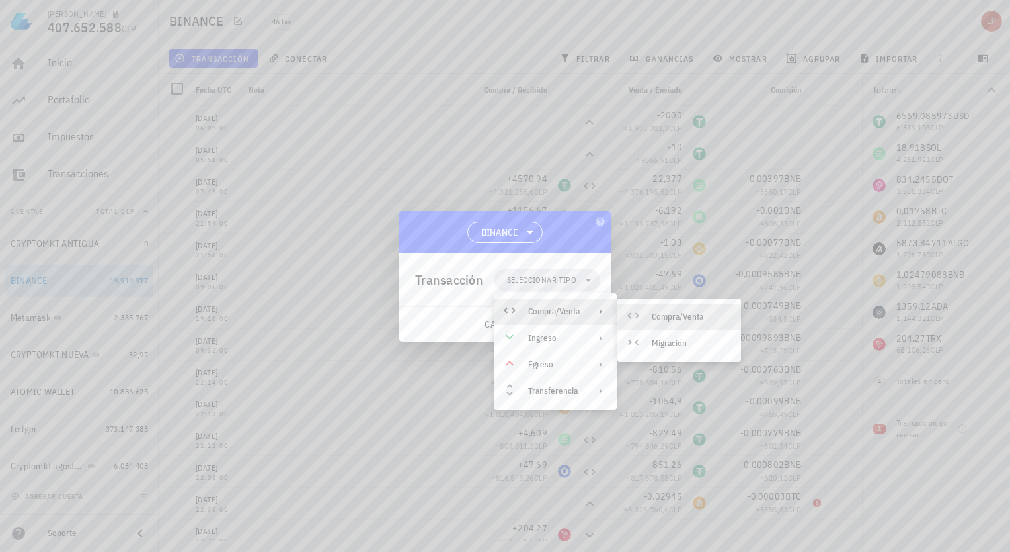
click at [656, 319] on div "Compra/Venta" at bounding box center [691, 316] width 79 height 11
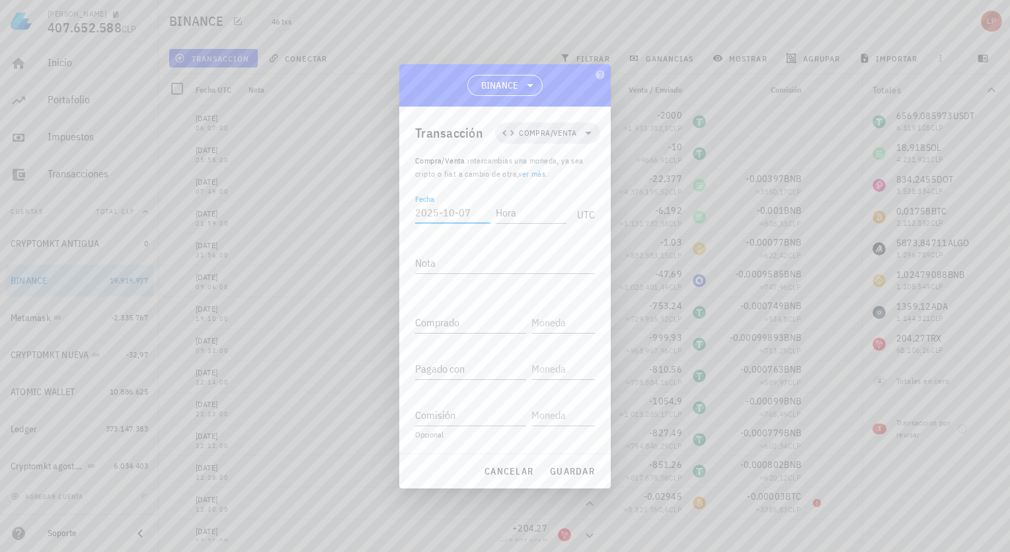
click at [463, 212] on input "Fecha" at bounding box center [452, 212] width 75 height 21
type input "[DATE]"
click at [509, 211] on input "Hora" at bounding box center [528, 212] width 75 height 21
type input "11:07:00"
click at [438, 320] on input "Comprado" at bounding box center [470, 321] width 111 height 21
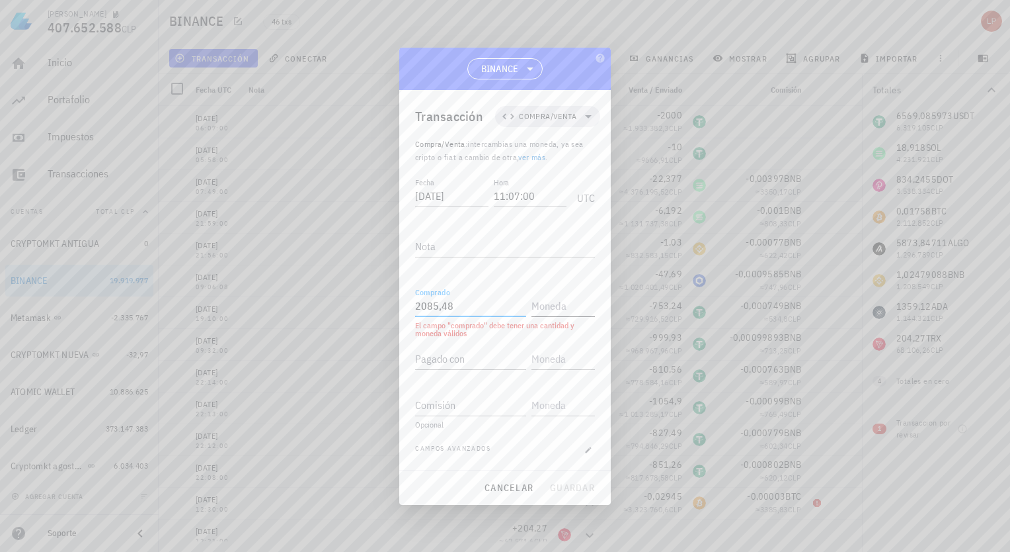
type input "2.085,48"
click at [550, 308] on input "text" at bounding box center [562, 305] width 61 height 21
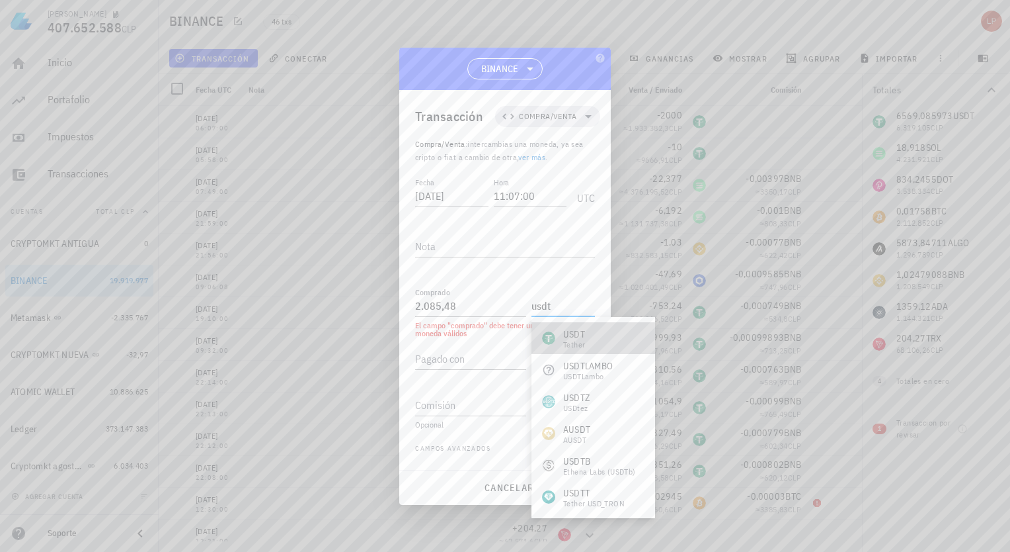
click at [584, 335] on div "USDT" at bounding box center [574, 333] width 22 height 13
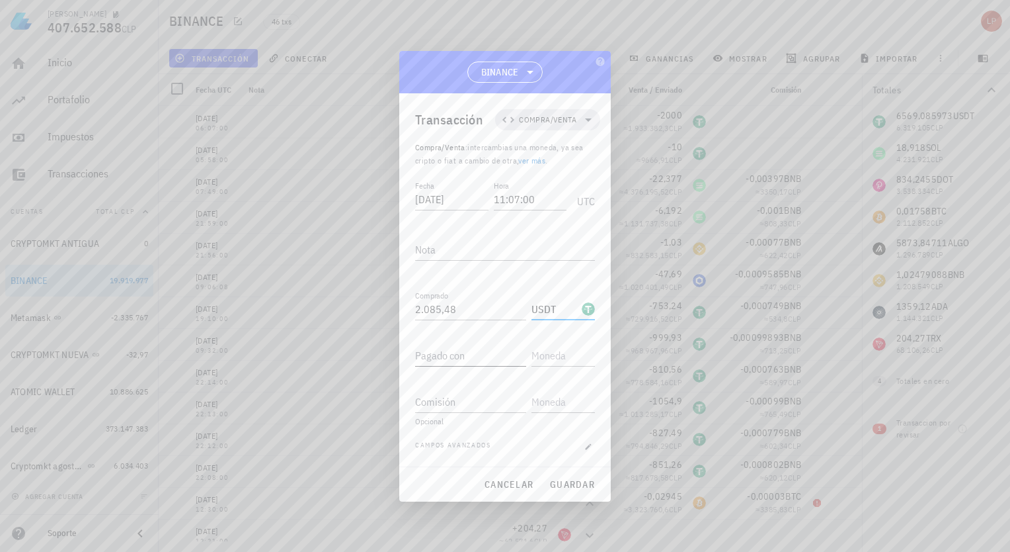
type input "USDT"
click at [478, 358] on input "Pagado con" at bounding box center [470, 355] width 111 height 21
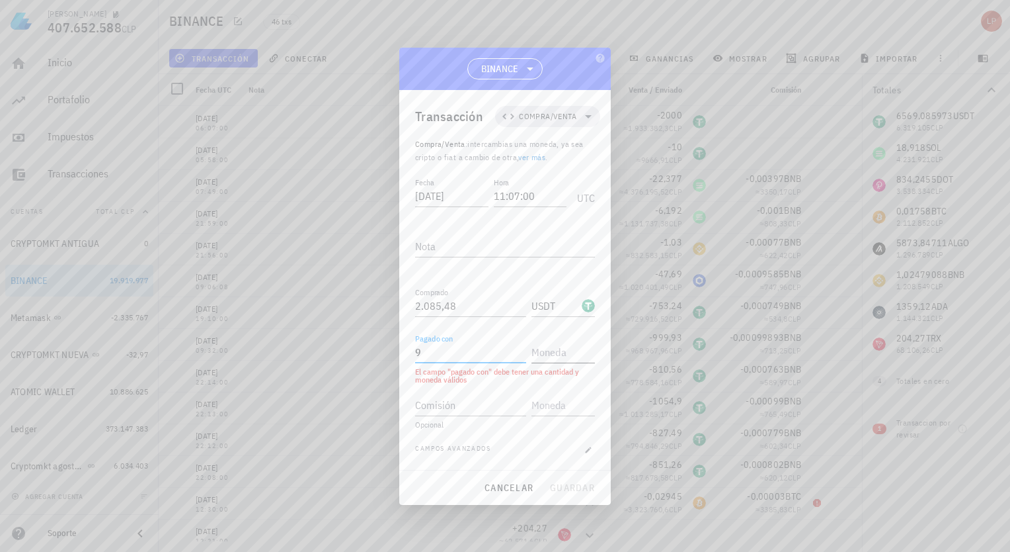
type input "9"
click at [540, 356] on input "text" at bounding box center [562, 351] width 61 height 21
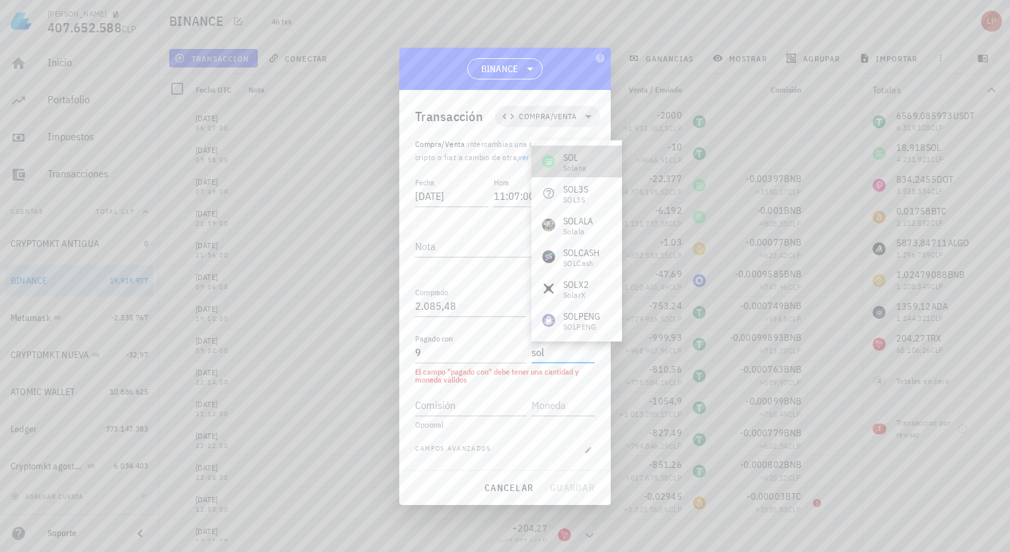
click at [593, 157] on div "[PERSON_NAME]" at bounding box center [577, 161] width 91 height 32
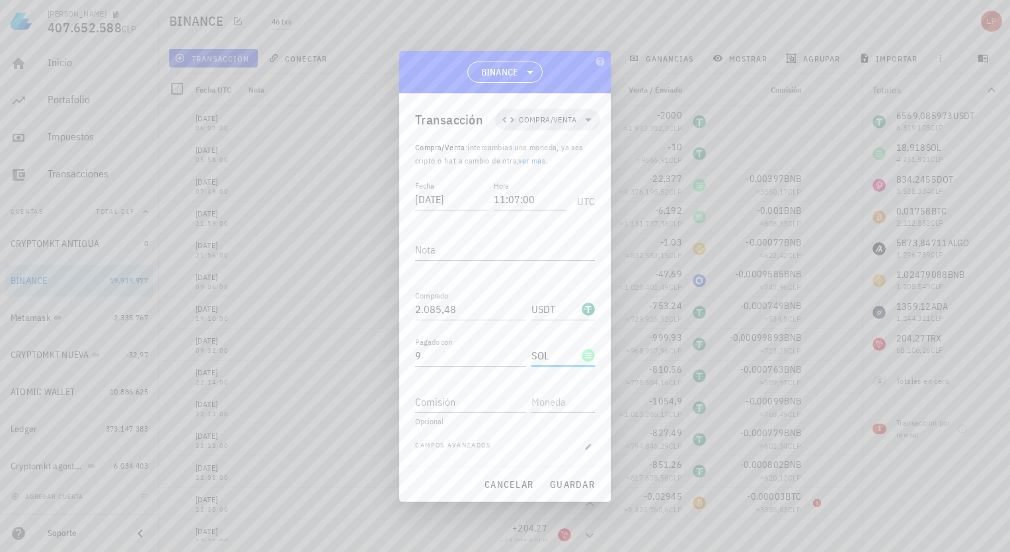
type input "SOL"
click at [423, 398] on input "Comisión" at bounding box center [470, 401] width 111 height 21
type input "0,001341"
click at [547, 401] on input "text" at bounding box center [562, 401] width 61 height 21
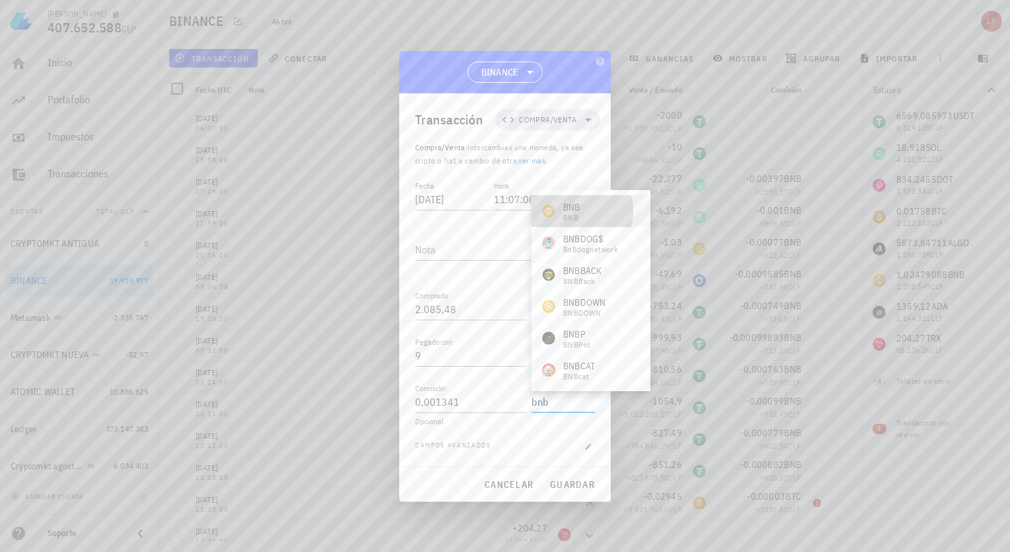
click at [587, 216] on div "BNB BNB" at bounding box center [591, 211] width 119 height 32
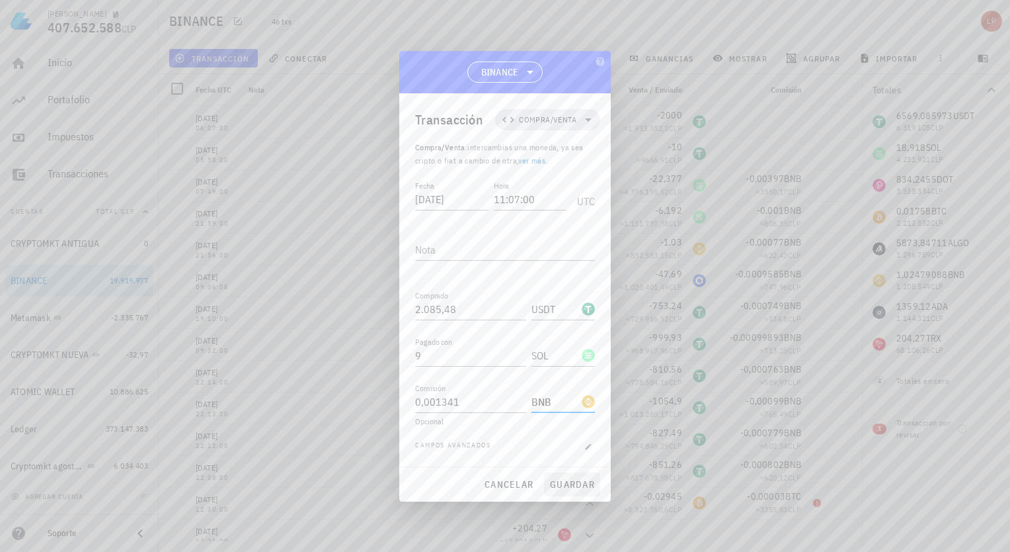
type input "BNB"
click at [583, 480] on span "guardar" at bounding box center [573, 484] width 46 height 12
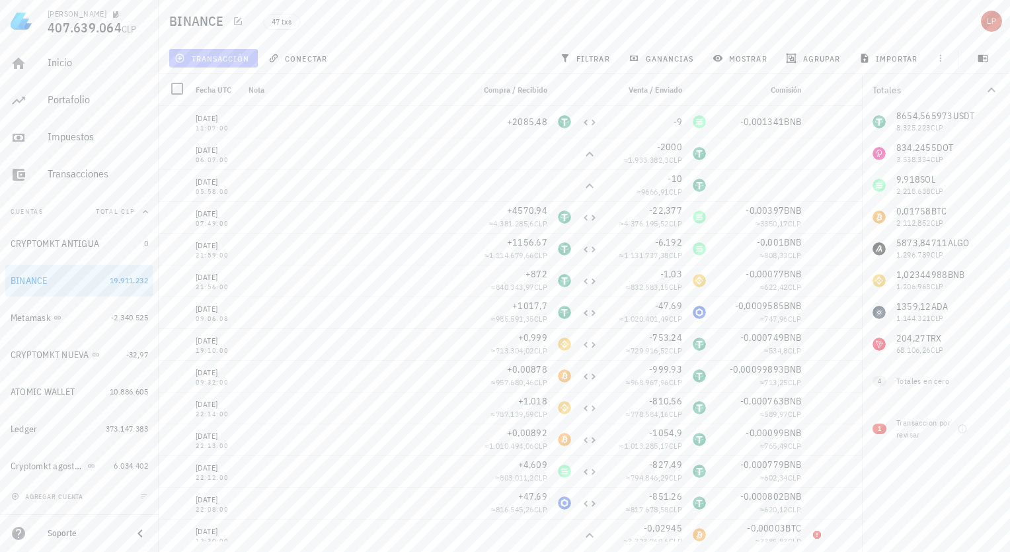
click at [223, 57] on span "transacción" at bounding box center [213, 58] width 72 height 11
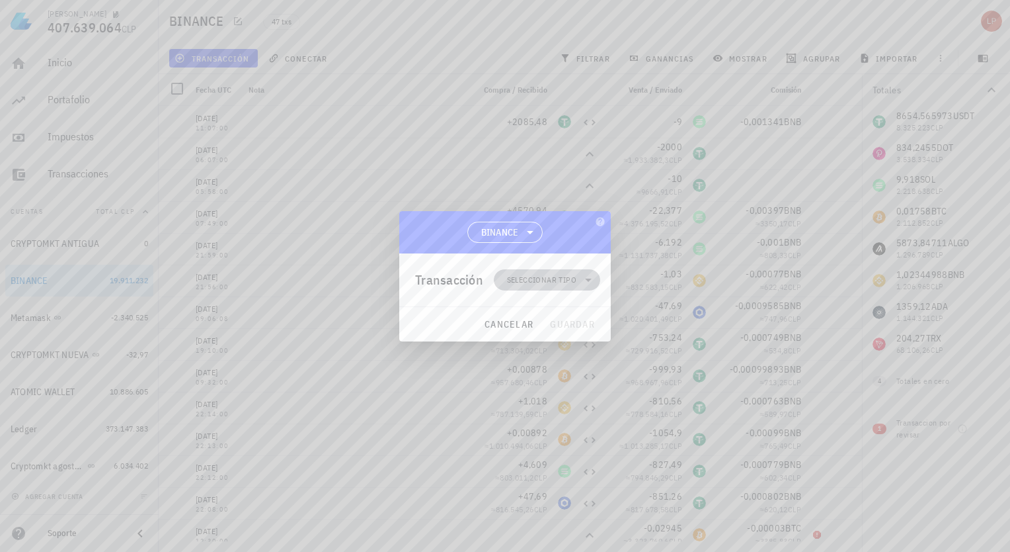
click at [588, 280] on icon at bounding box center [588, 279] width 7 height 3
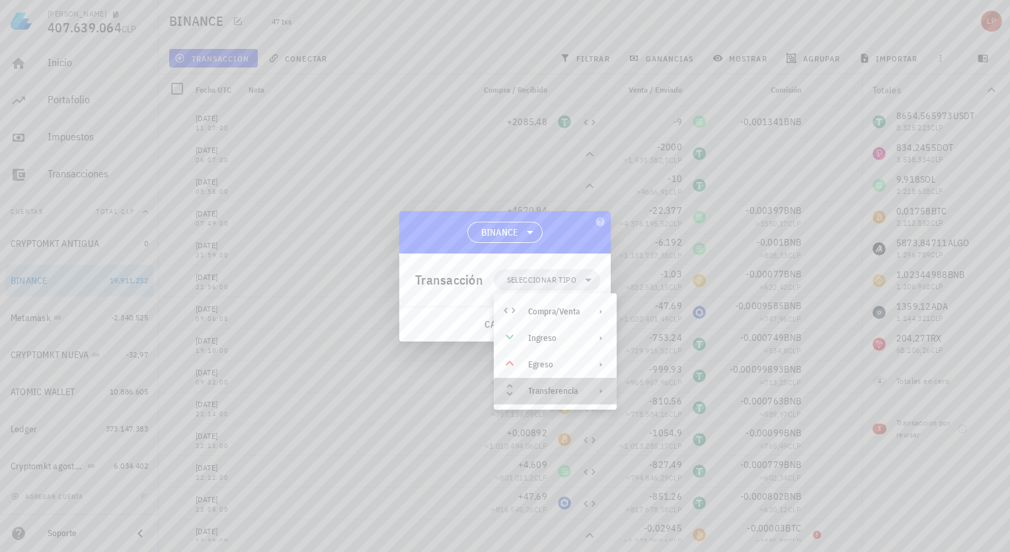
click at [584, 385] on div "Transferencia" at bounding box center [555, 391] width 123 height 26
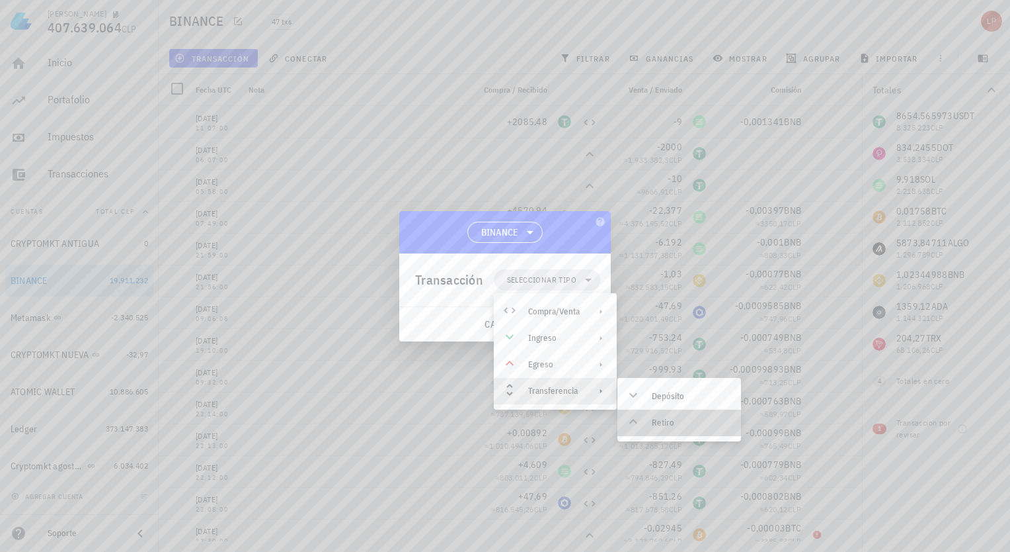
click at [647, 419] on div "Retiro" at bounding box center [680, 422] width 124 height 26
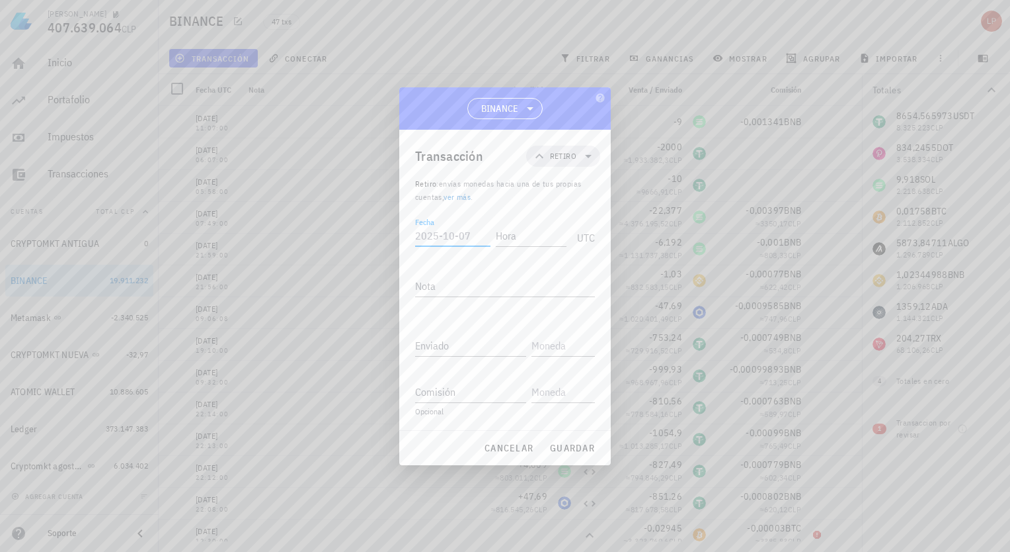
click at [461, 241] on input "Fecha" at bounding box center [452, 235] width 75 height 21
type input "[DATE]"
click at [516, 238] on input "Hora" at bounding box center [528, 235] width 75 height 21
type input "22:04:00"
click at [434, 342] on input "Enviado" at bounding box center [470, 345] width 111 height 21
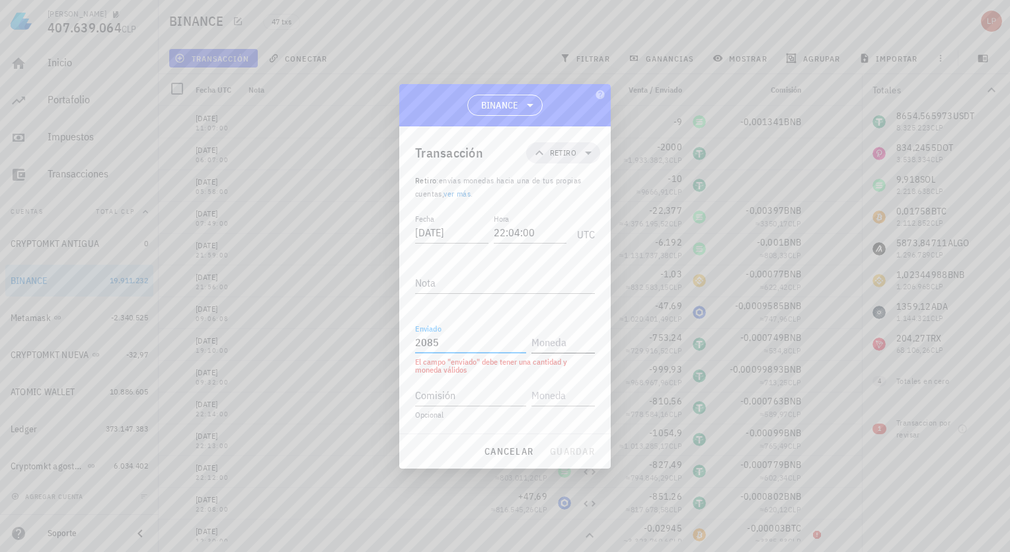
type input "2.085"
click at [560, 337] on input "text" at bounding box center [562, 341] width 61 height 21
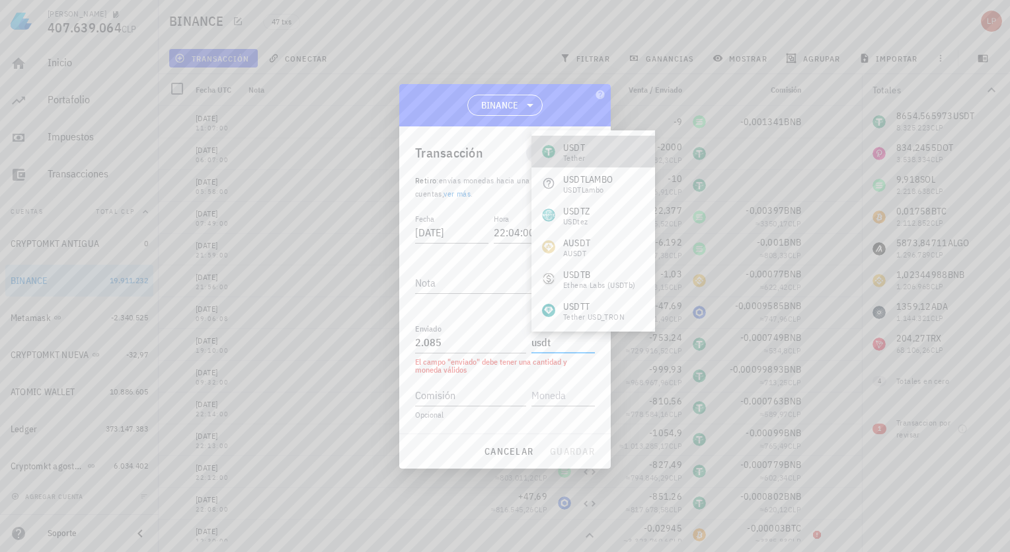
click at [583, 149] on div "USDT" at bounding box center [574, 147] width 22 height 13
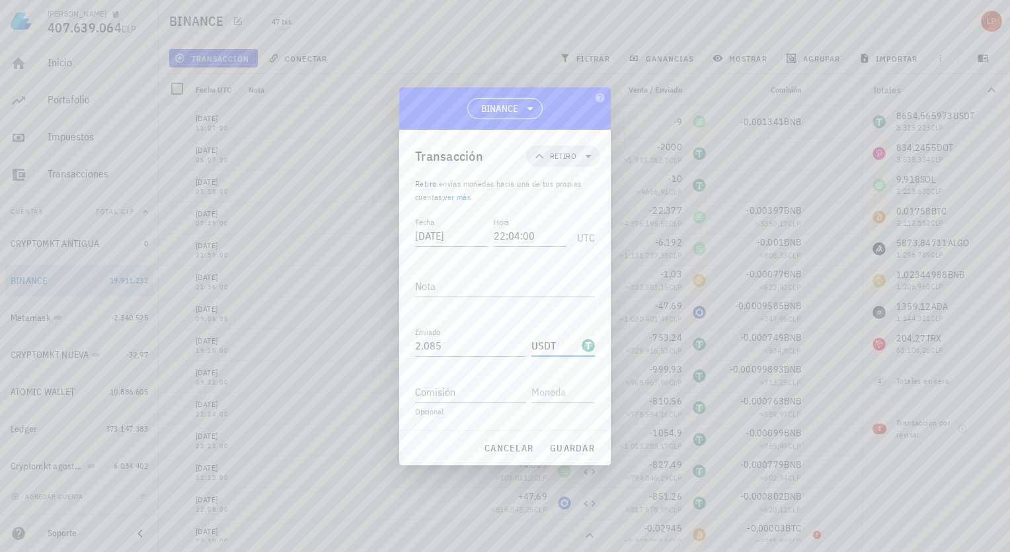
type input "USDT"
click at [585, 444] on span "guardar" at bounding box center [573, 448] width 46 height 12
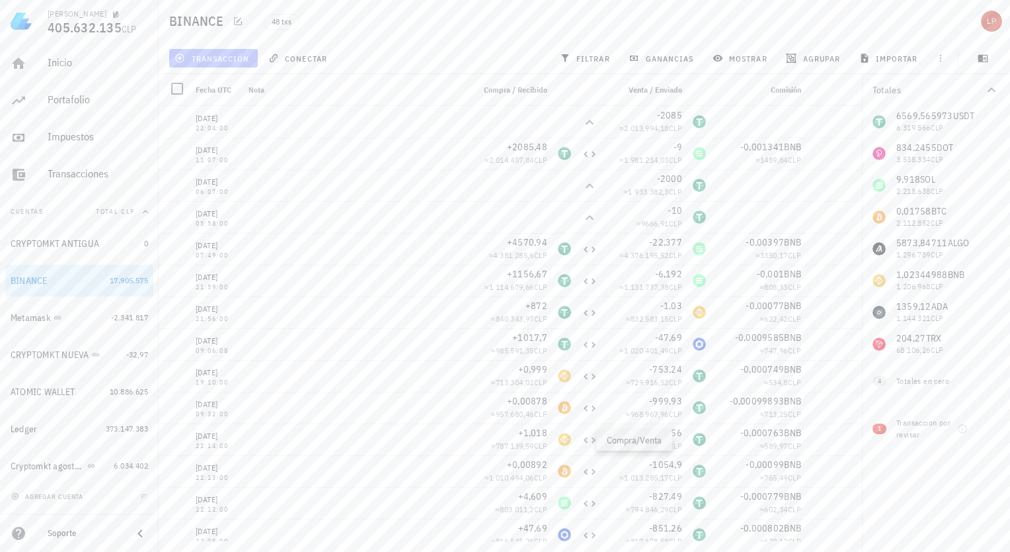
click at [240, 53] on span "transacción" at bounding box center [213, 58] width 72 height 11
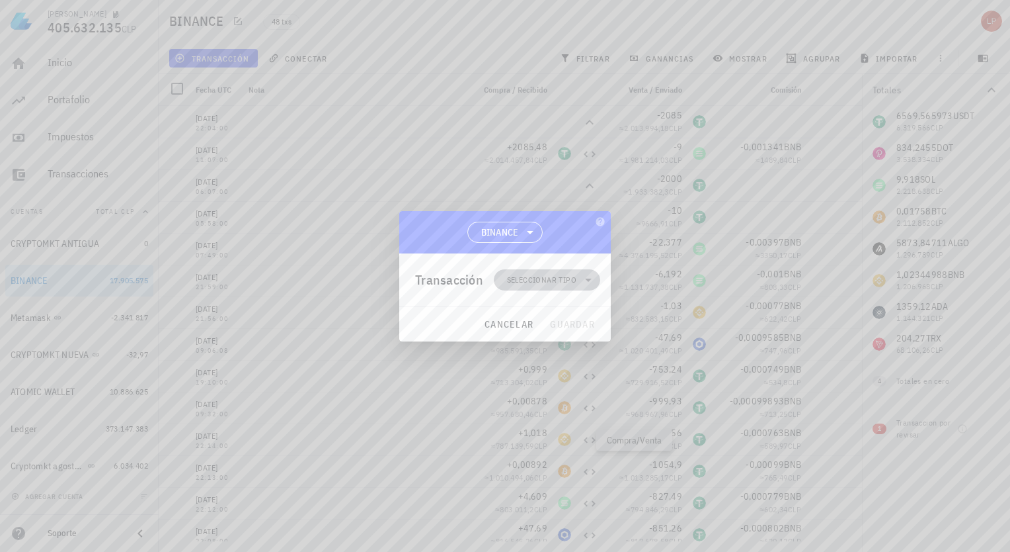
click at [588, 278] on icon at bounding box center [589, 280] width 16 height 16
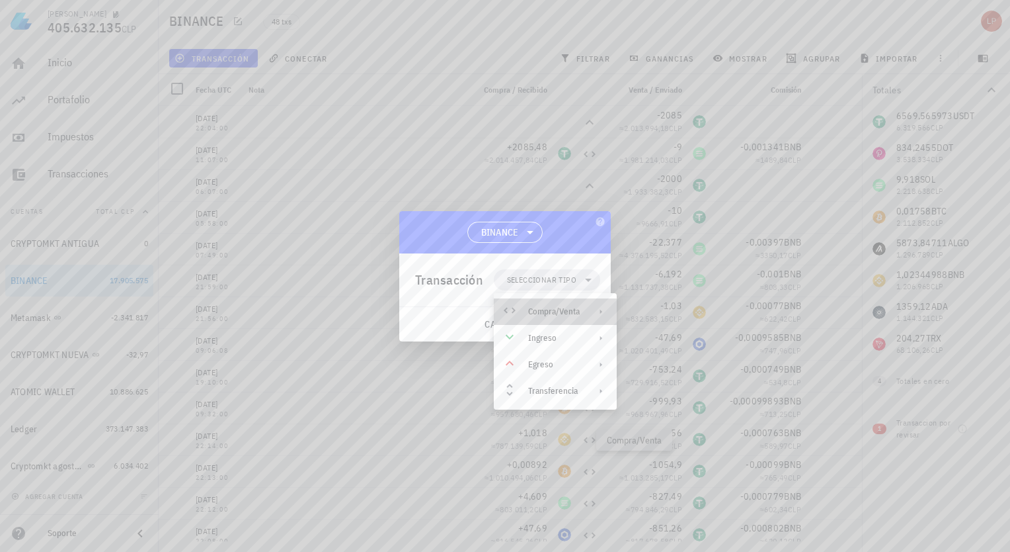
click at [598, 312] on icon at bounding box center [601, 311] width 11 height 11
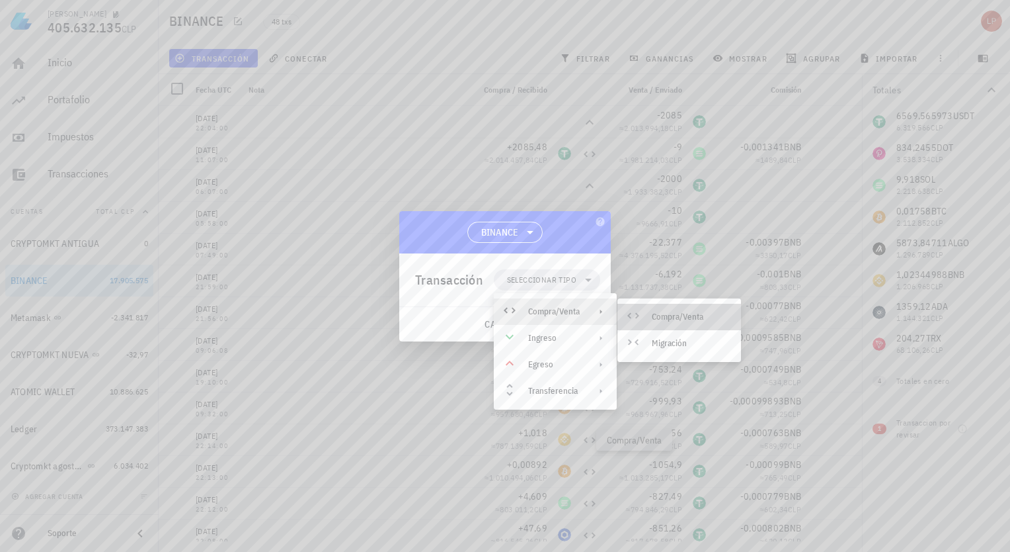
click at [657, 312] on div "Compra/Venta" at bounding box center [691, 316] width 79 height 11
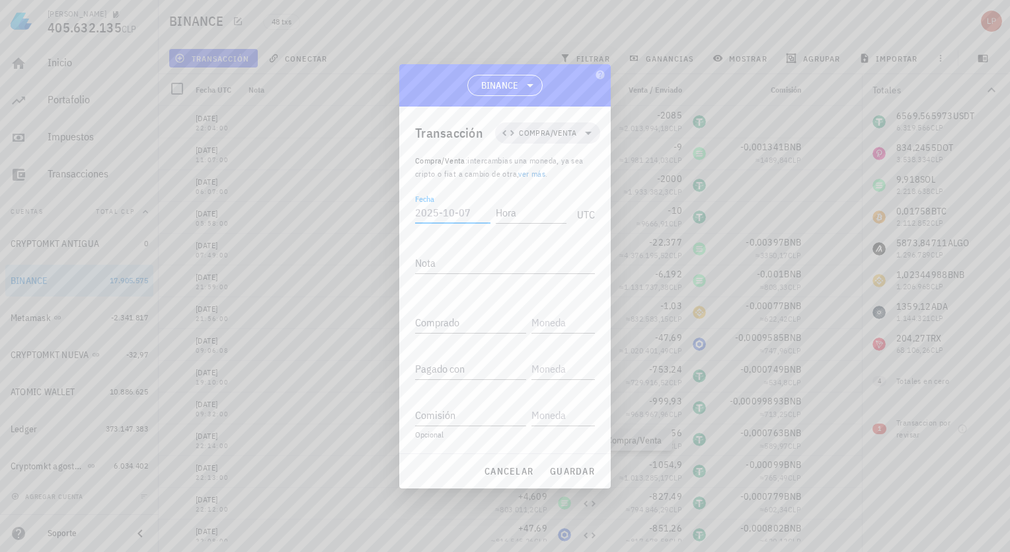
click at [471, 216] on input "Fecha" at bounding box center [452, 212] width 75 height 21
type input "[DATE]"
click at [518, 219] on input "Hora" at bounding box center [528, 212] width 75 height 21
type input "23:27:00"
click at [429, 315] on input "Comprado" at bounding box center [470, 321] width 111 height 21
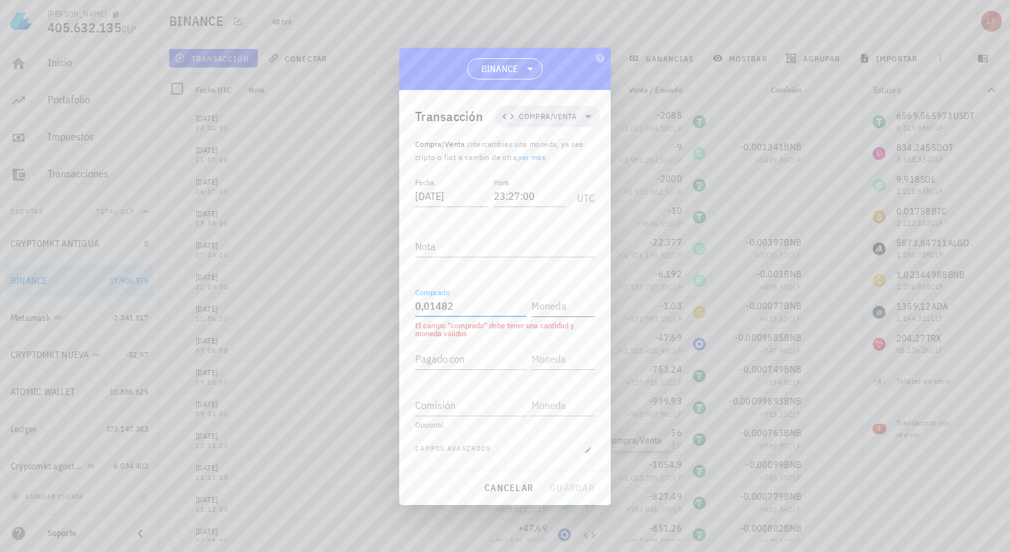
type input "0,01482"
click at [561, 308] on input "text" at bounding box center [562, 305] width 61 height 21
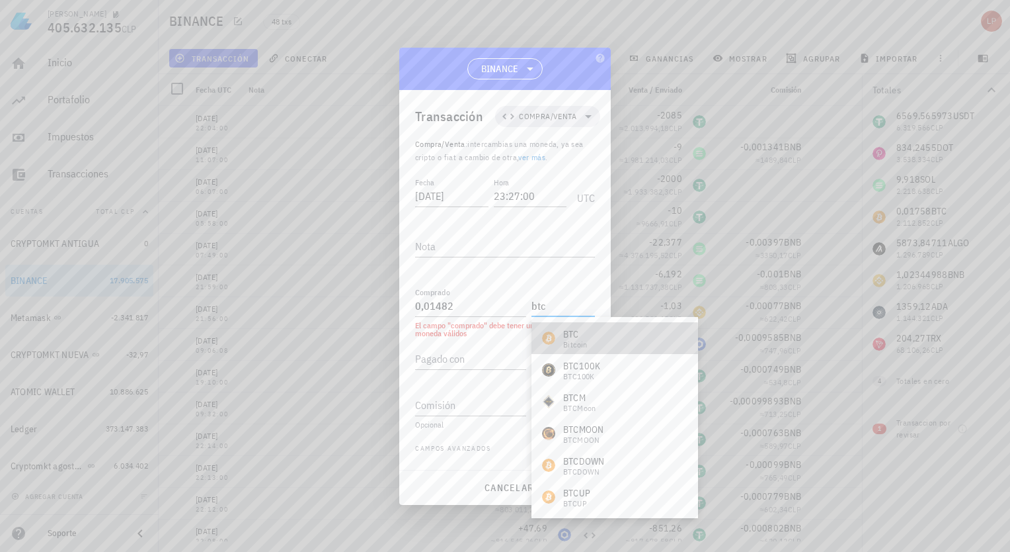
click at [587, 345] on div "Bitcoin" at bounding box center [575, 345] width 24 height 8
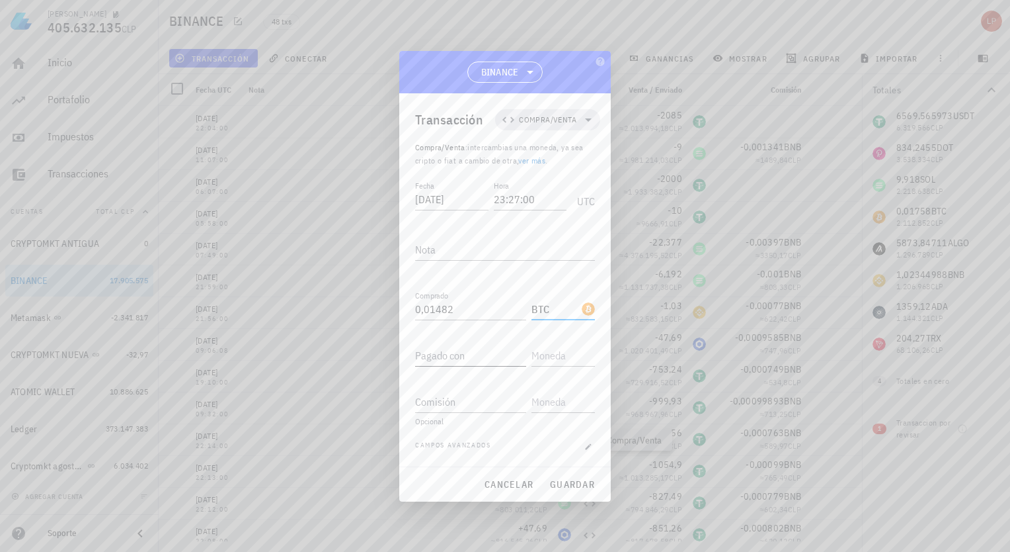
type input "BTC"
click at [498, 356] on input "Pagado con" at bounding box center [470, 355] width 111 height 21
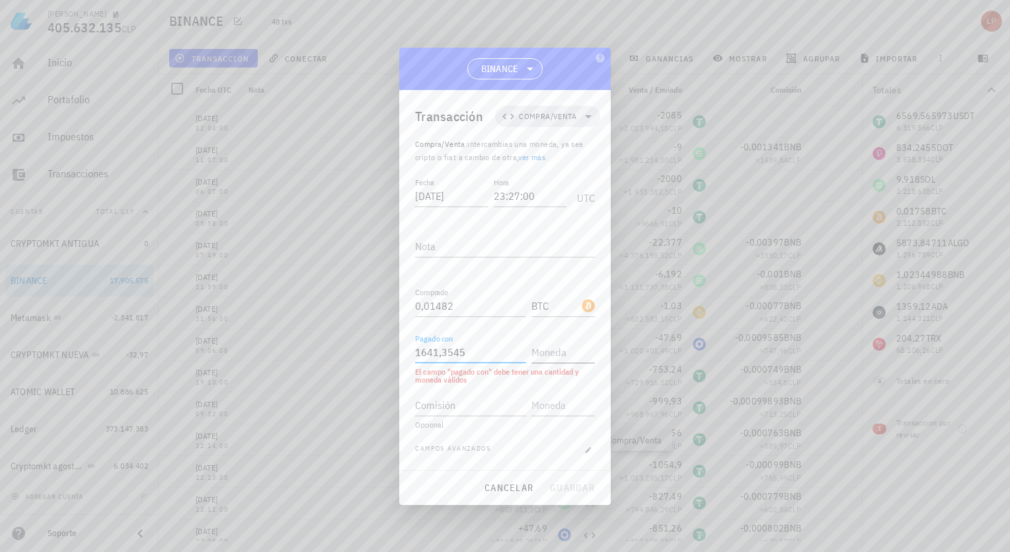
type input "1.641,3545"
click at [555, 344] on input "text" at bounding box center [562, 351] width 61 height 21
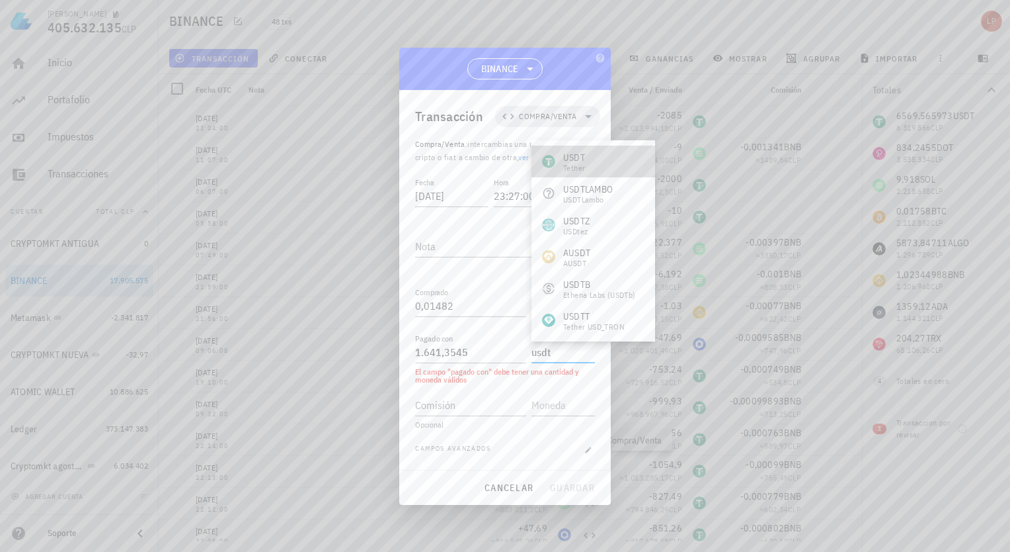
click at [566, 170] on div "Tether" at bounding box center [574, 168] width 22 height 8
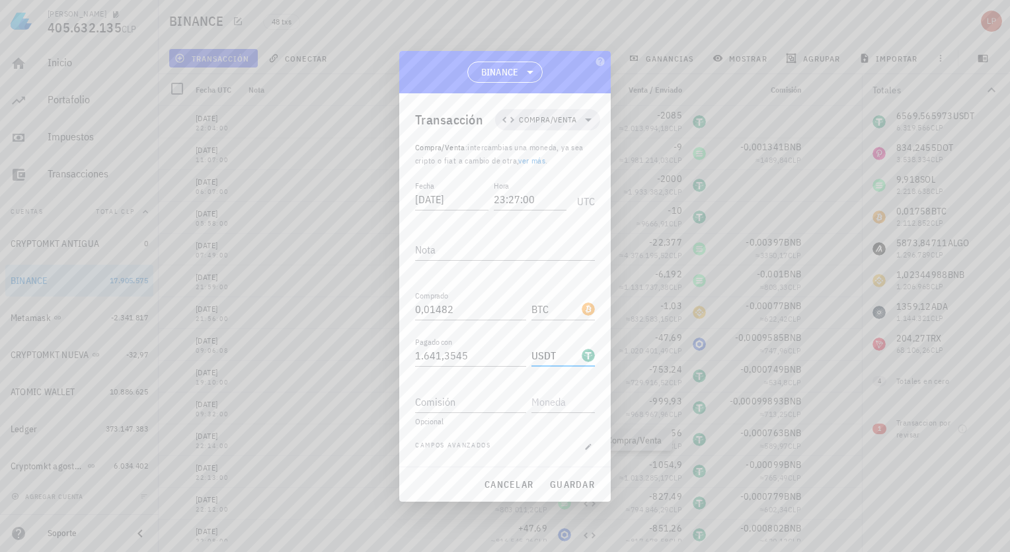
type input "USDT"
click at [452, 403] on input "Comisión" at bounding box center [470, 401] width 111 height 21
type input "0,0014"
click at [550, 402] on input "text" at bounding box center [562, 401] width 61 height 21
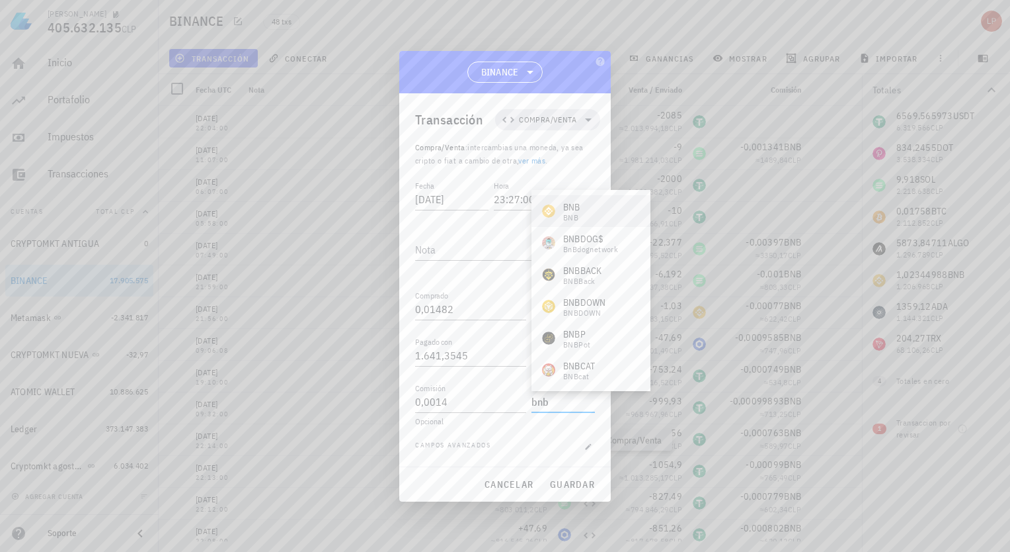
click at [575, 207] on div "BNB" at bounding box center [571, 206] width 17 height 13
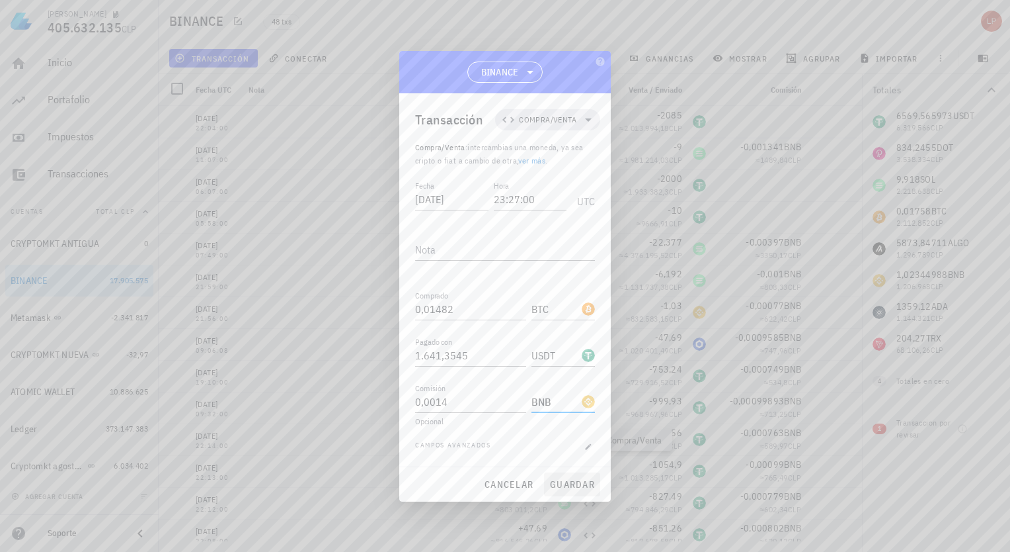
type input "BNB"
click at [574, 478] on span "guardar" at bounding box center [573, 484] width 46 height 12
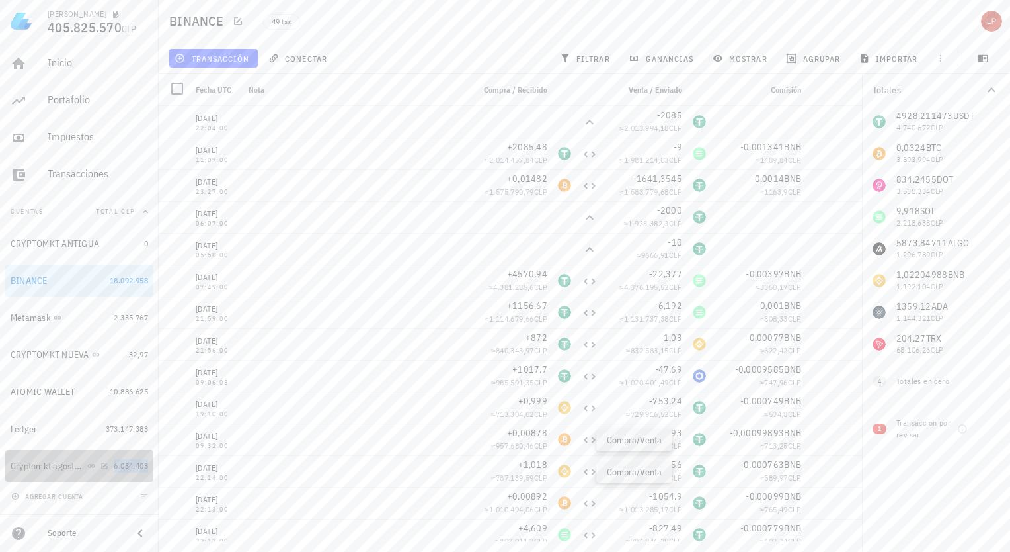
click at [118, 464] on span "6.034.403" at bounding box center [131, 465] width 34 height 10
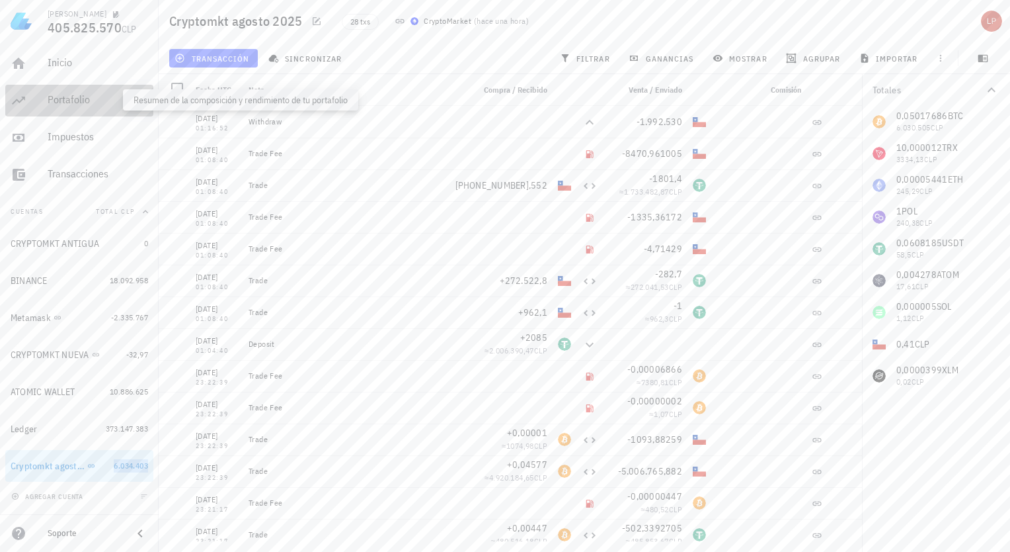
click at [81, 97] on div "Portafolio" at bounding box center [98, 99] width 101 height 13
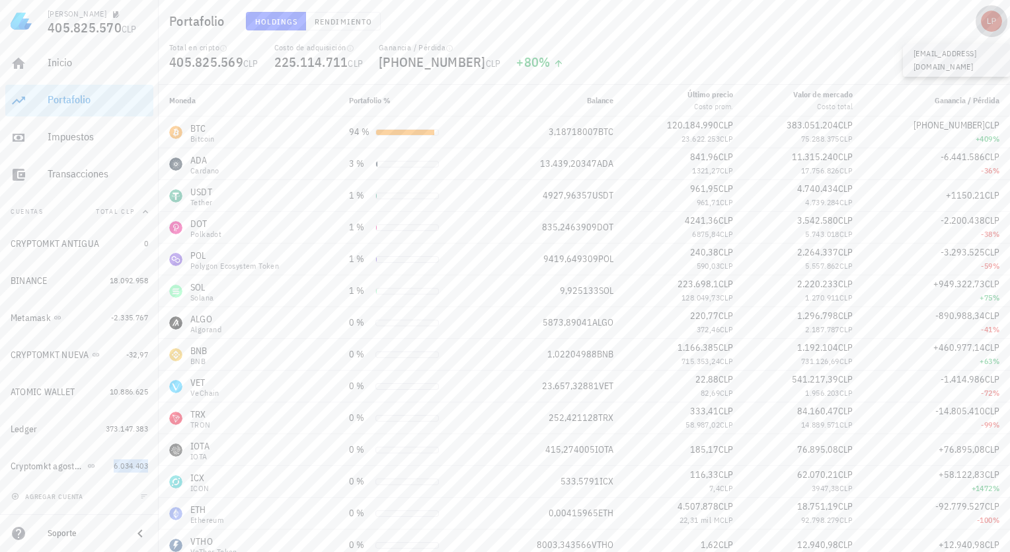
click at [987, 22] on div "avatar" at bounding box center [991, 21] width 21 height 21
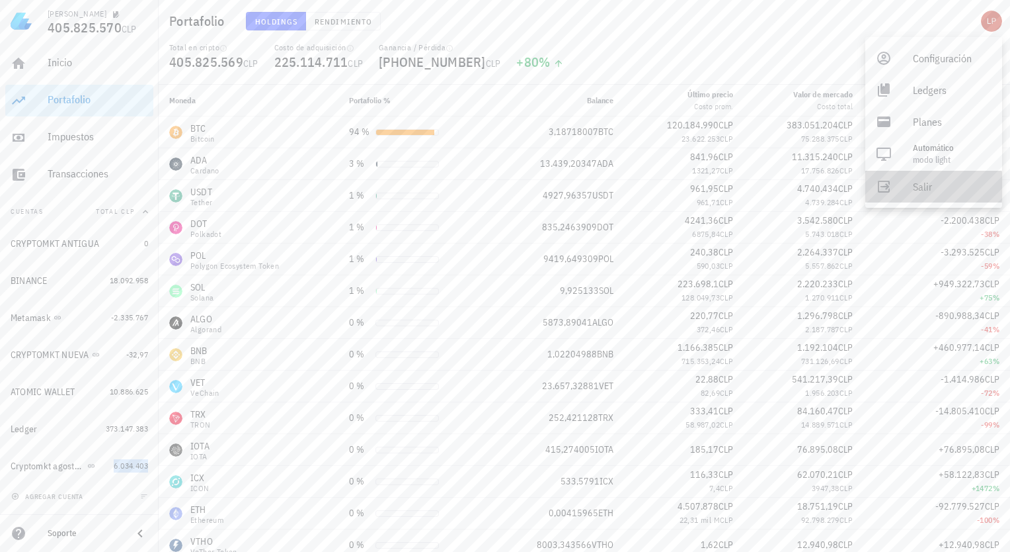
click at [930, 179] on div "Salir" at bounding box center [952, 186] width 79 height 26
